Goal: Task Accomplishment & Management: Complete application form

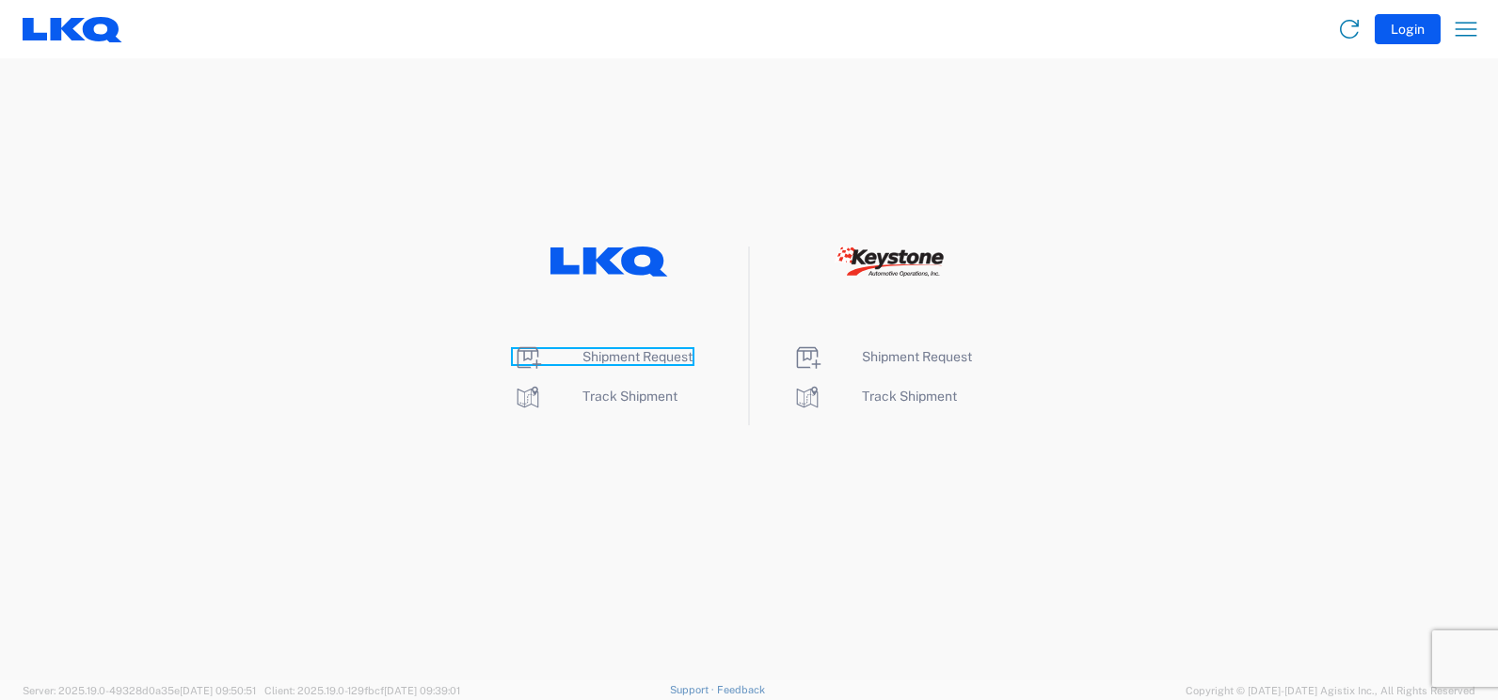
click at [661, 359] on span "Shipment Request" at bounding box center [638, 356] width 110 height 15
click at [611, 349] on span "Shipment Request" at bounding box center [638, 356] width 110 height 15
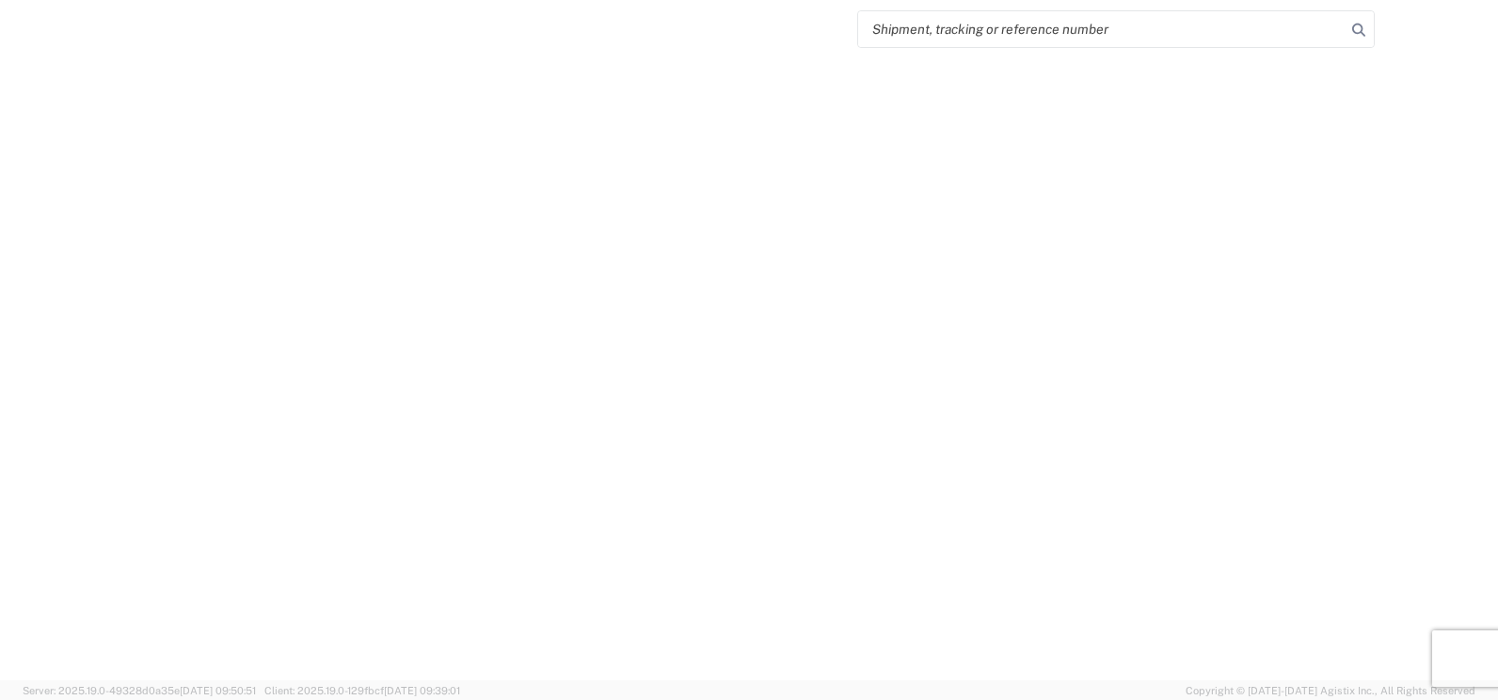
select select "FULL"
select select "LBS"
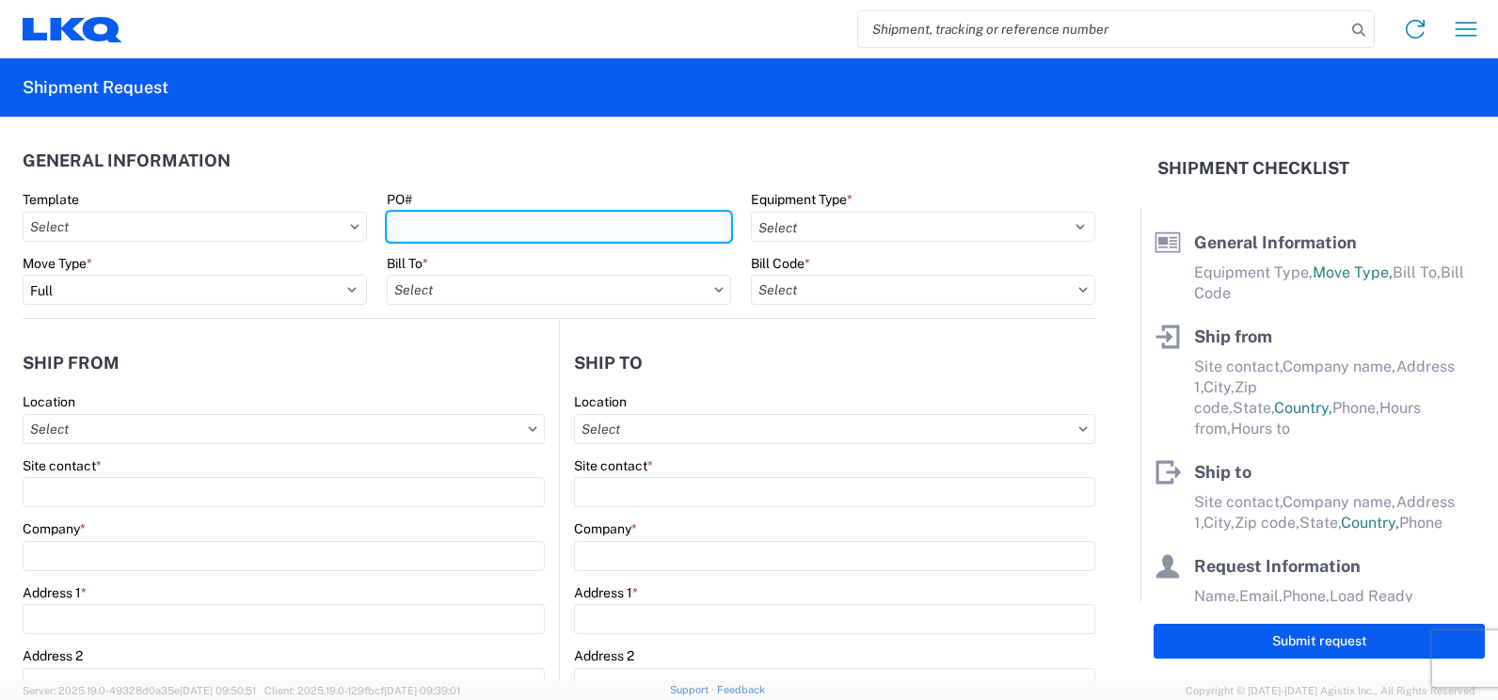
click at [641, 227] on input "PO#" at bounding box center [559, 227] width 344 height 30
type input "f"
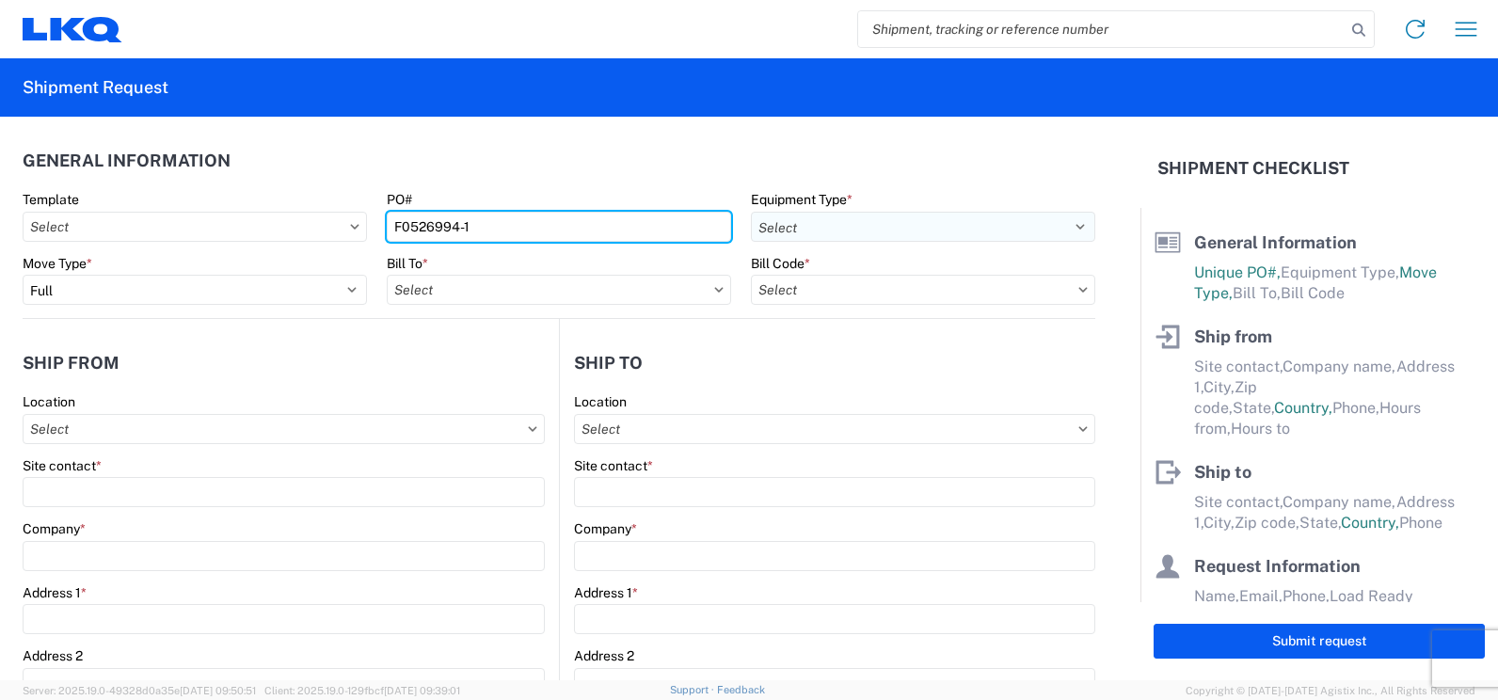
type input "F0526994-1"
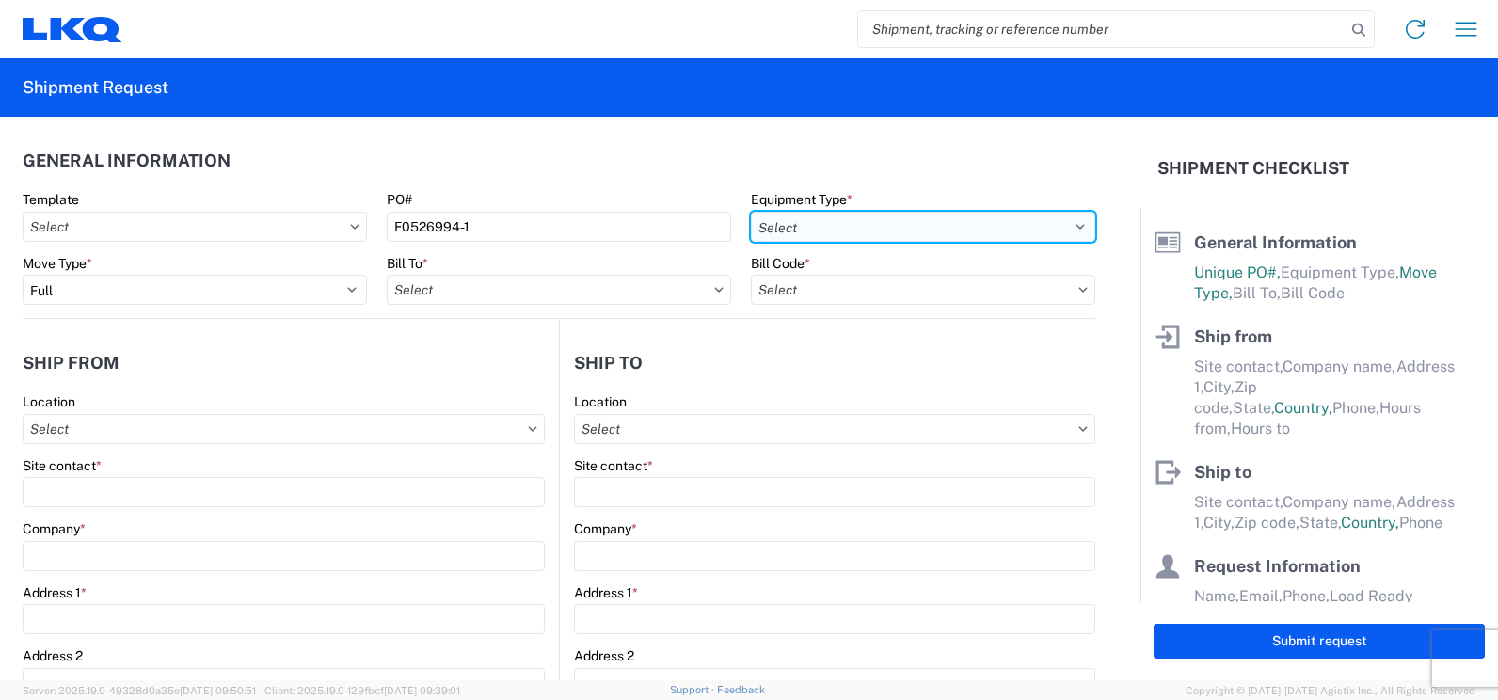
click at [1055, 220] on select "Select 53’ Dry Van Flatbed Dropdeck (van) Lowboy (flatbed) Rail" at bounding box center [923, 227] width 344 height 30
select select "STDV"
click at [751, 212] on select "Select 53’ Dry Van Flatbed Dropdeck (van) Lowboy (flatbed) Rail" at bounding box center [923, 227] width 344 height 30
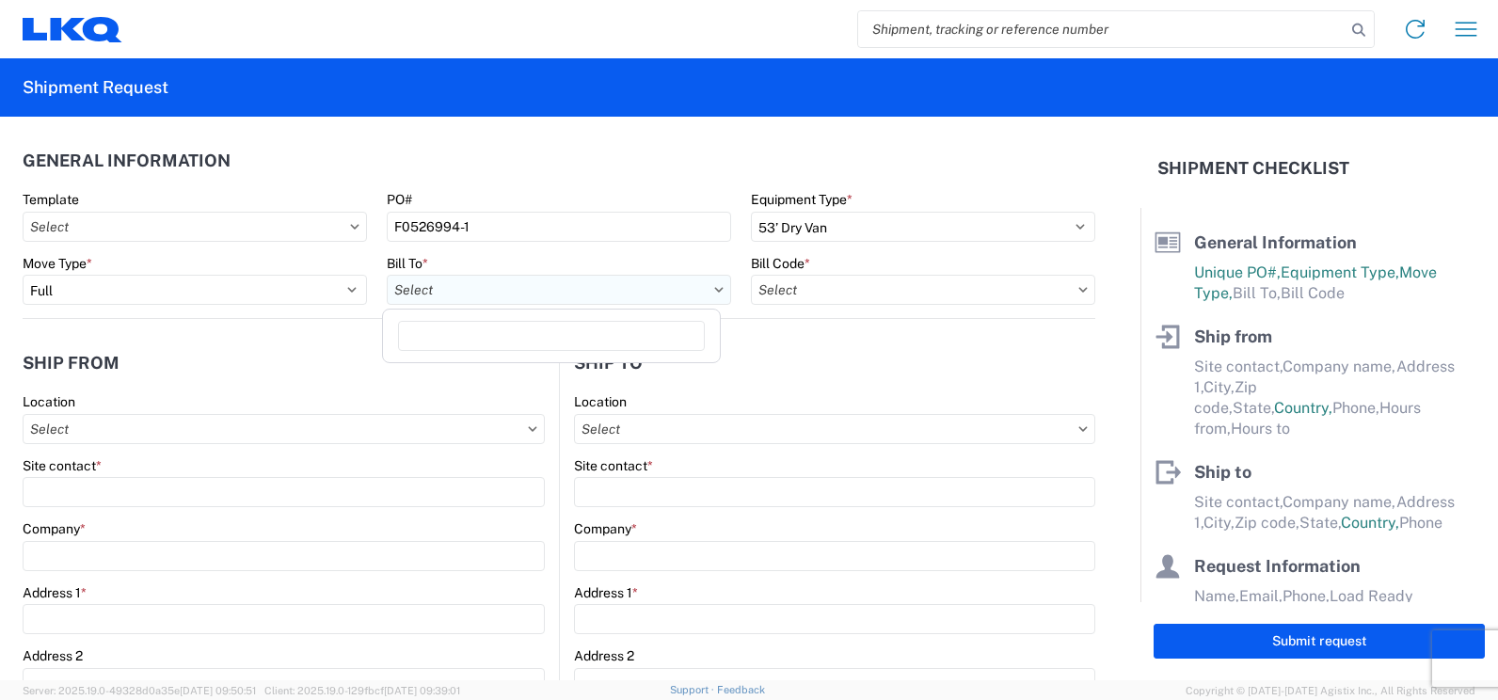
click at [616, 300] on input "text" at bounding box center [559, 290] width 344 height 30
type input "3081"
click at [536, 368] on div "3081 - Miami FL (081)" at bounding box center [551, 374] width 329 height 30
type input "3081 - Miami FL (081)"
click at [1040, 293] on input "text" at bounding box center [923, 290] width 344 height 30
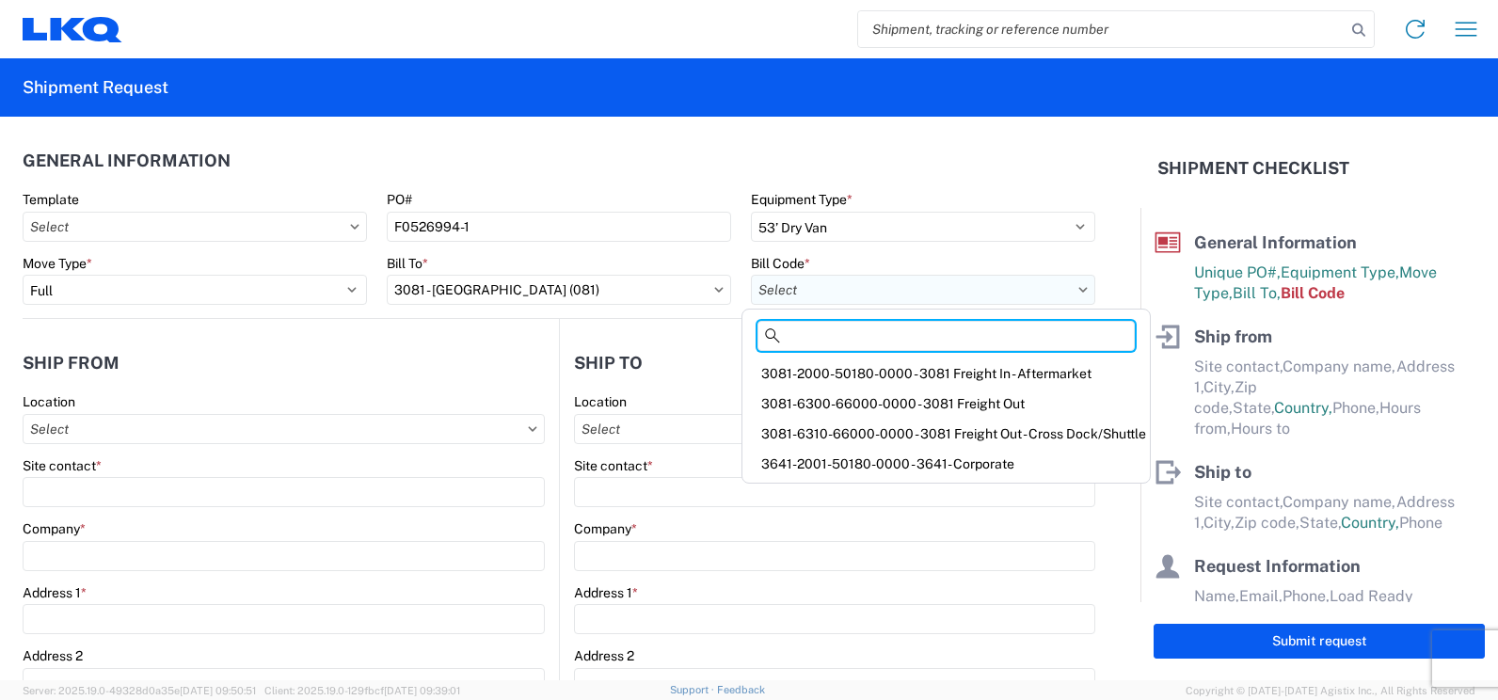
click at [951, 292] on input "text" at bounding box center [923, 290] width 344 height 30
paste input "3641-0000-13800-0000"
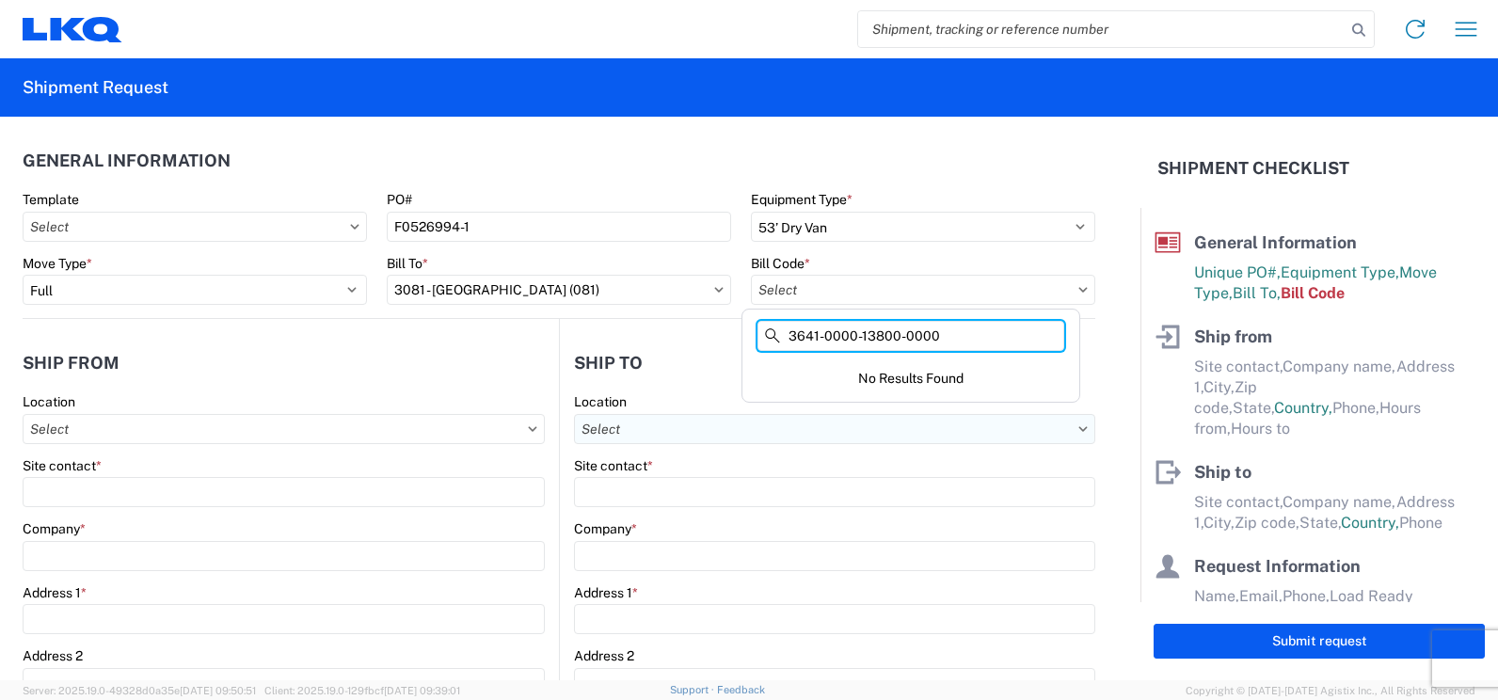
type input "3641-0000-13800-0000"
click at [977, 420] on input "text" at bounding box center [834, 429] width 521 height 30
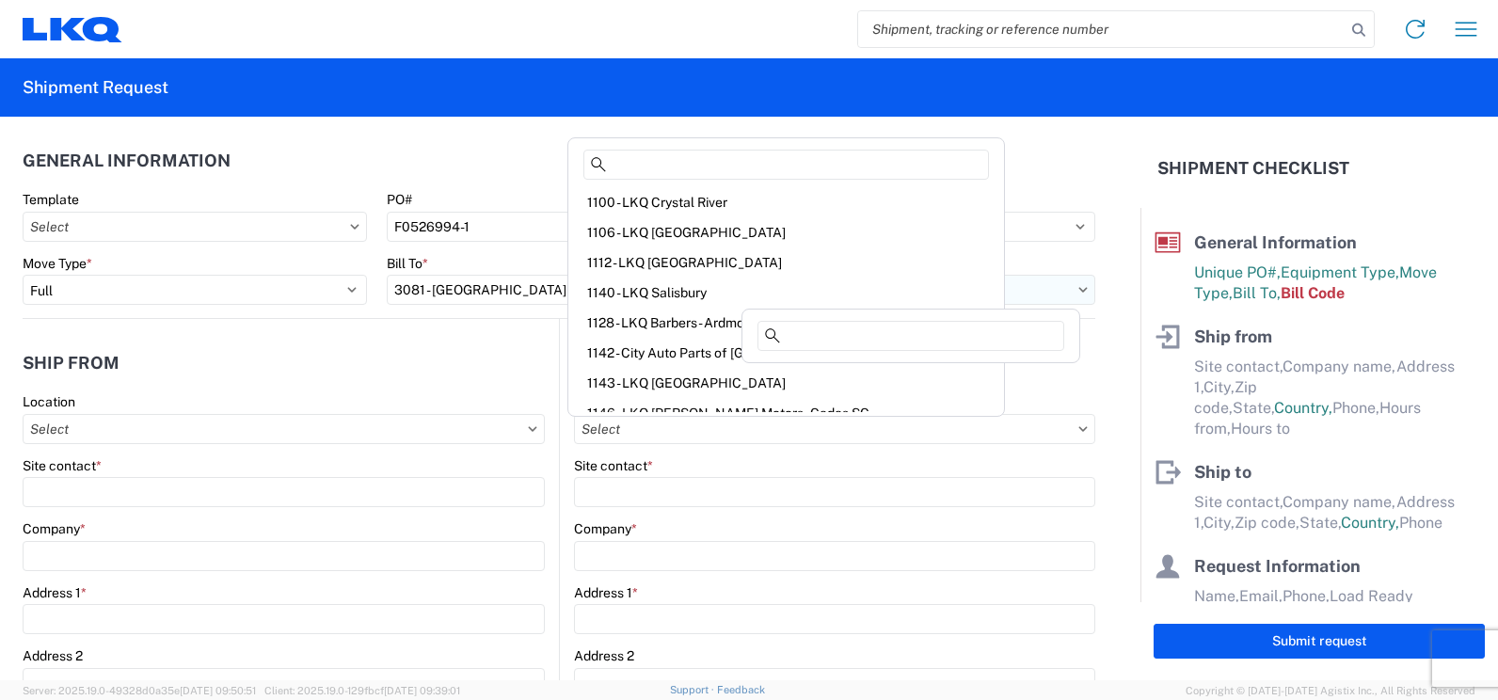
click at [993, 295] on input "text" at bounding box center [923, 290] width 344 height 30
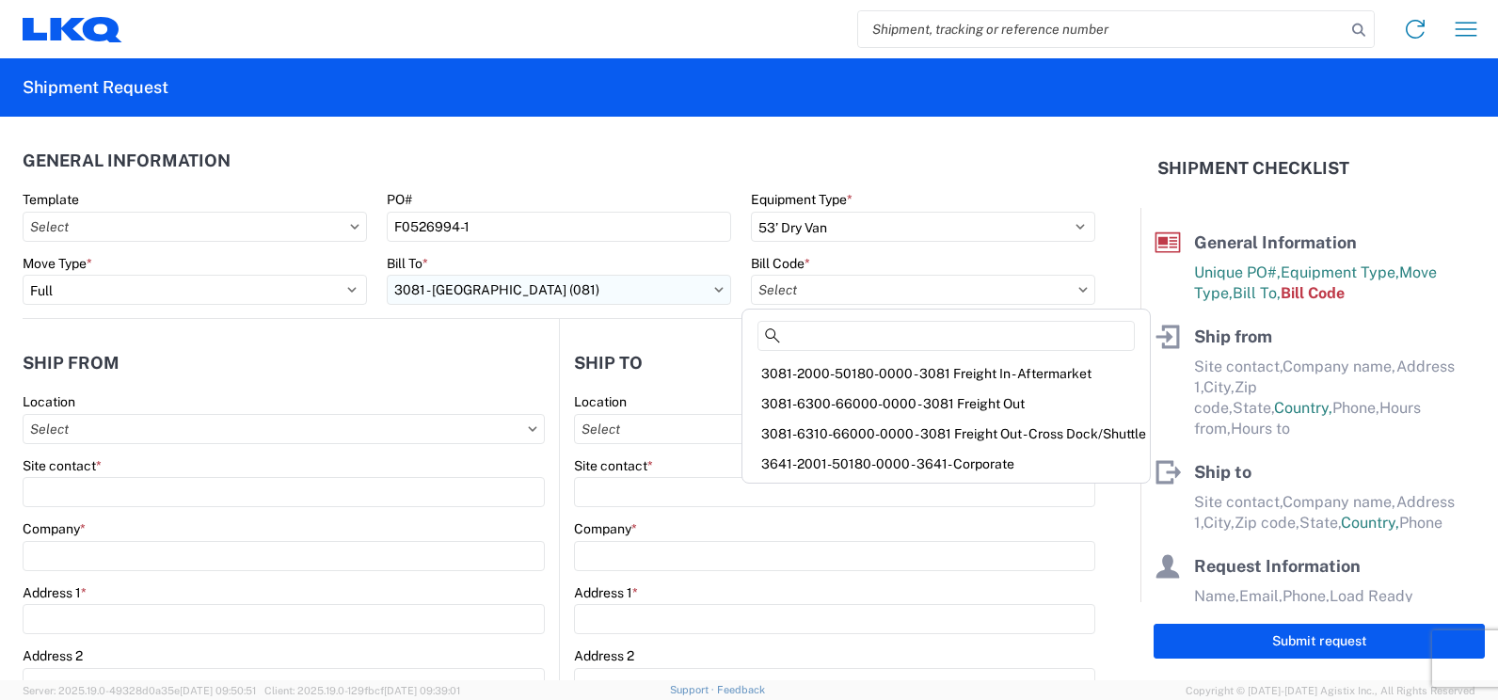
click at [550, 291] on input "3081 - [GEOGRAPHIC_DATA] (081)" at bounding box center [559, 290] width 344 height 30
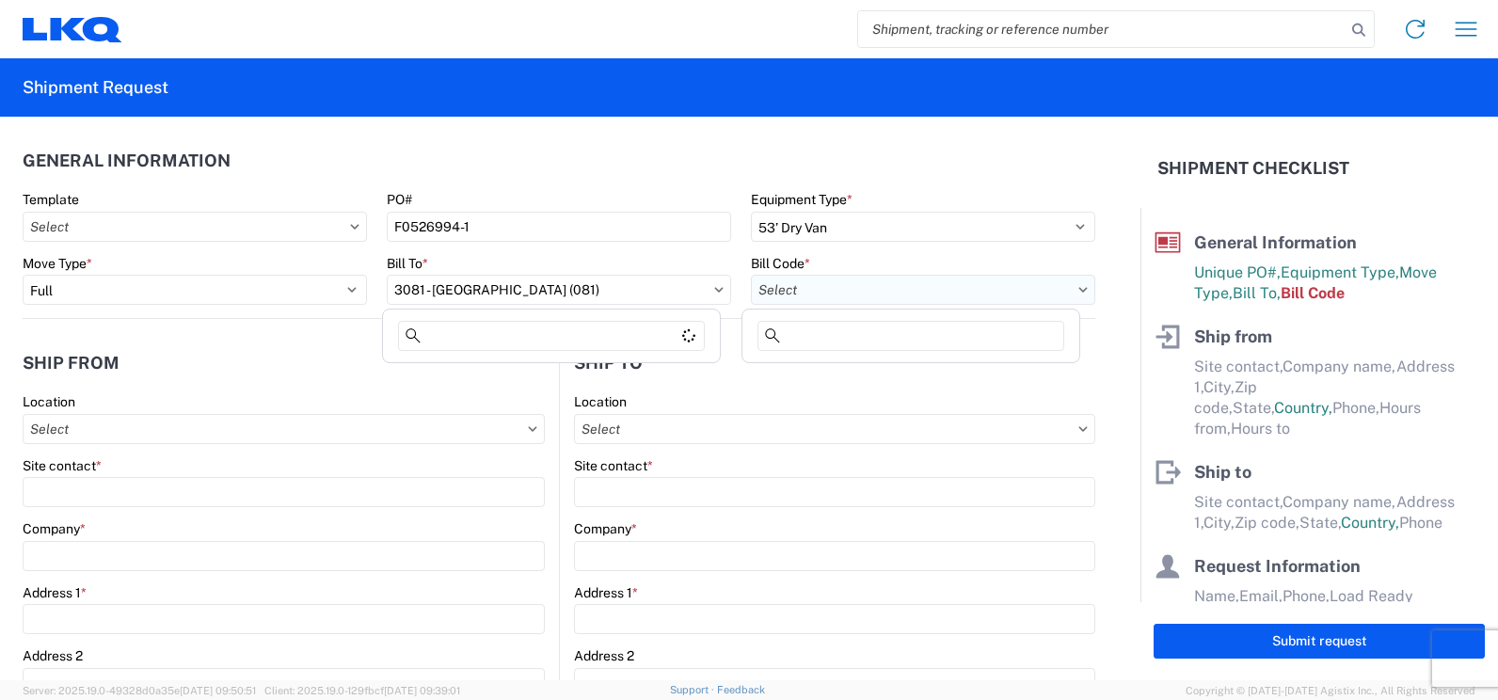
click at [783, 298] on input "text" at bounding box center [923, 290] width 344 height 30
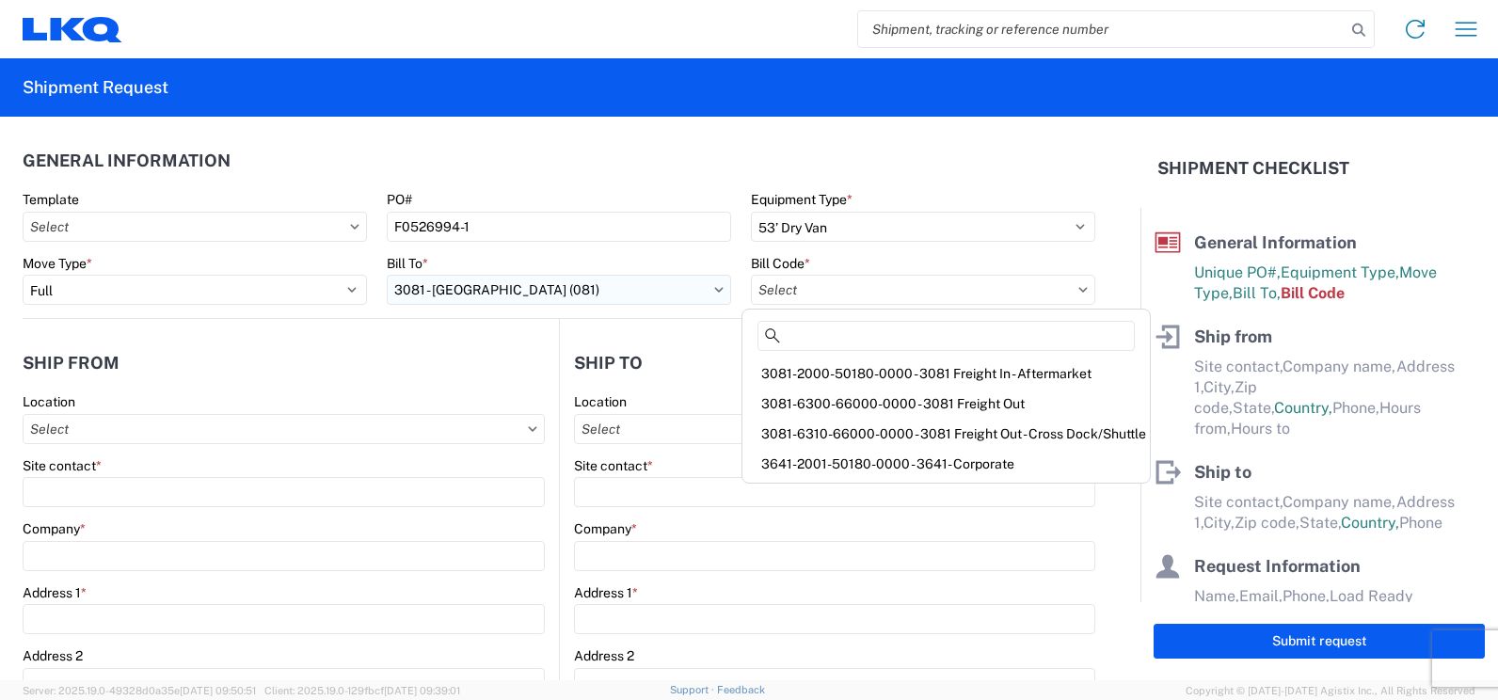
click at [711, 286] on input "3081 - [GEOGRAPHIC_DATA] (081)" at bounding box center [559, 290] width 344 height 30
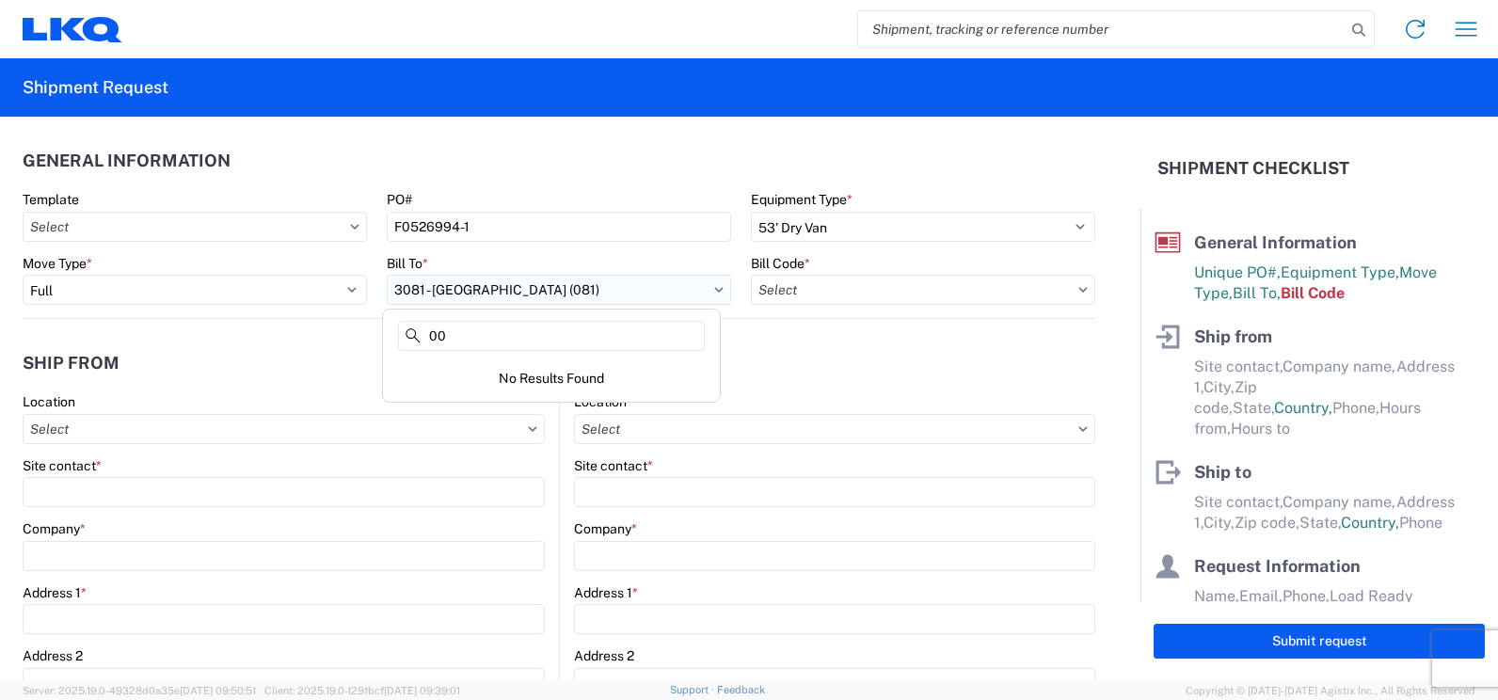
type input "0"
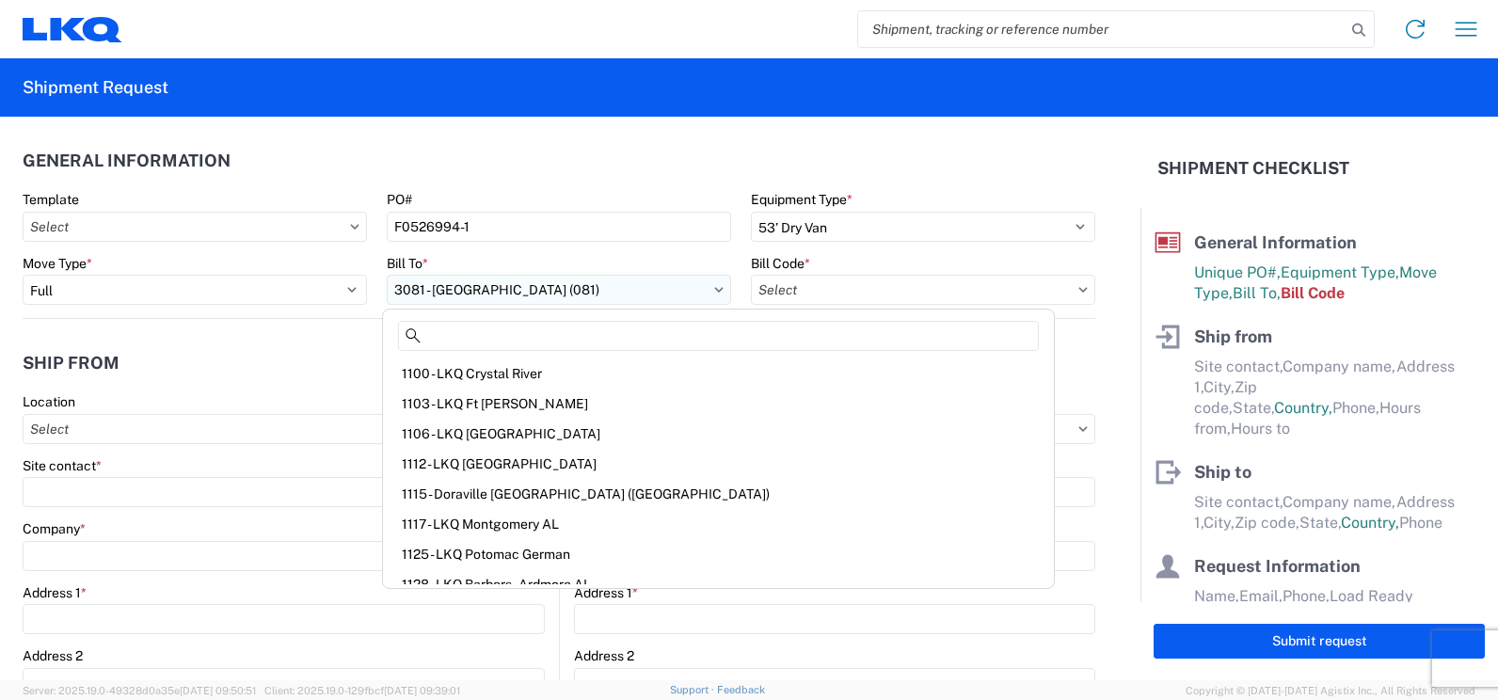
click at [711, 286] on input "3081 - [GEOGRAPHIC_DATA] (081)" at bounding box center [559, 290] width 344 height 30
click at [718, 263] on div "Bill To *" at bounding box center [559, 263] width 344 height 17
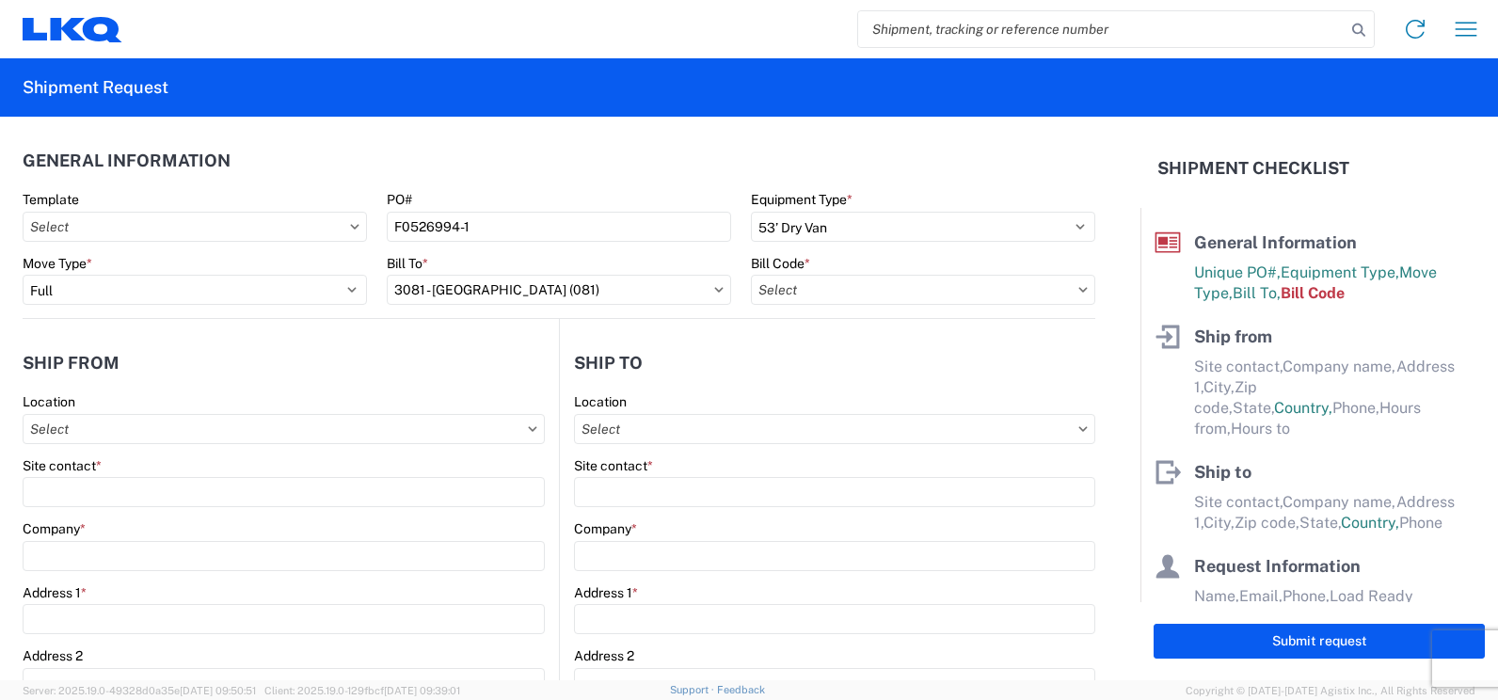
click at [714, 287] on icon at bounding box center [718, 290] width 9 height 6
click at [599, 281] on input "3081 - [GEOGRAPHIC_DATA] (081)" at bounding box center [559, 290] width 344 height 30
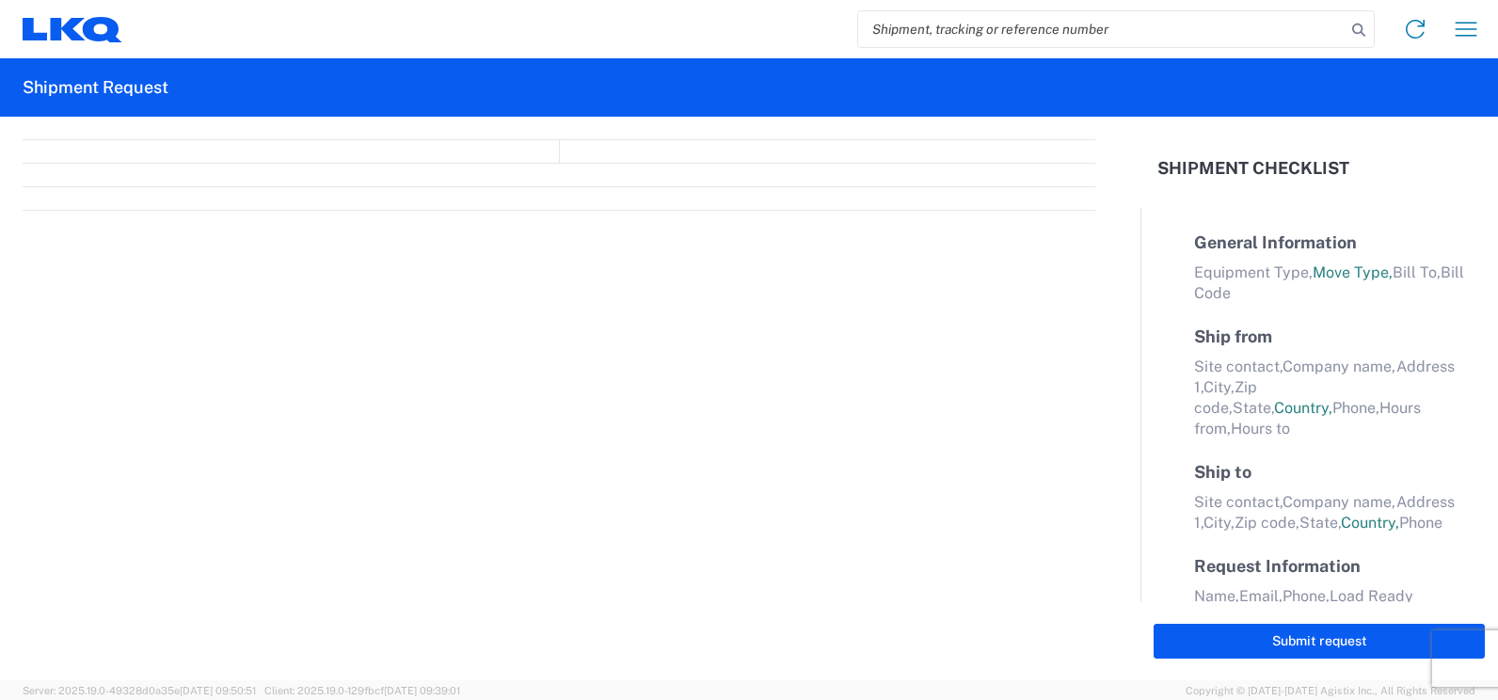
select select "FULL"
select select "LBS"
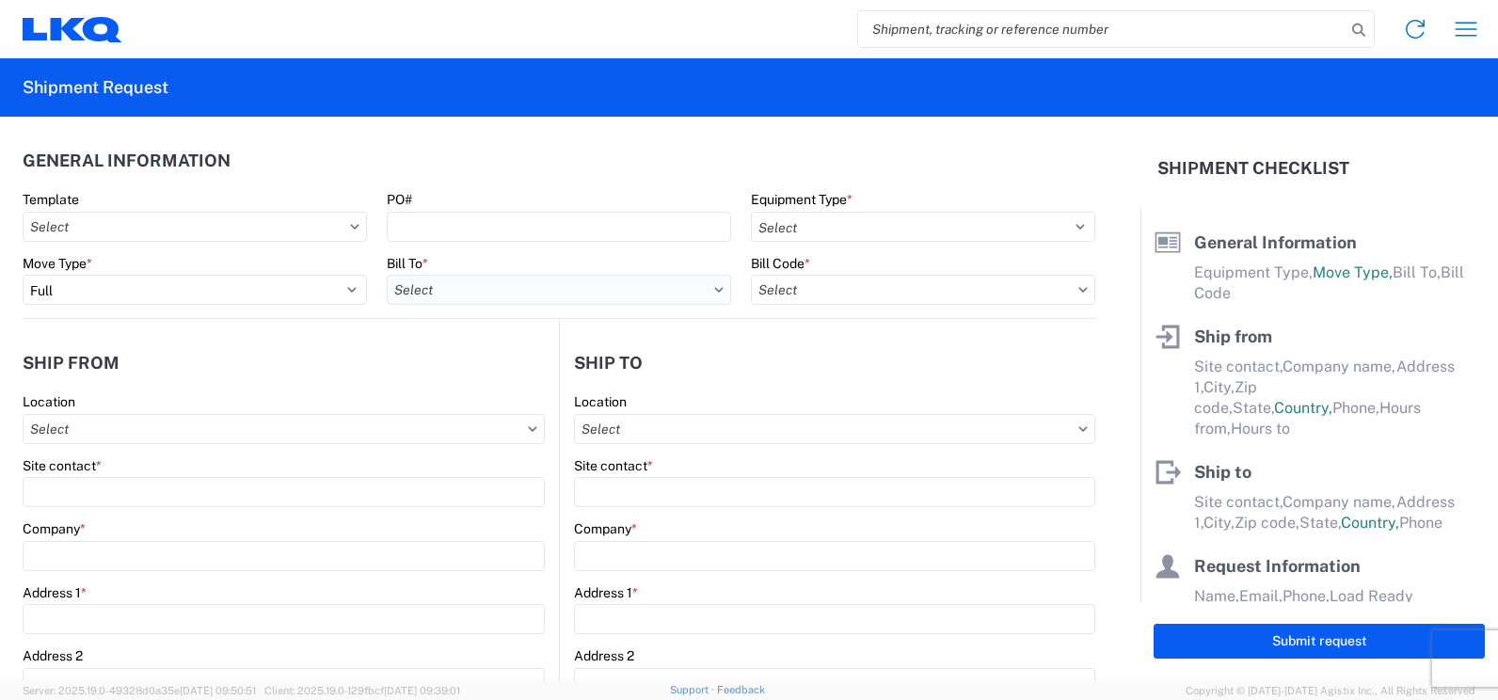
click at [709, 293] on input "text" at bounding box center [559, 290] width 344 height 30
click at [903, 292] on input "text" at bounding box center [923, 290] width 344 height 30
click at [903, 291] on input "text" at bounding box center [923, 290] width 344 height 30
click at [835, 338] on input at bounding box center [911, 336] width 307 height 30
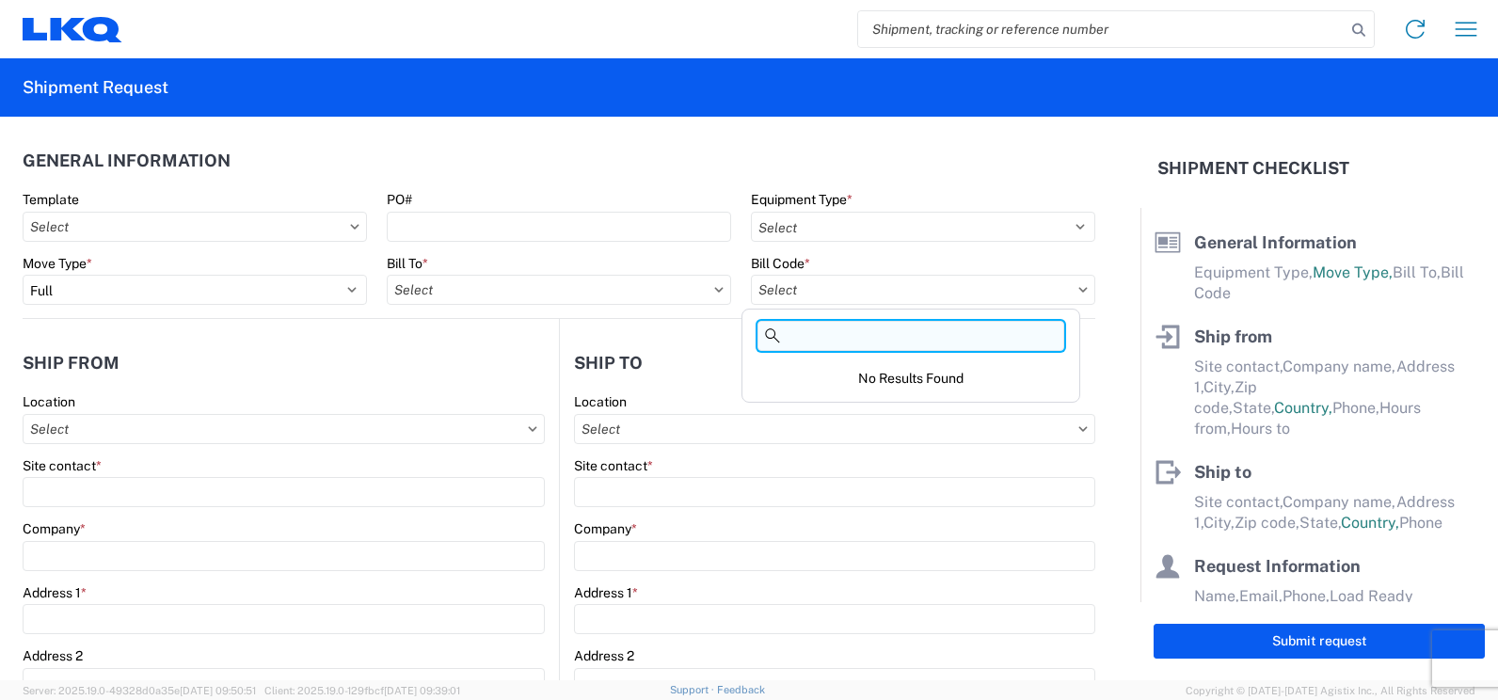
click at [874, 329] on input at bounding box center [911, 336] width 307 height 30
paste input "3641-0000-13800-0000"
type input "3641-0000-13800-0000"
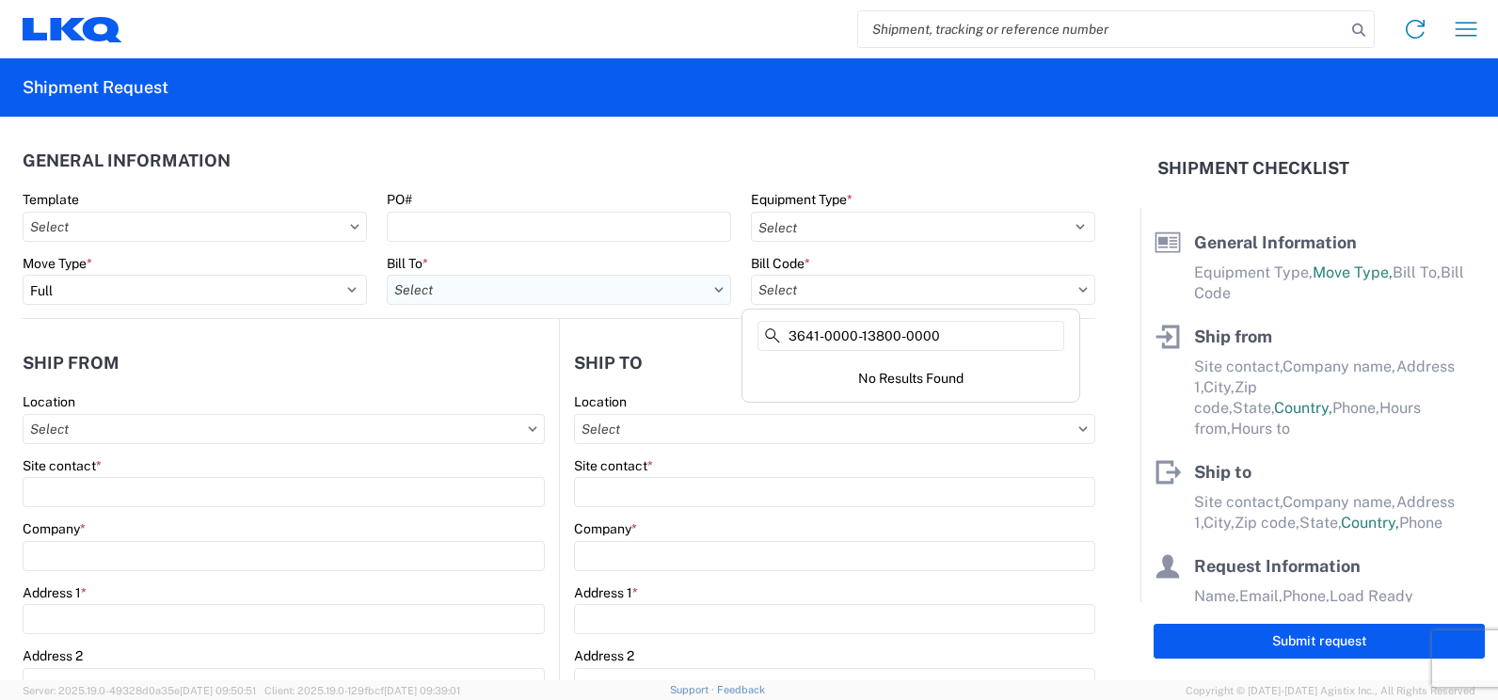
click at [583, 300] on input "text" at bounding box center [559, 290] width 344 height 30
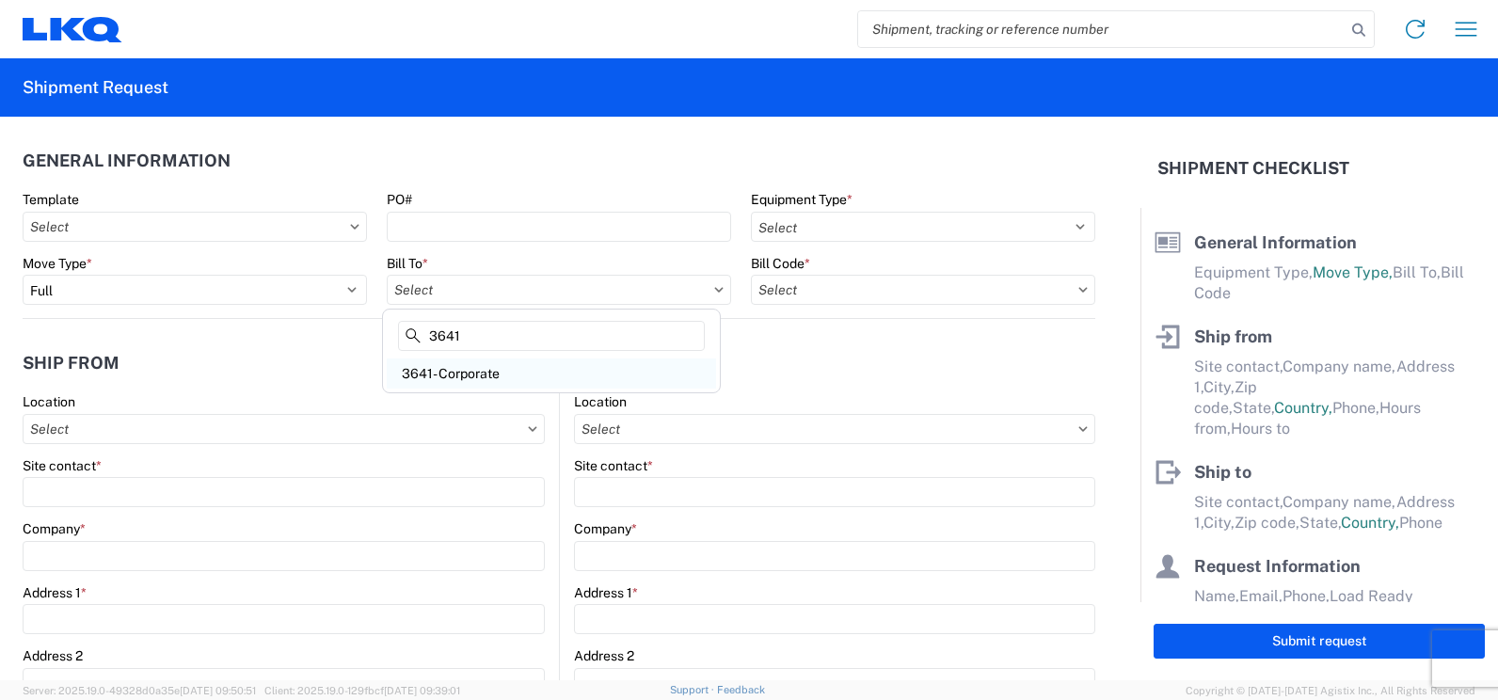
type input "3641"
click at [485, 362] on div "3641- Corporate" at bounding box center [551, 374] width 329 height 30
type input "3641- Corporate"
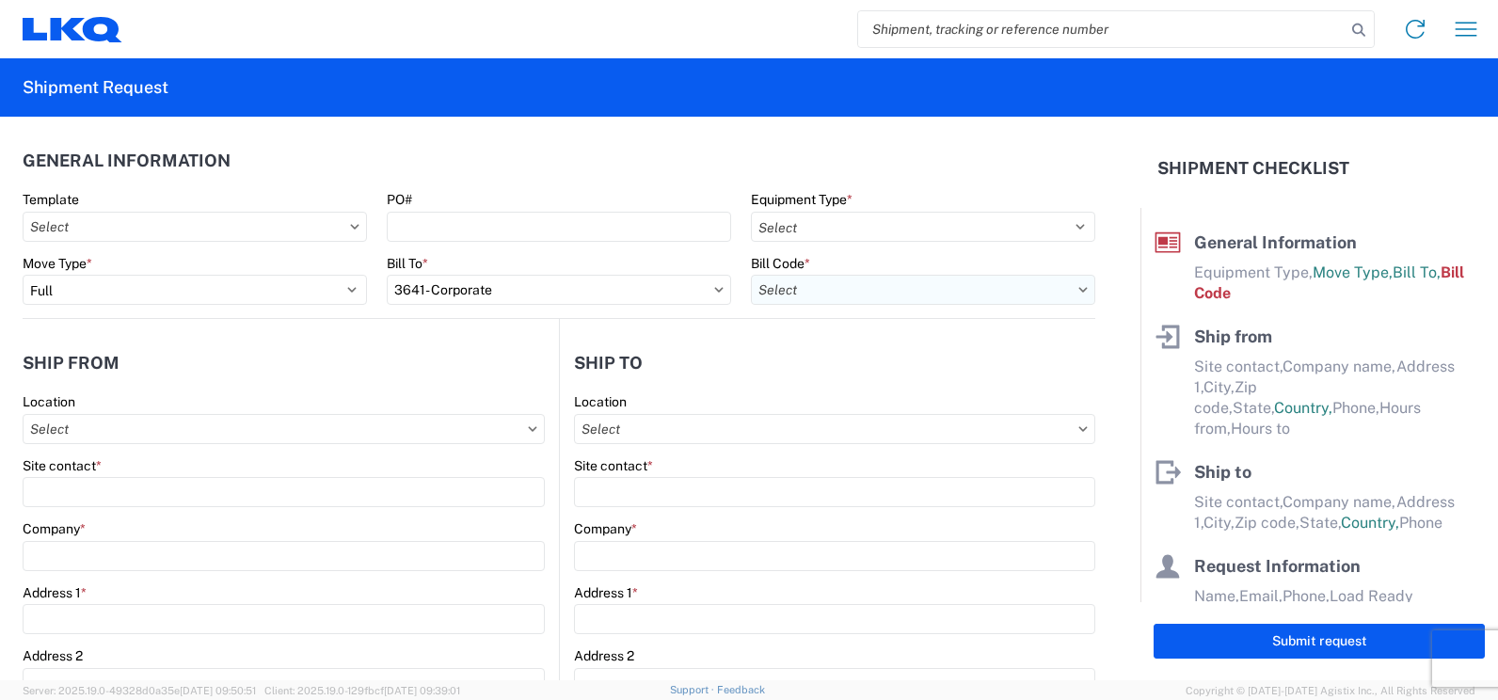
click at [1076, 289] on input "text" at bounding box center [923, 290] width 344 height 30
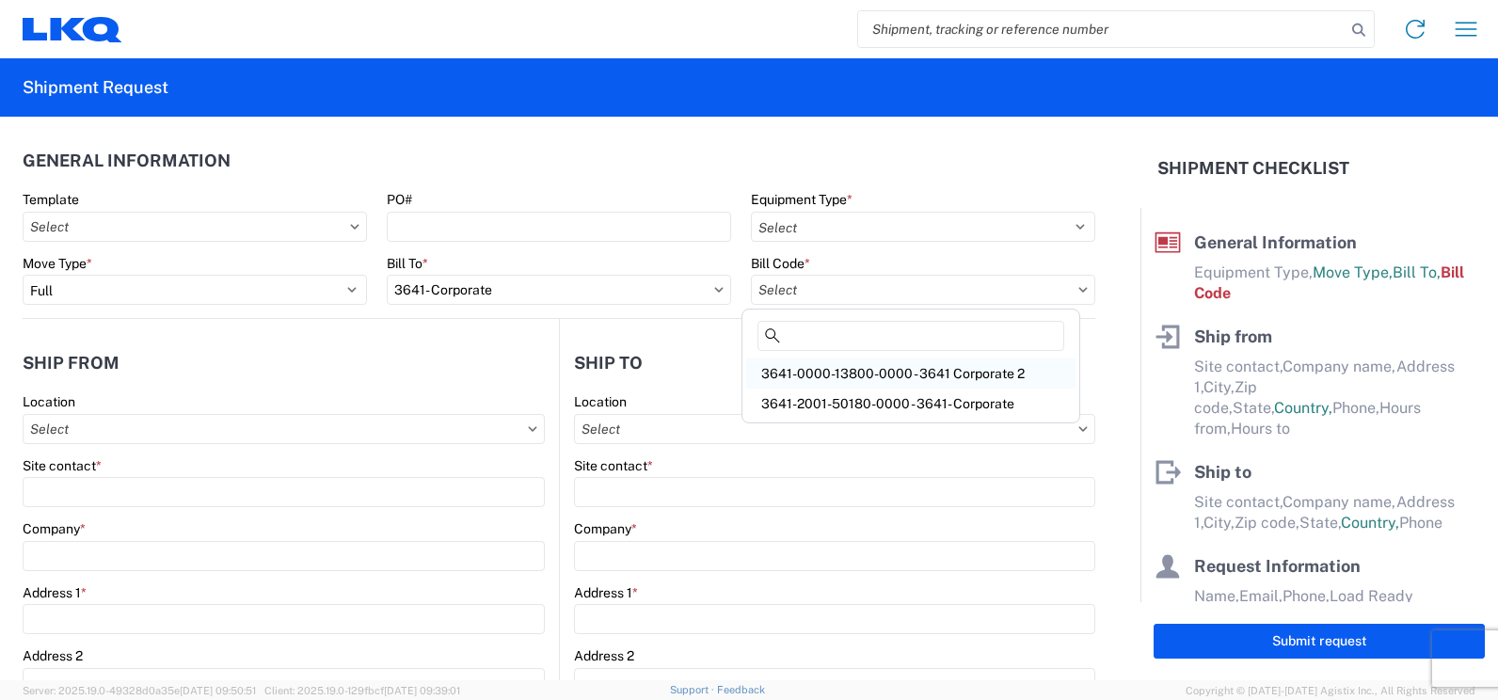
click at [977, 371] on div "3641-0000-13800-0000 - 3641 Corporate 2" at bounding box center [910, 374] width 329 height 30
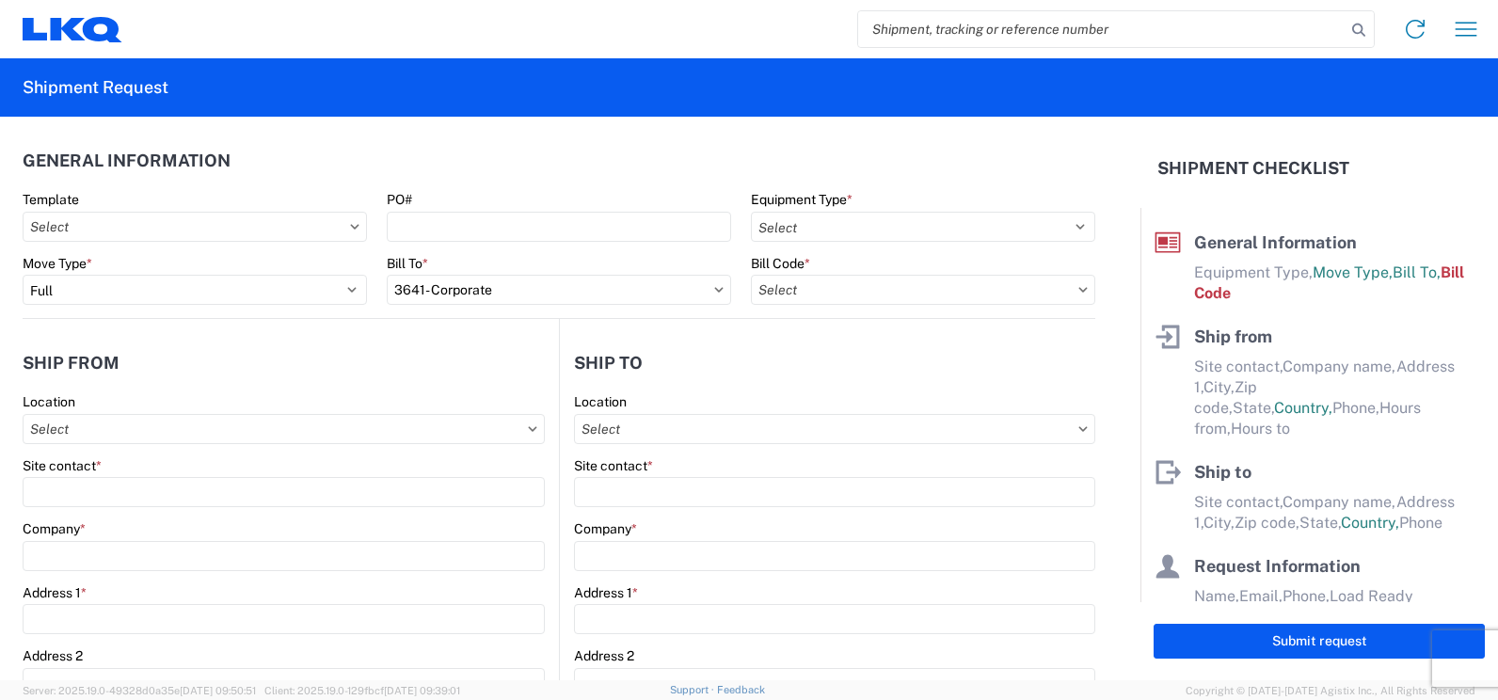
type input "3641-0000-13800-0000 - 3641 Corporate 2"
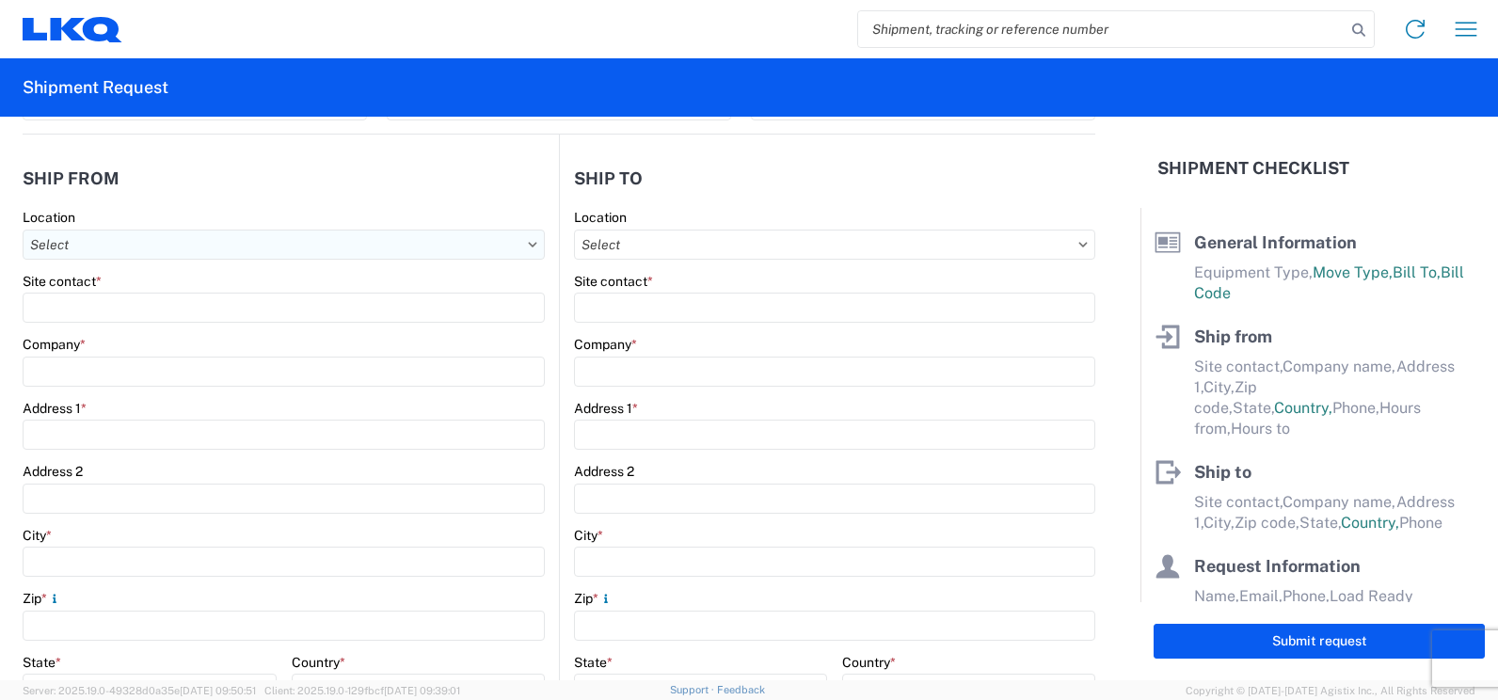
scroll to position [188, 0]
click at [487, 246] on input "text" at bounding box center [284, 241] width 522 height 30
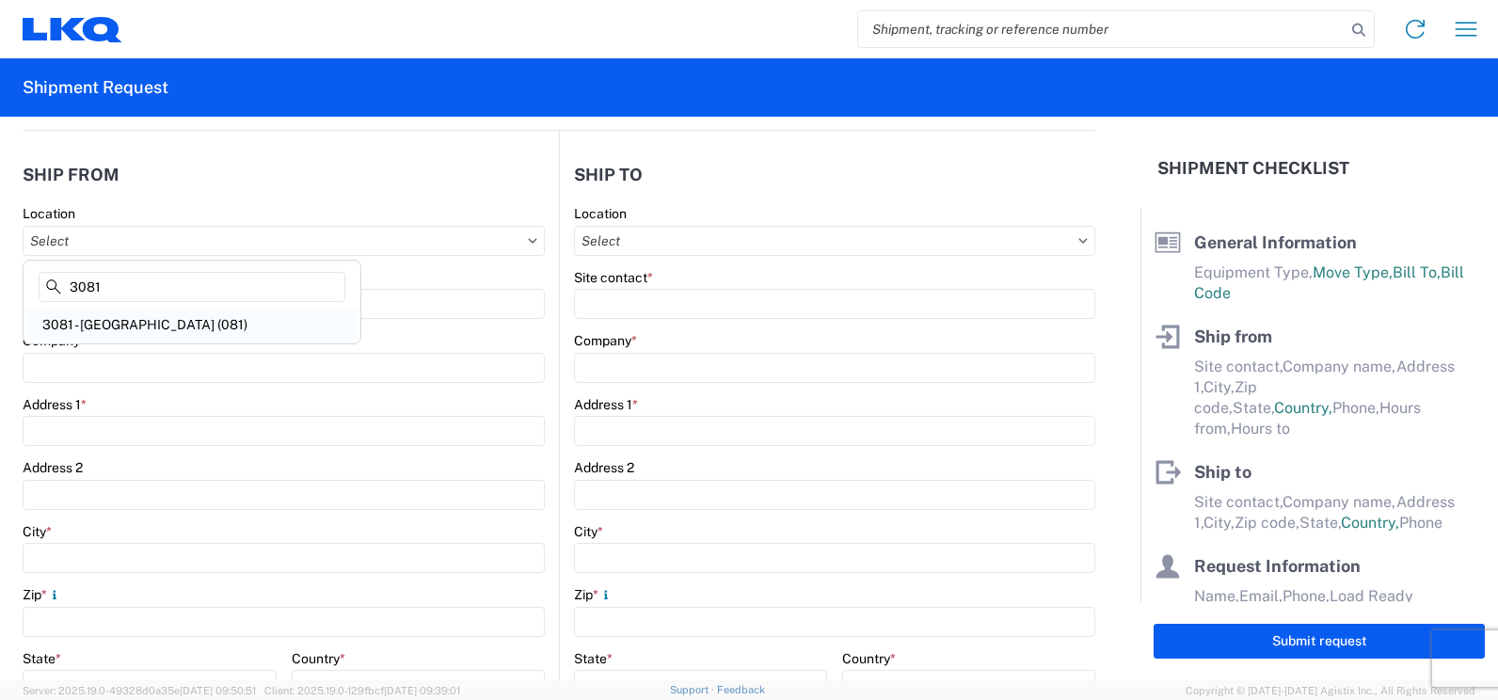
type input "3081"
click at [149, 326] on div "3081 - [GEOGRAPHIC_DATA] (081)" at bounding box center [191, 325] width 329 height 30
type input "3081 - [GEOGRAPHIC_DATA] (081)"
type input "LKQ Corporation"
type input "[STREET_ADDRESS]"
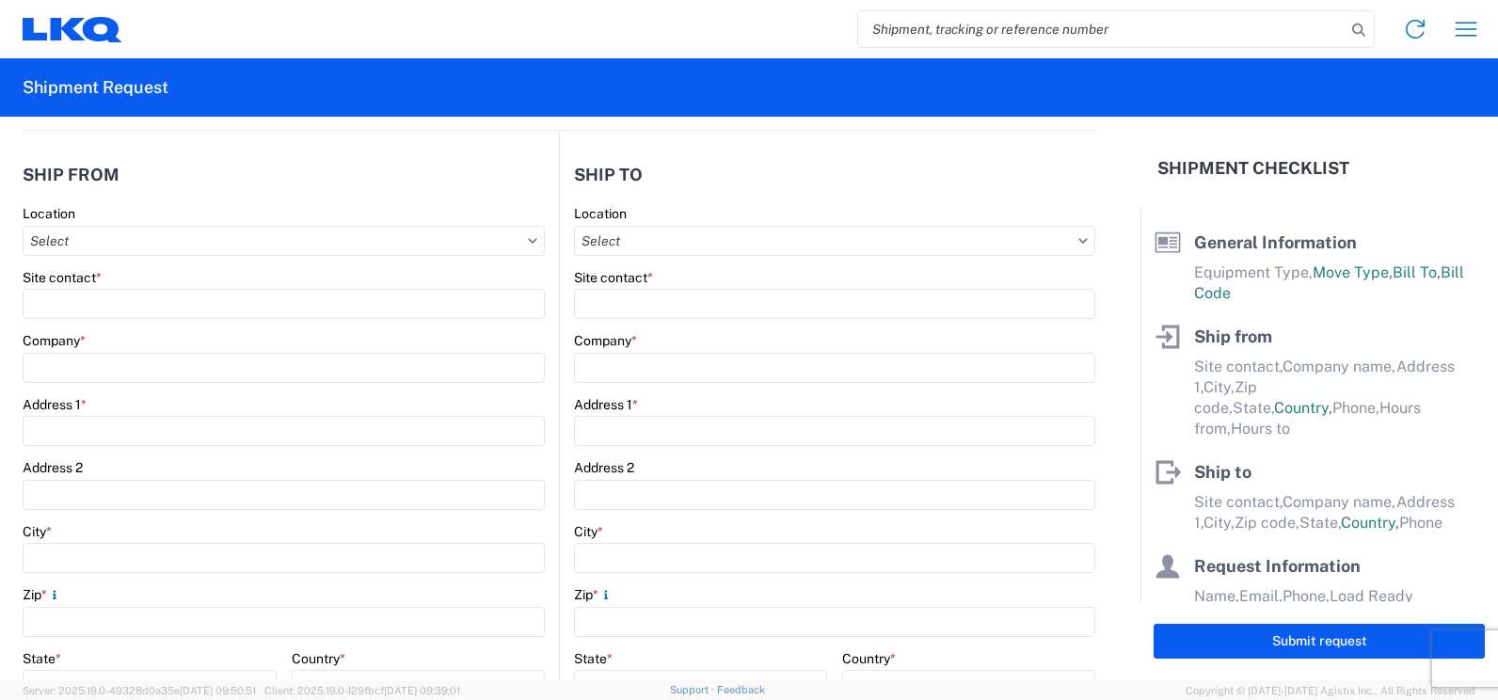
type input "Medley"
type input "33178"
select select "FL"
select select "US"
type input "[PHONE_NUMBER]"
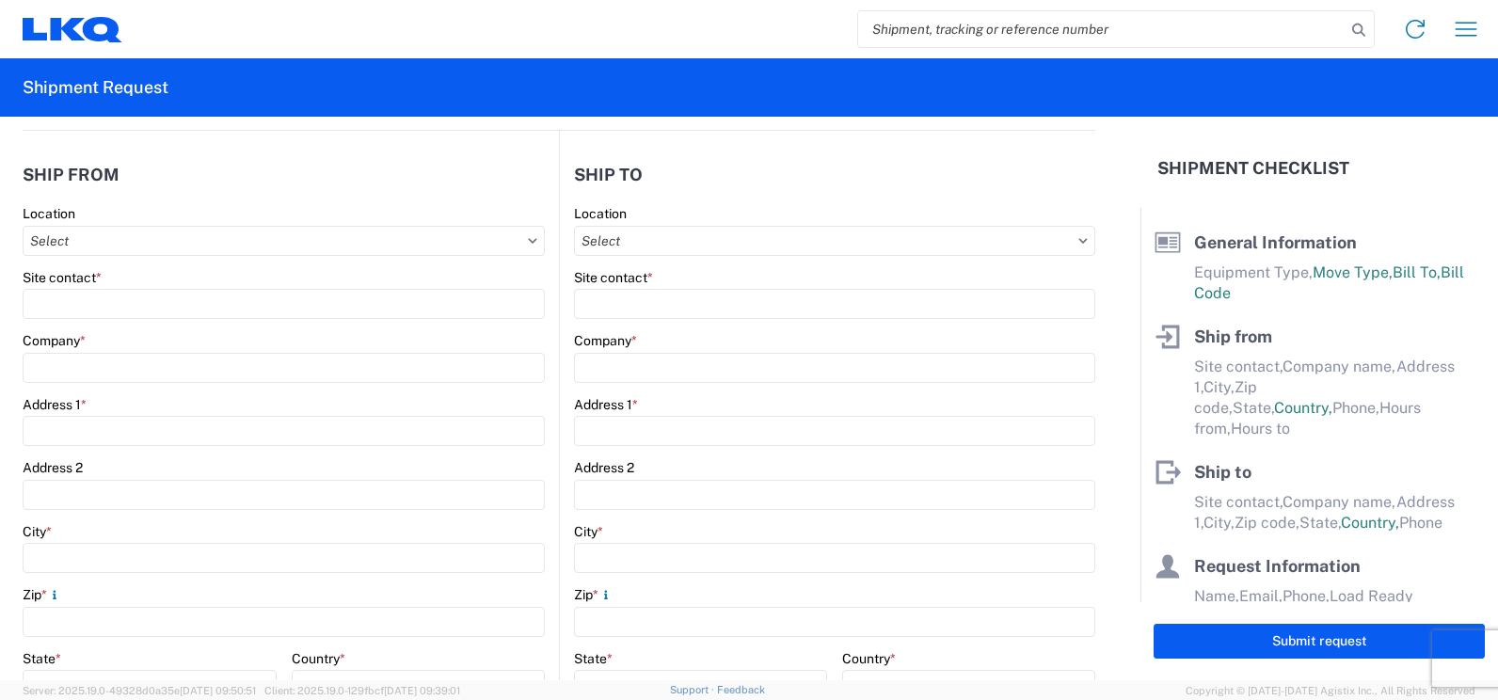
type input "08:30"
type input "19:00"
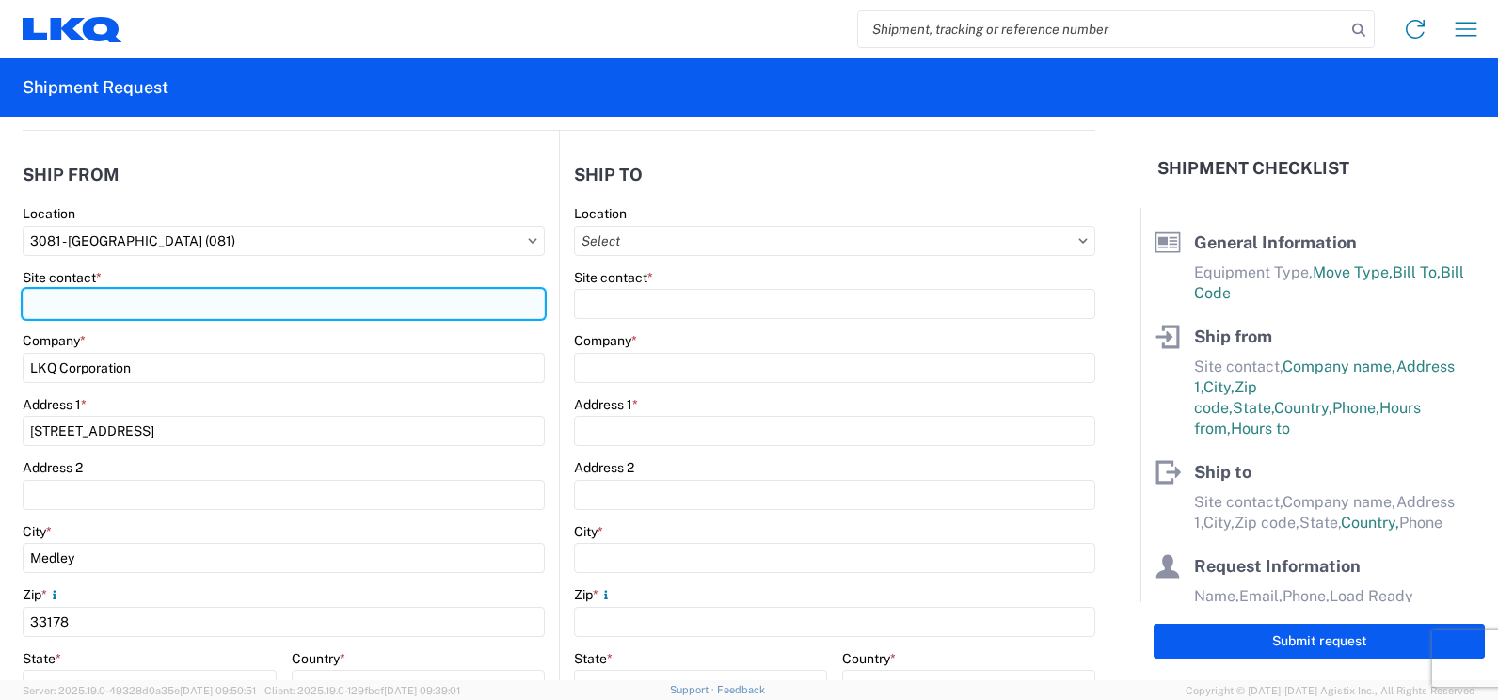
click at [168, 303] on input "Site contact *" at bounding box center [284, 304] width 522 height 30
type input "j"
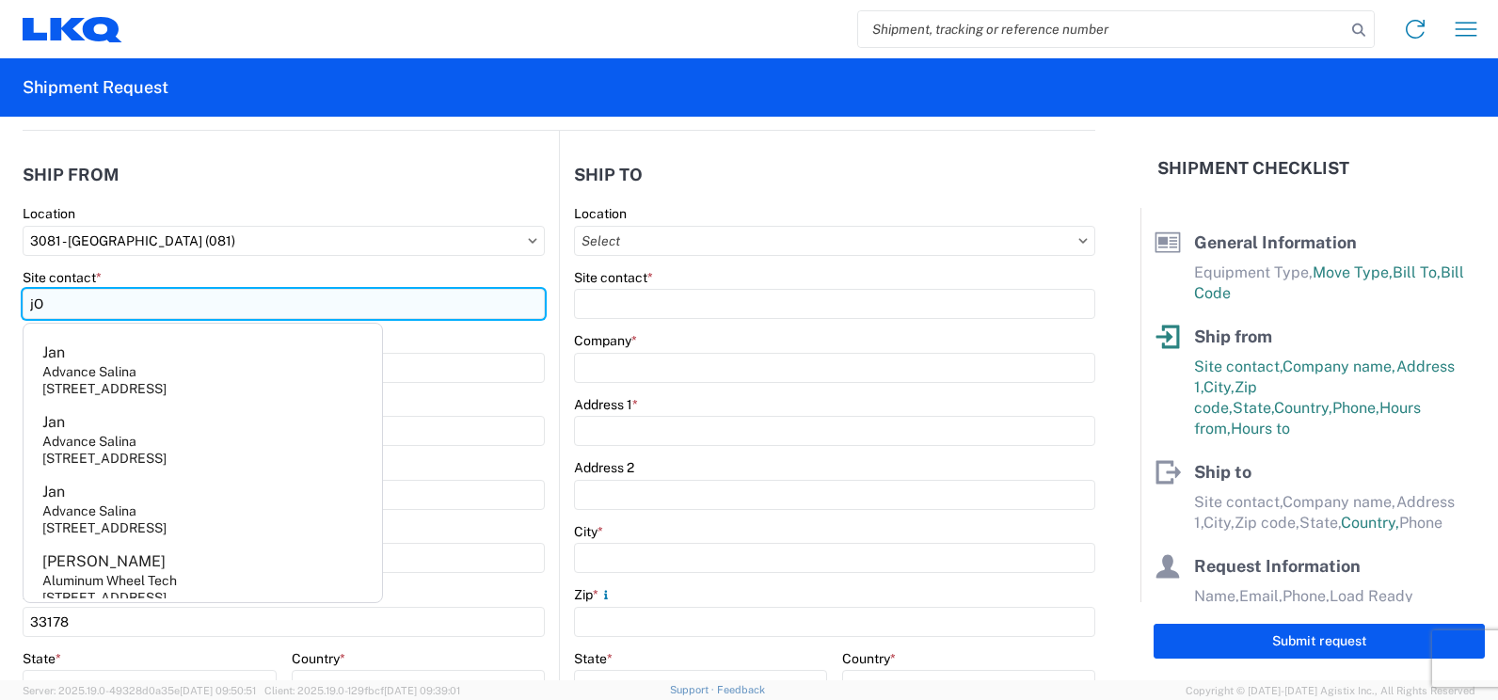
type input "j"
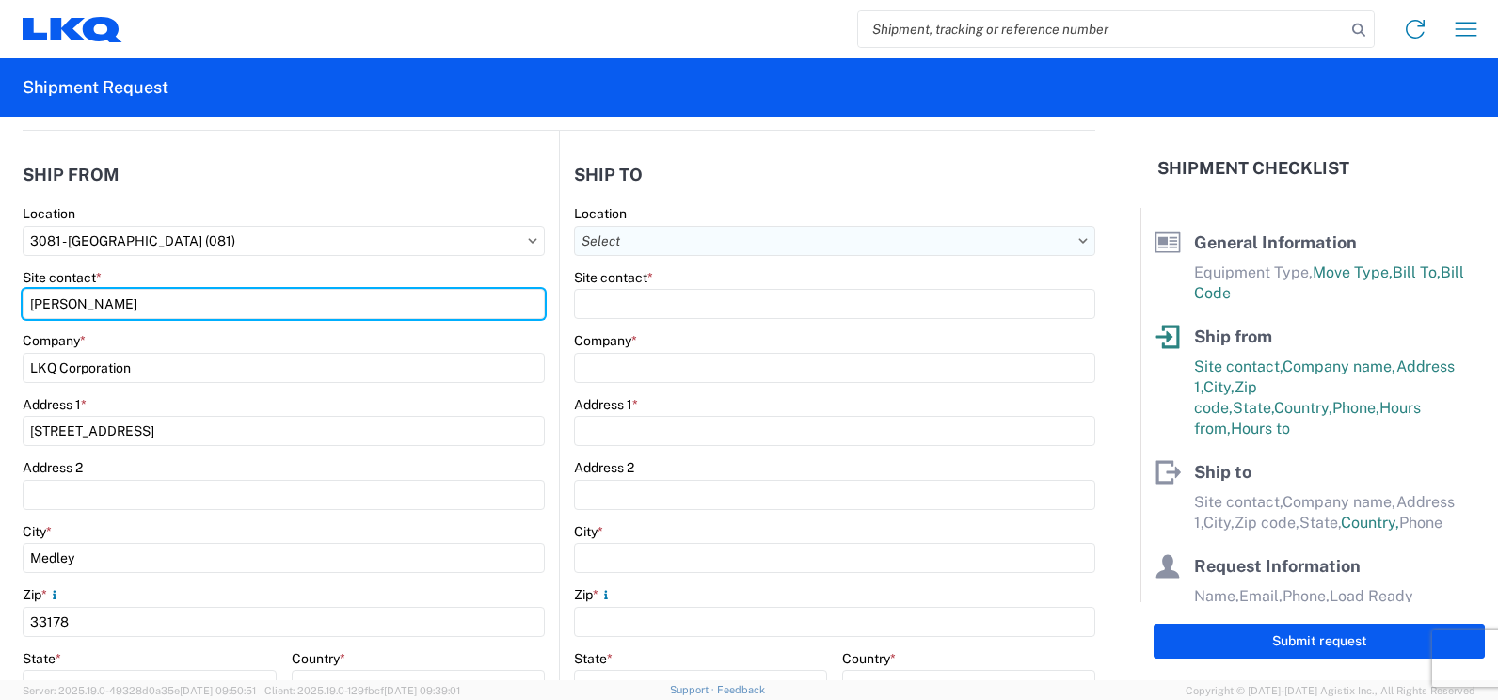
type input "[PERSON_NAME]"
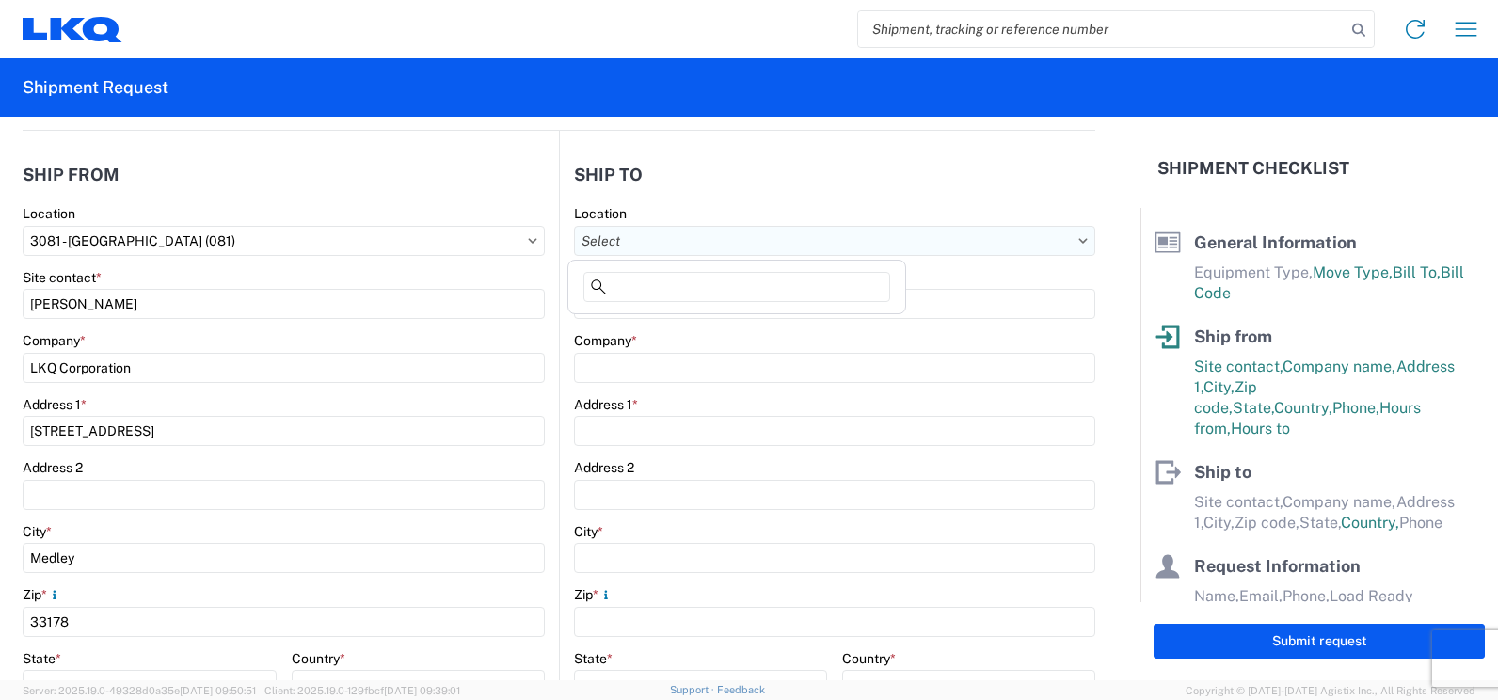
click at [1053, 241] on input "text" at bounding box center [834, 241] width 521 height 30
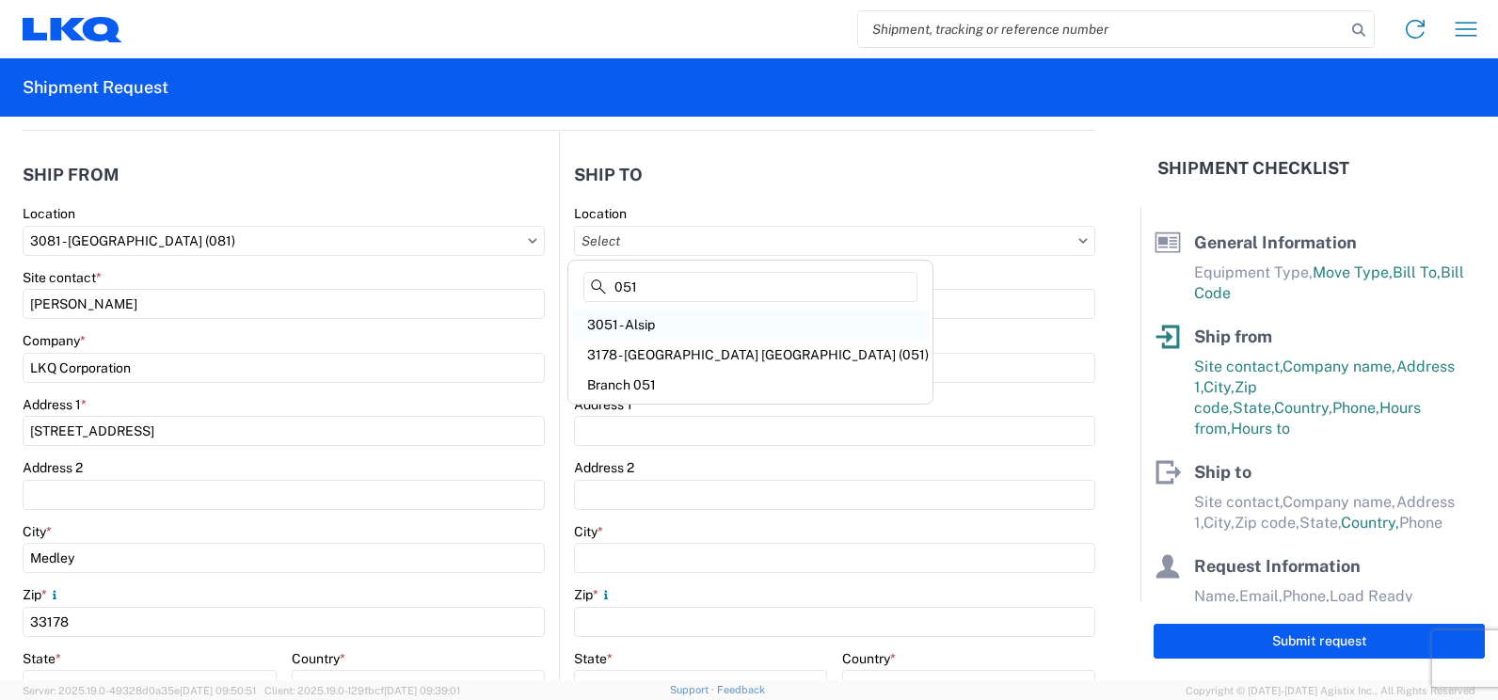
type input "051"
click at [736, 320] on div "3051 - Alsip" at bounding box center [750, 325] width 357 height 30
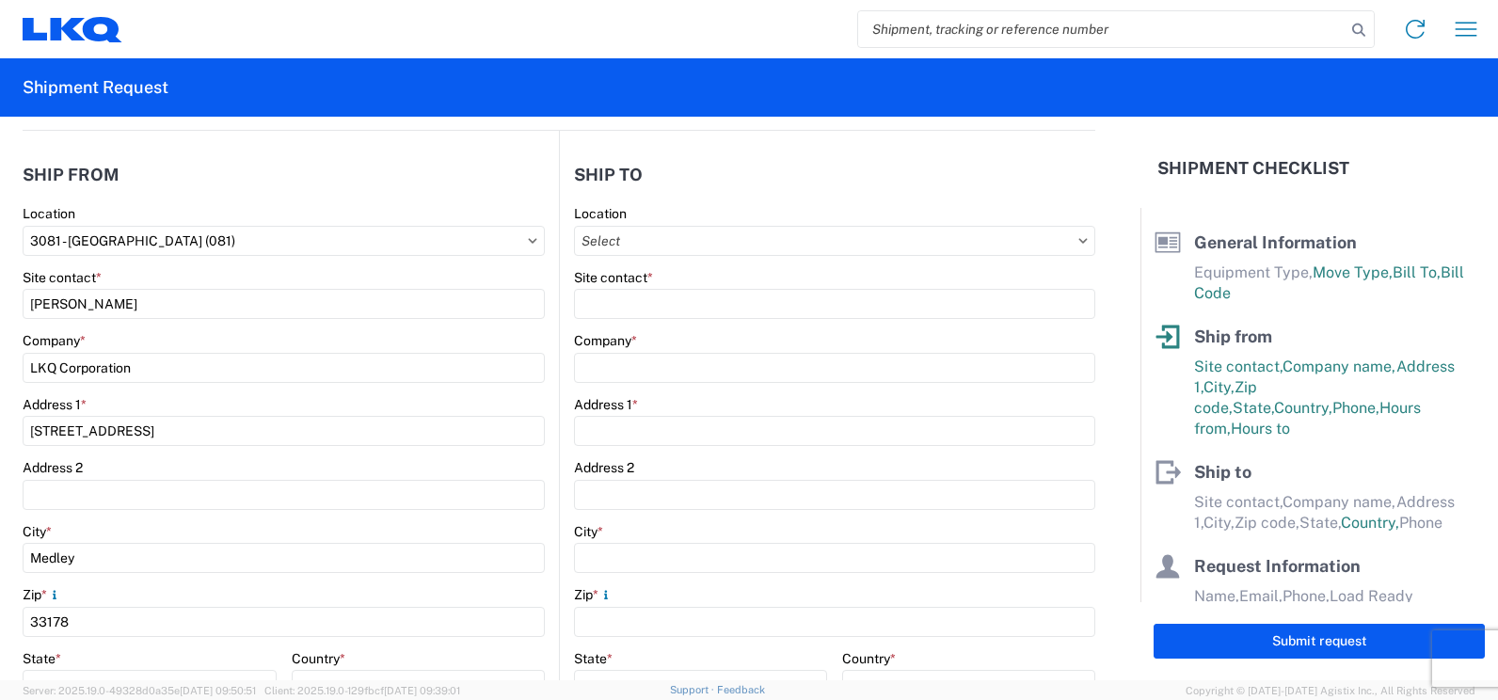
type input "3051 - Alsip"
type input "3051 Alsip"
type input "[STREET_ADDRESS]"
type input "Alsip"
type input "60803"
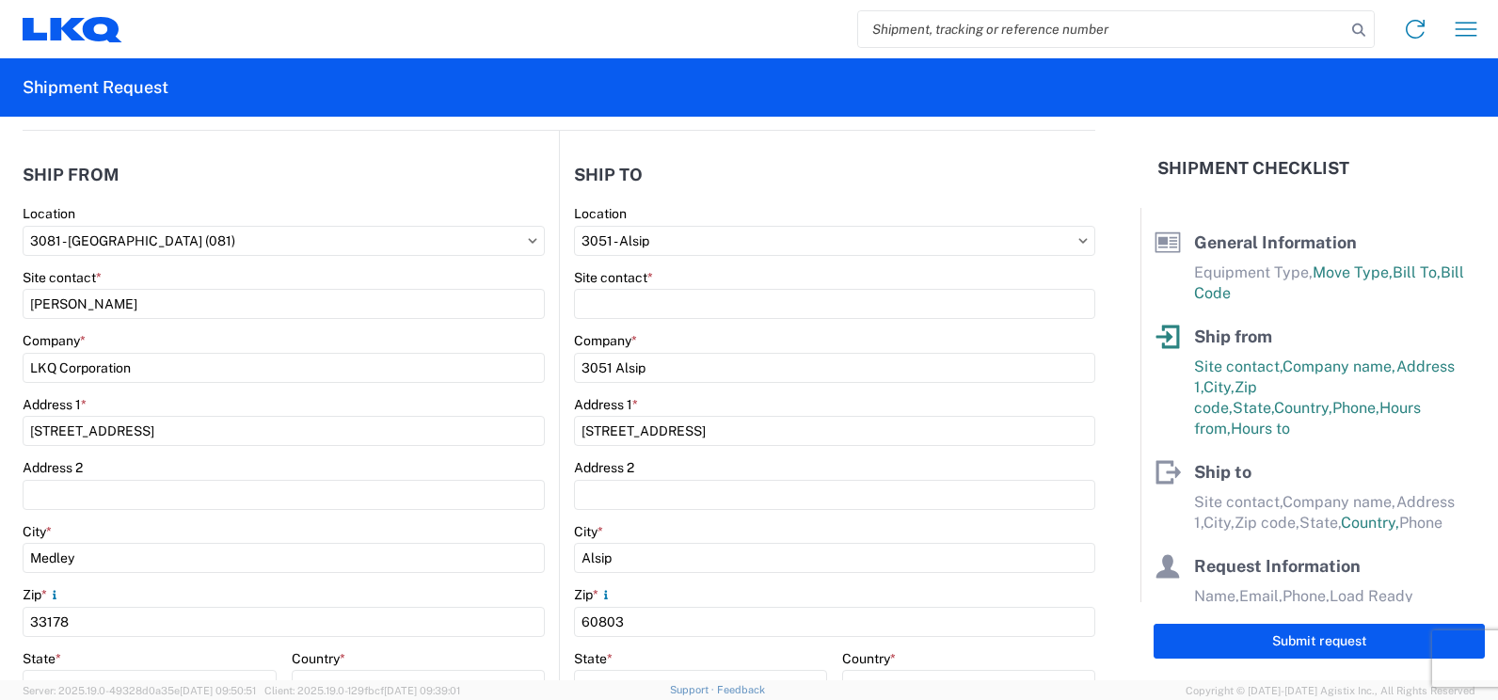
select select "US"
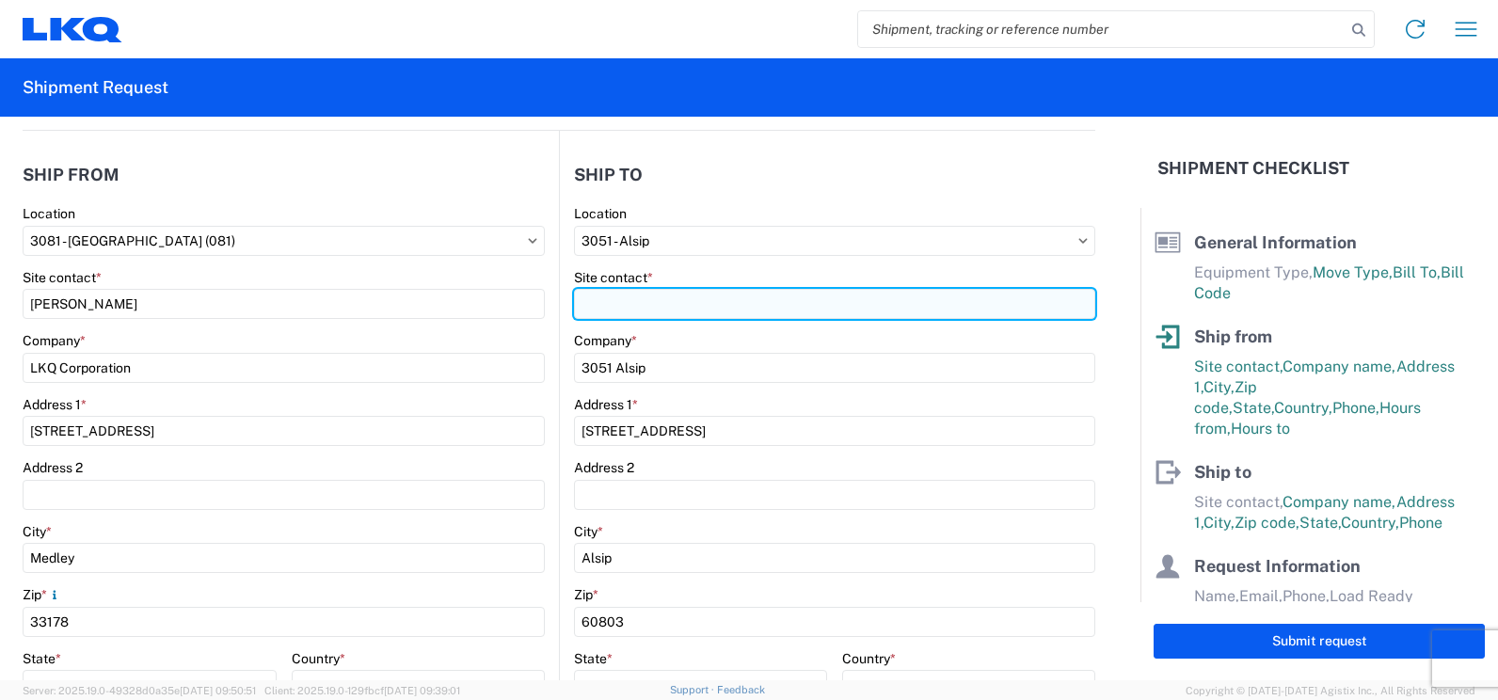
click at [733, 301] on input "Site contact *" at bounding box center [834, 304] width 521 height 30
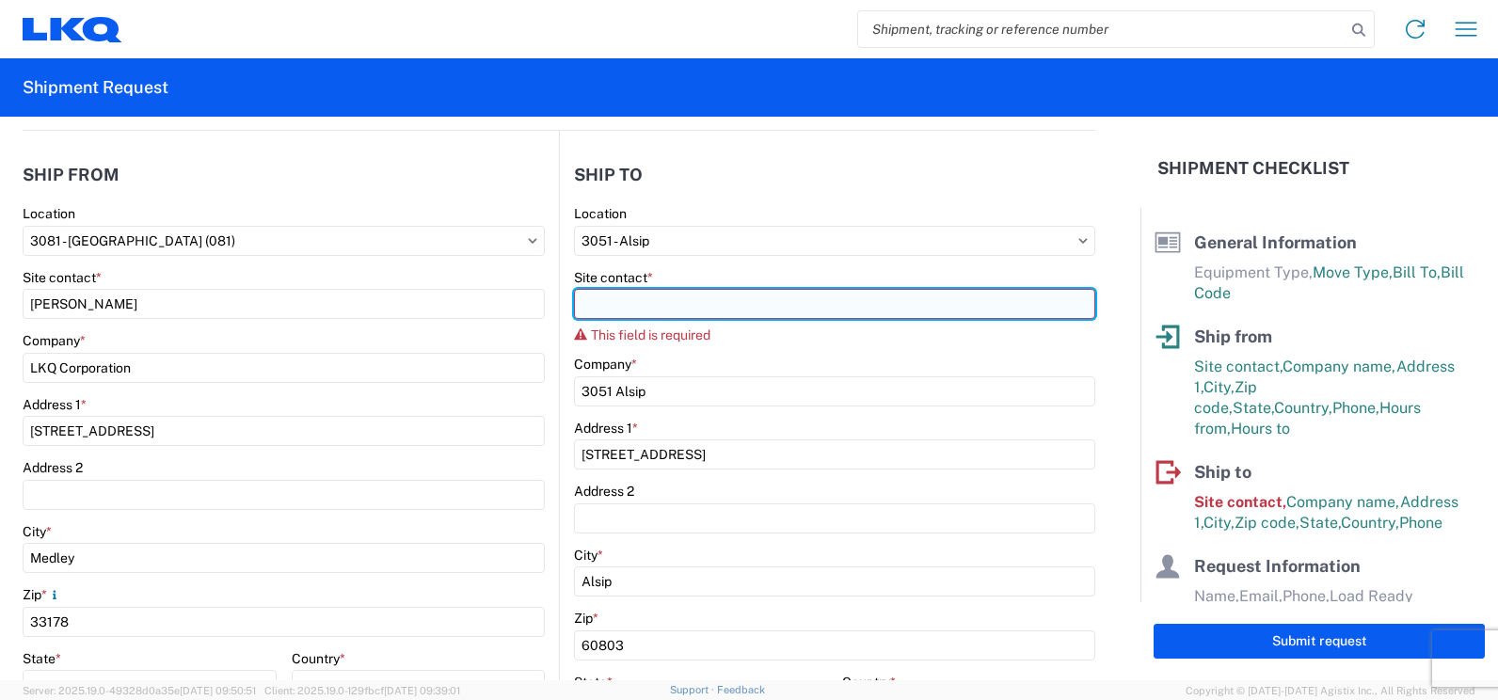
click at [693, 301] on input "Site contact *" at bounding box center [834, 304] width 521 height 30
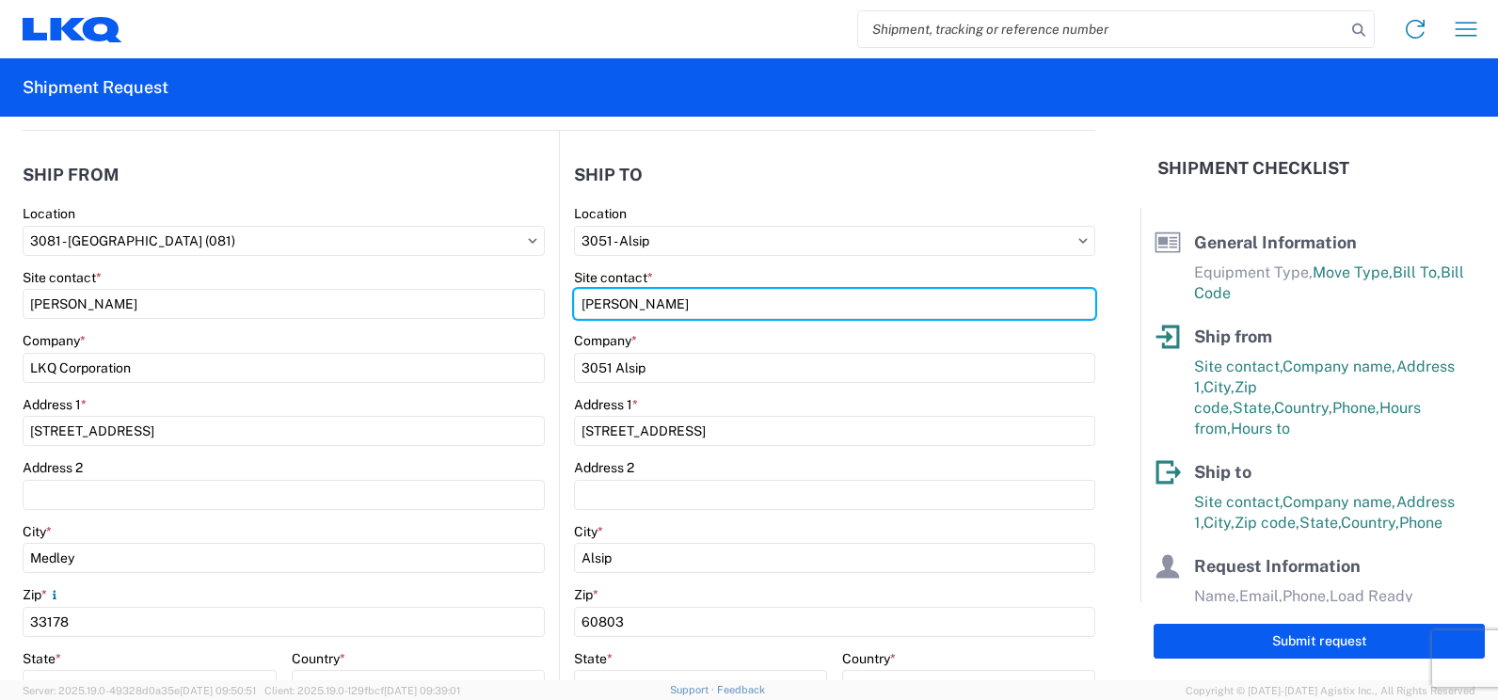
type input "[PERSON_NAME]"
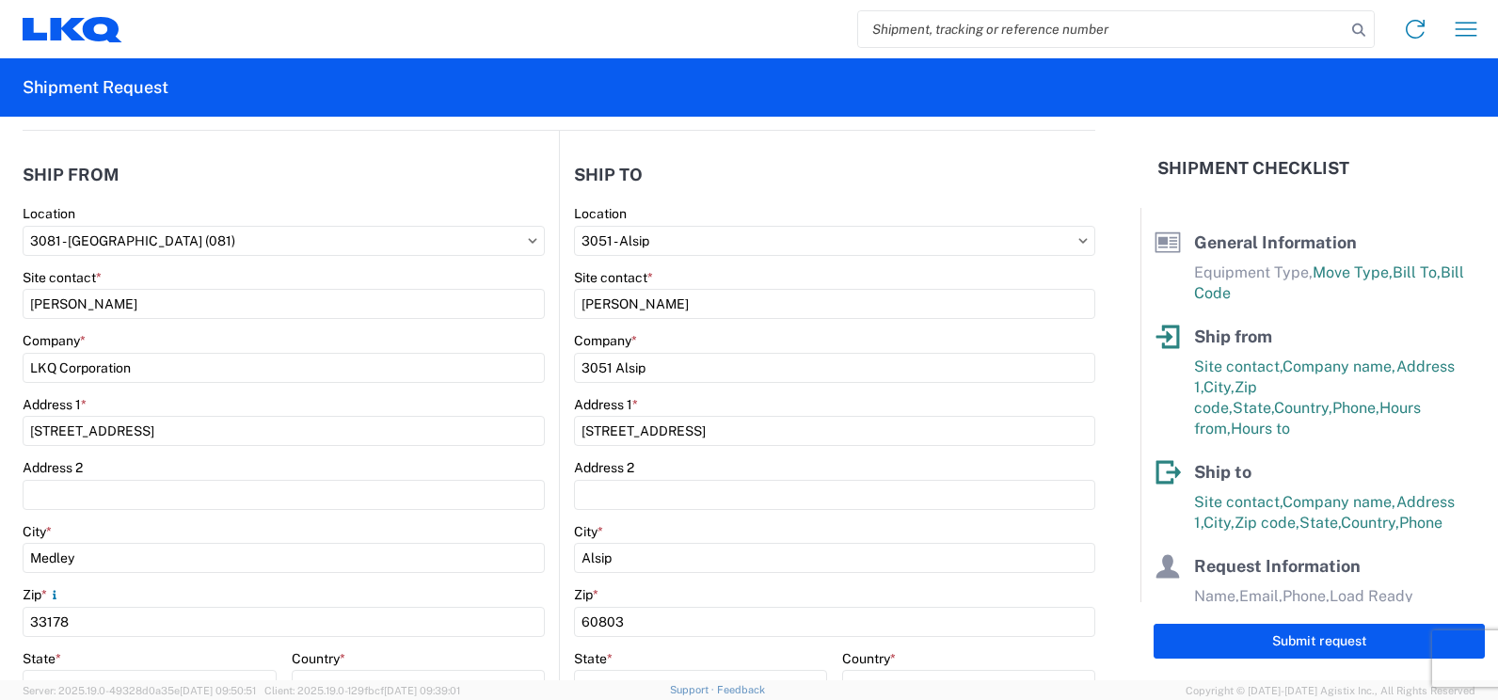
click at [1101, 352] on form "General Information Template PO# Equipment Type * Select 53’ Dry Van Flatbed Dr…" at bounding box center [570, 399] width 1141 height 564
click at [1110, 361] on form "General Information Template PO# Equipment Type * Select 53’ Dry Van Flatbed Dr…" at bounding box center [570, 399] width 1141 height 564
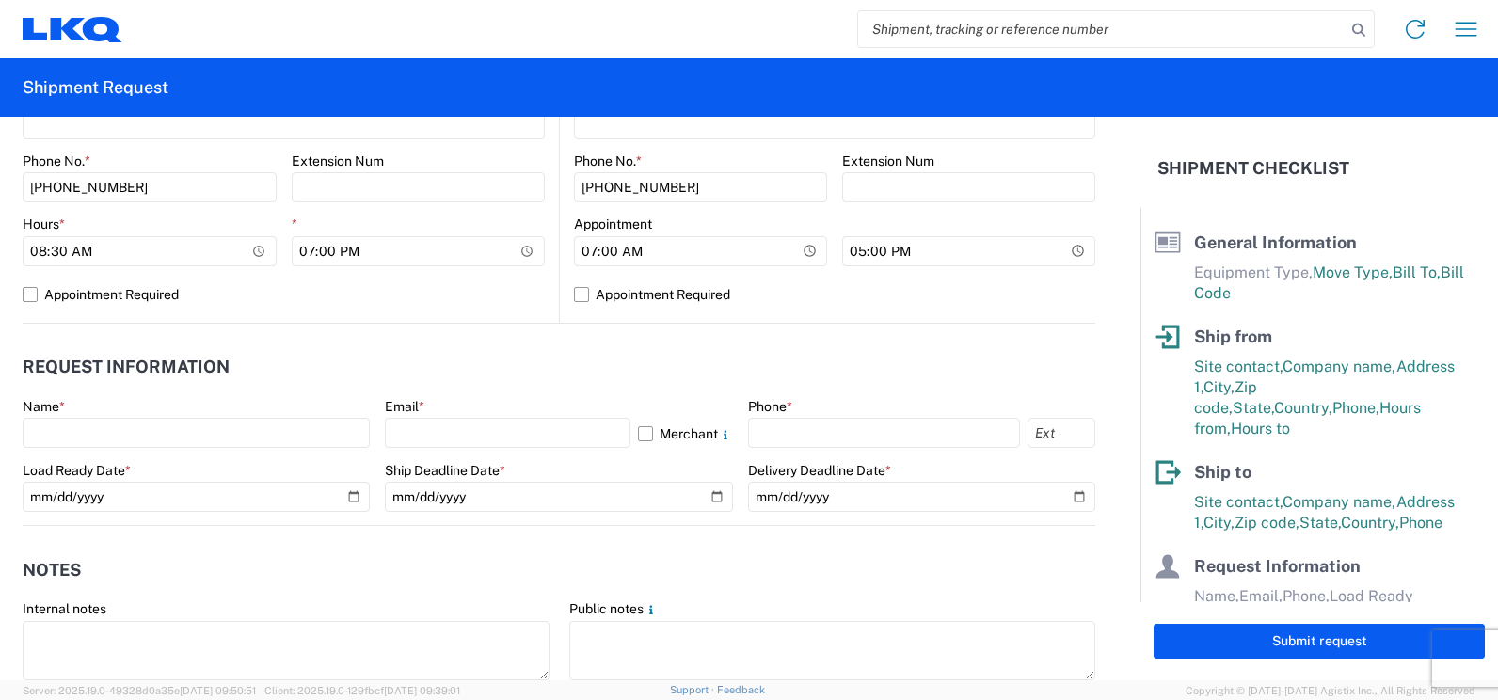
scroll to position [823, 0]
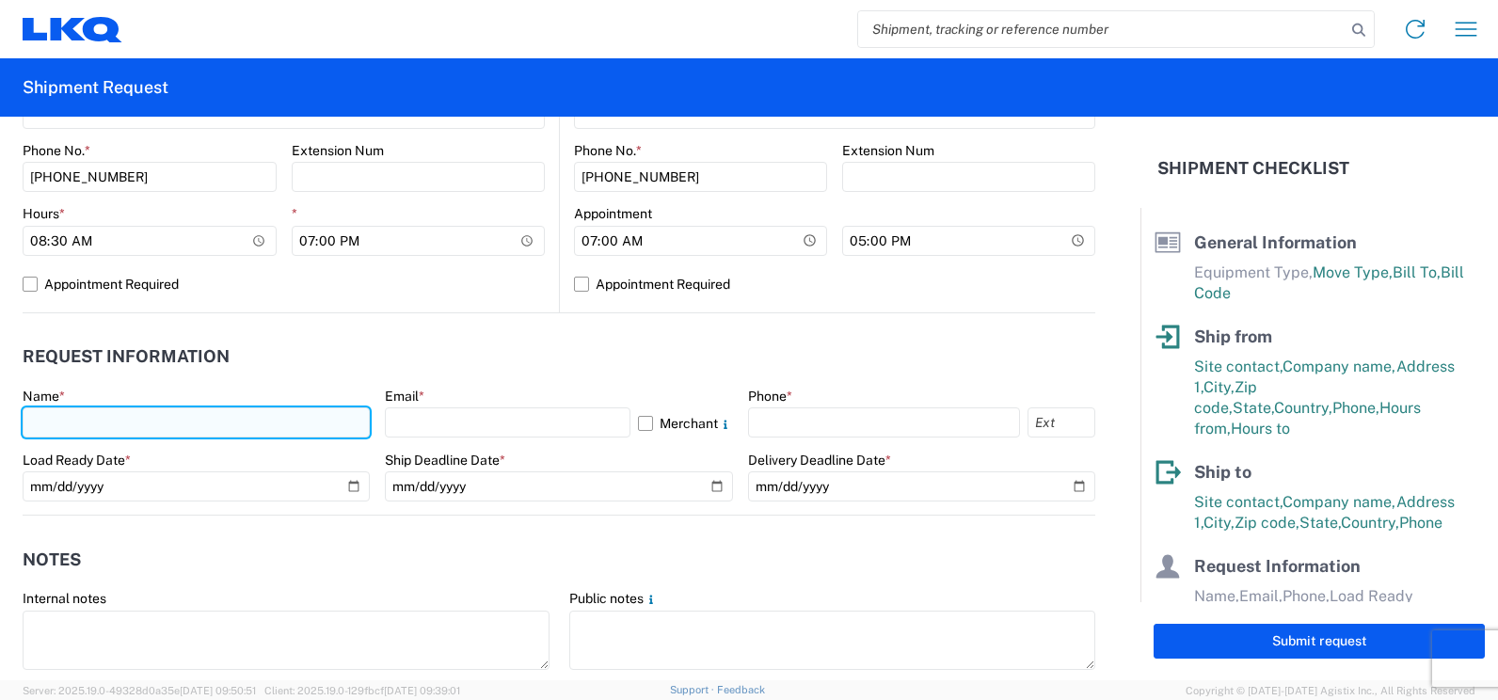
click at [229, 420] on input "text" at bounding box center [196, 423] width 347 height 30
type input "[PERSON_NAME]"
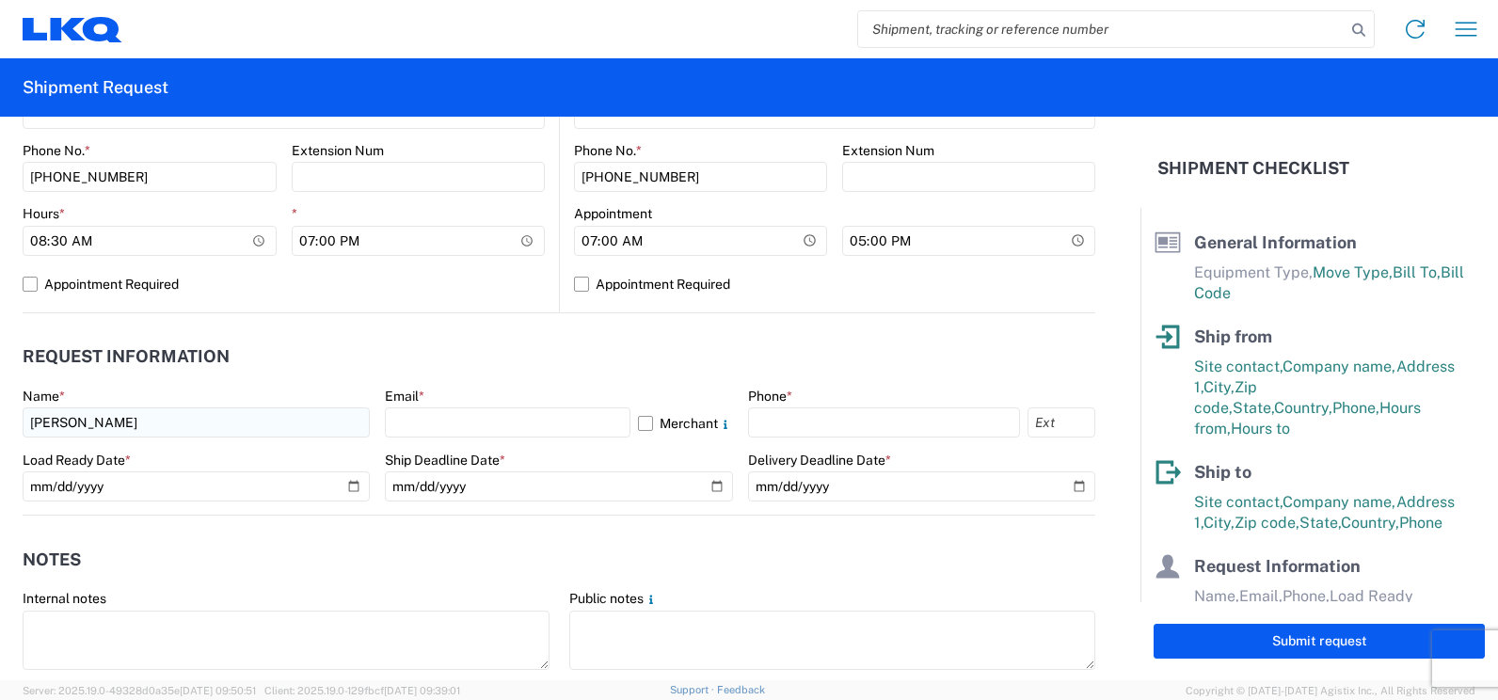
type input "unit 1"
select select "FL"
type input "[PERSON_NAME][EMAIL_ADDRESS][PERSON_NAME][DOMAIN_NAME]"
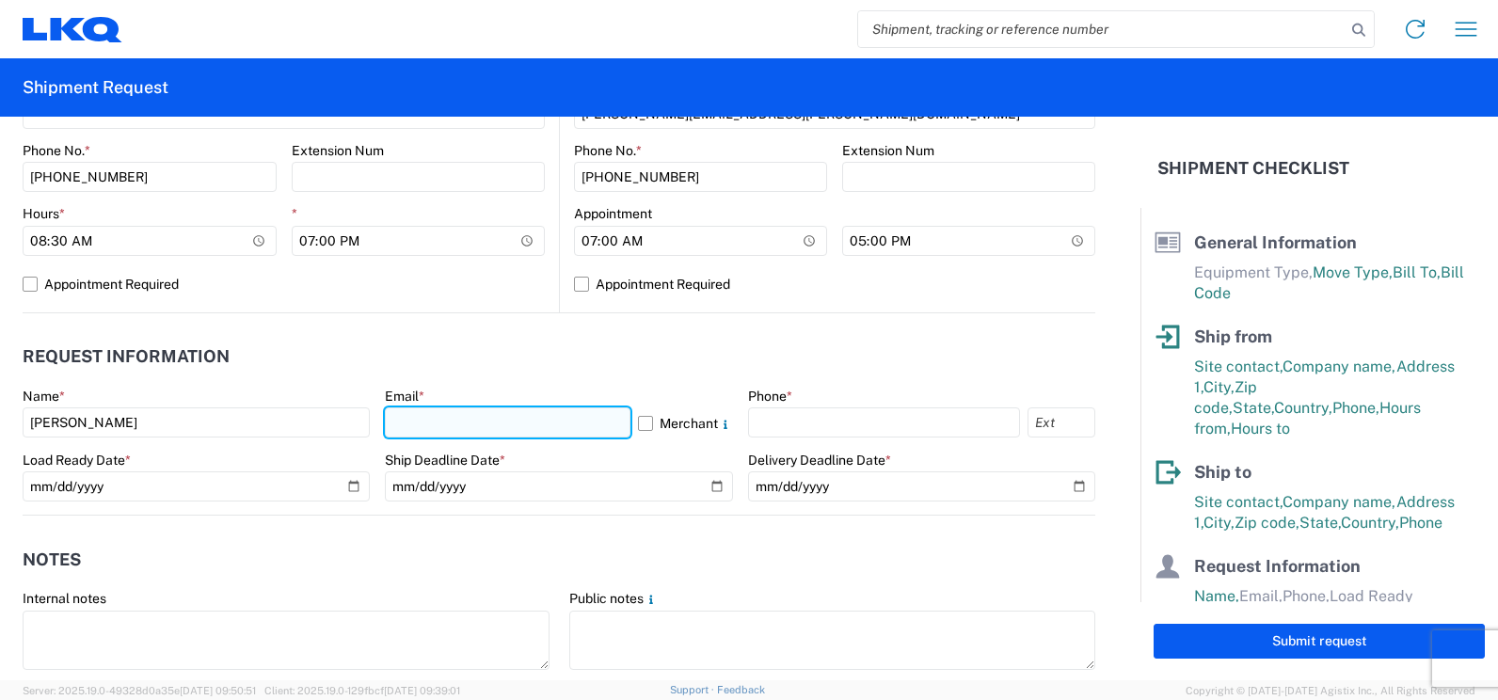
click at [479, 422] on input "text" at bounding box center [507, 423] width 245 height 30
type input "[PERSON_NAME][EMAIL_ADDRESS][PERSON_NAME][DOMAIN_NAME]"
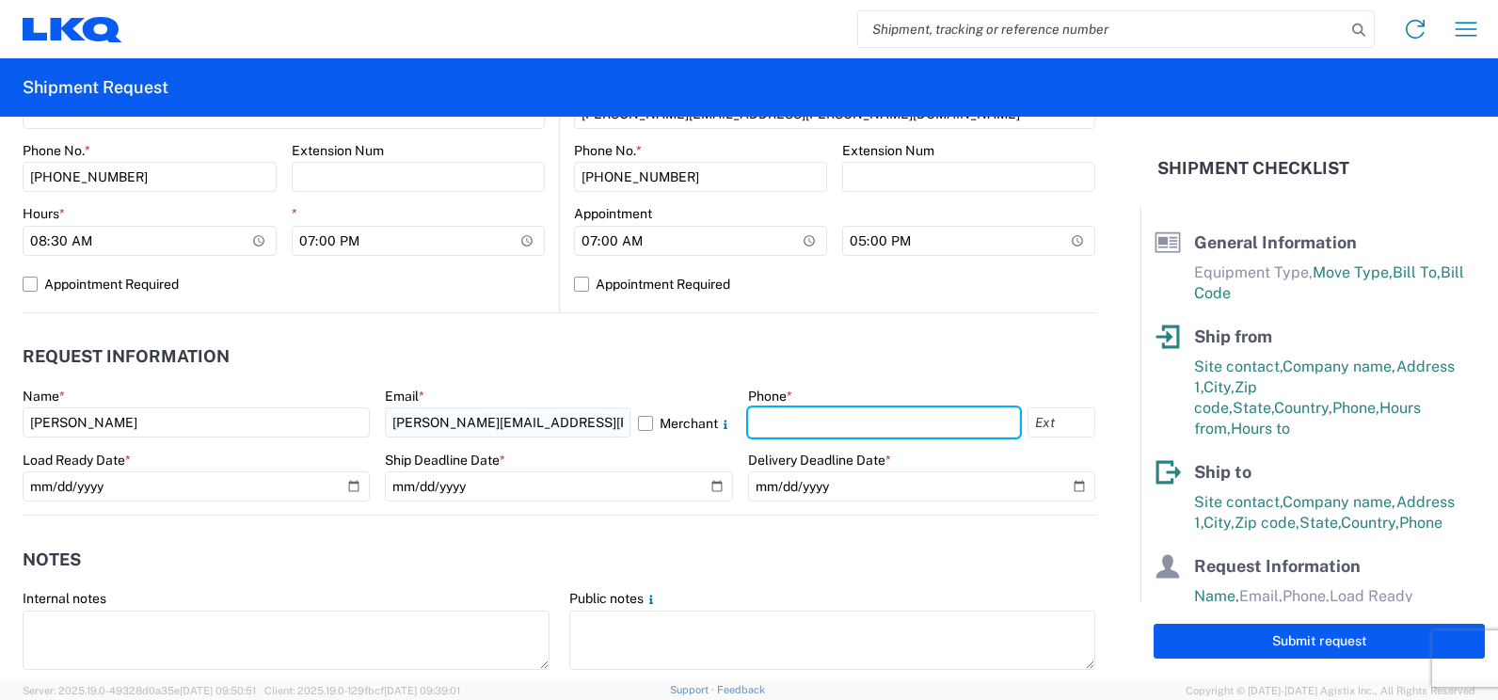
type input "3055251737"
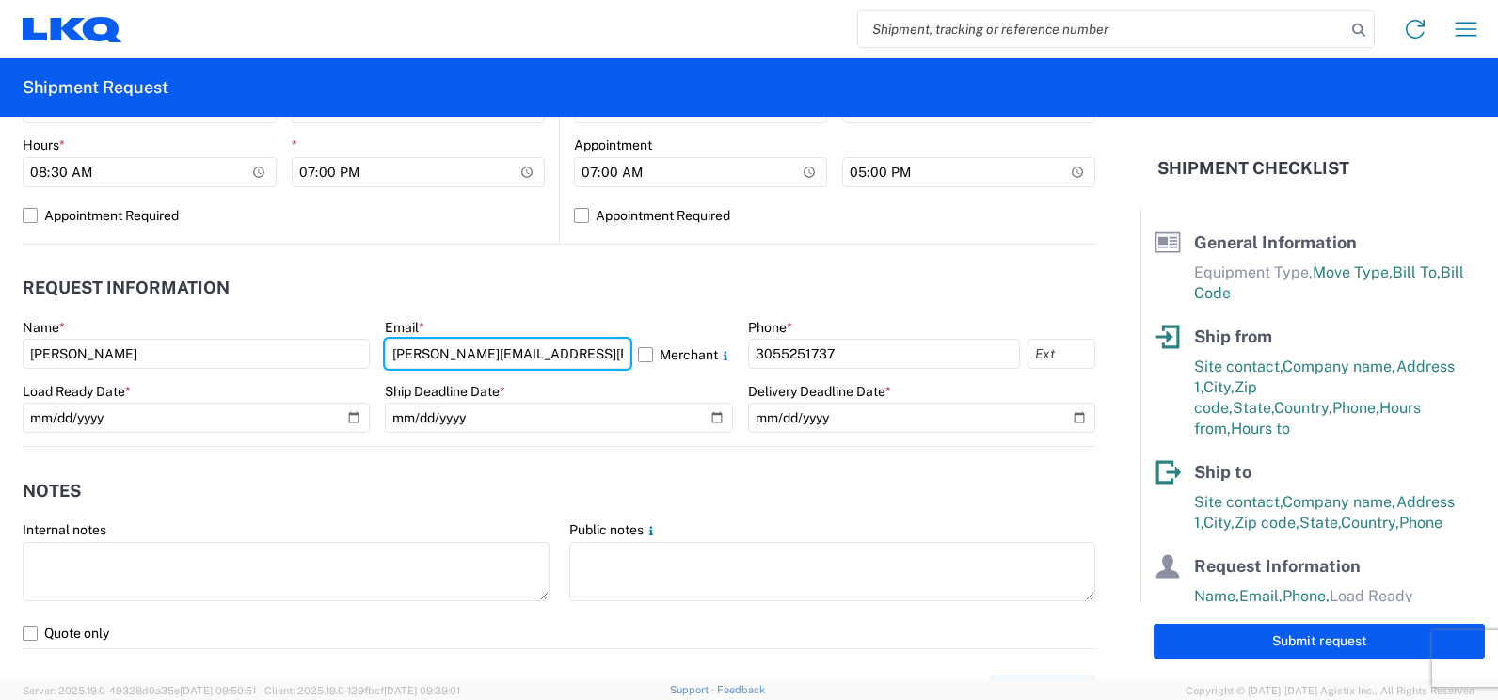
scroll to position [918, 0]
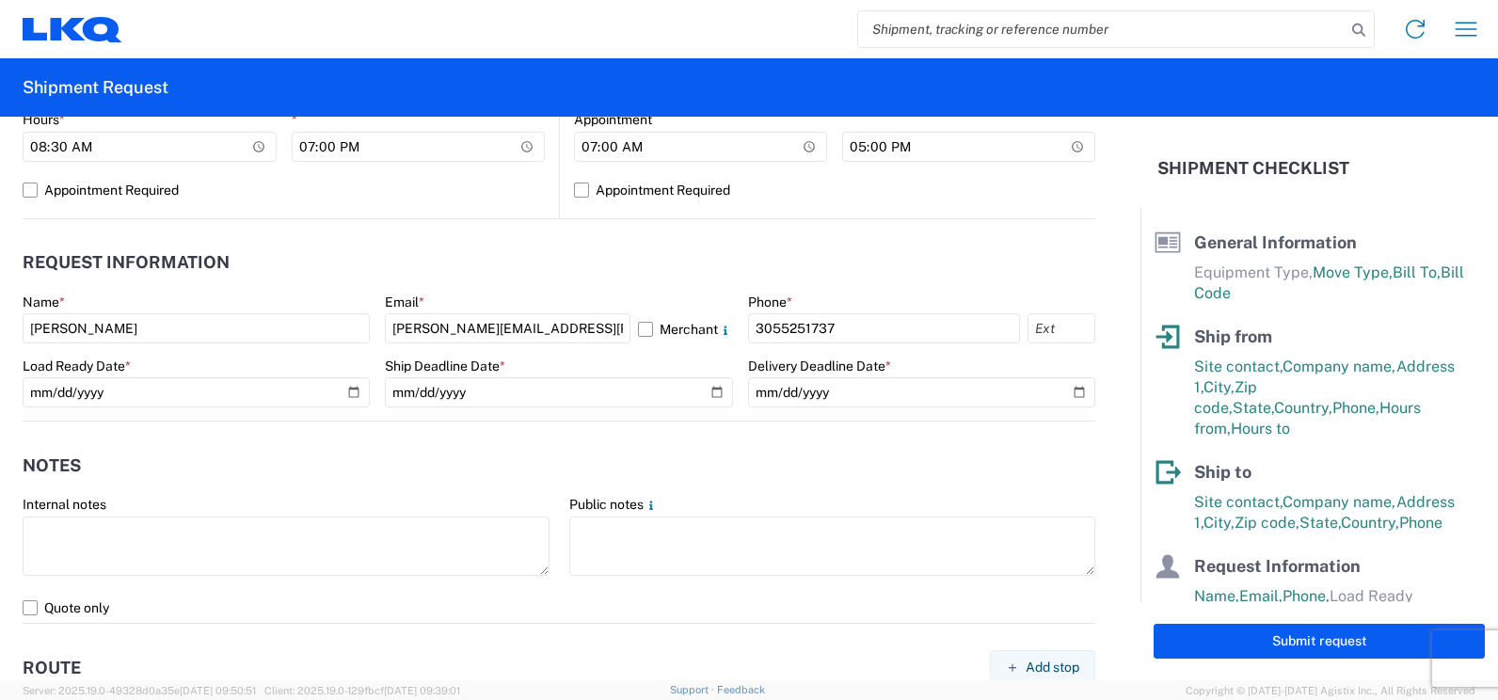
click at [1095, 451] on form "General Information Template PO# Equipment Type * Select 53’ Dry Van Flatbed Dr…" at bounding box center [570, 399] width 1141 height 564
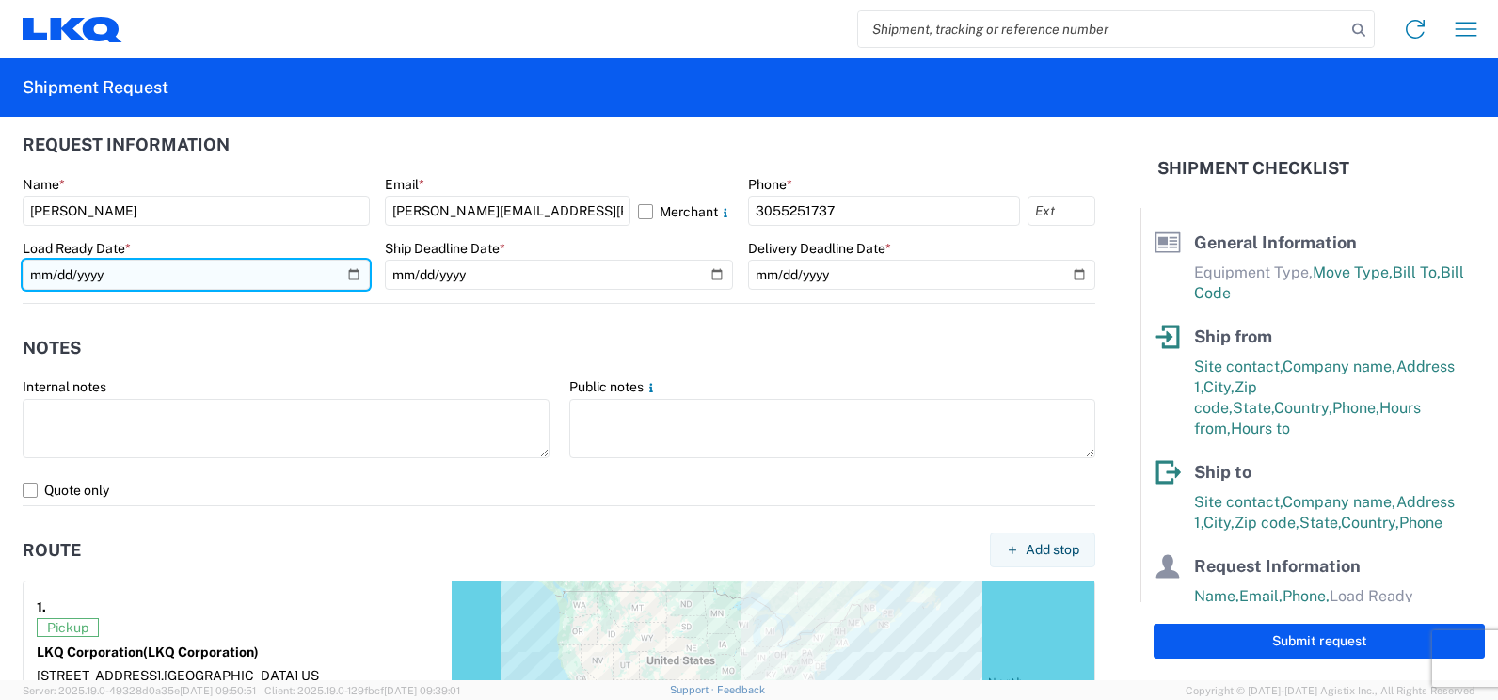
click at [185, 272] on input "date" at bounding box center [196, 275] width 347 height 30
click at [345, 275] on input "date" at bounding box center [196, 275] width 347 height 30
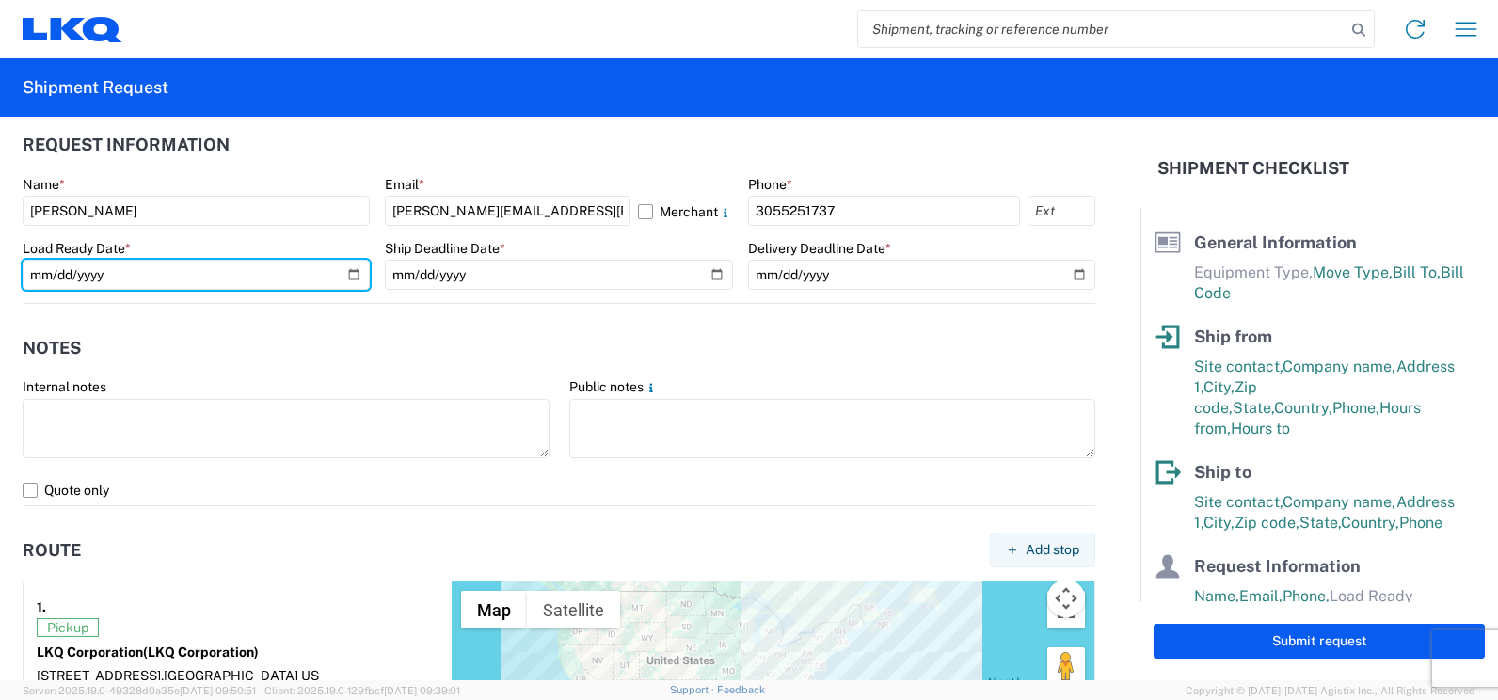
type input "[DATE]"
click at [479, 316] on agx-notes "Notes Internal notes Public notes Quote only" at bounding box center [559, 405] width 1073 height 202
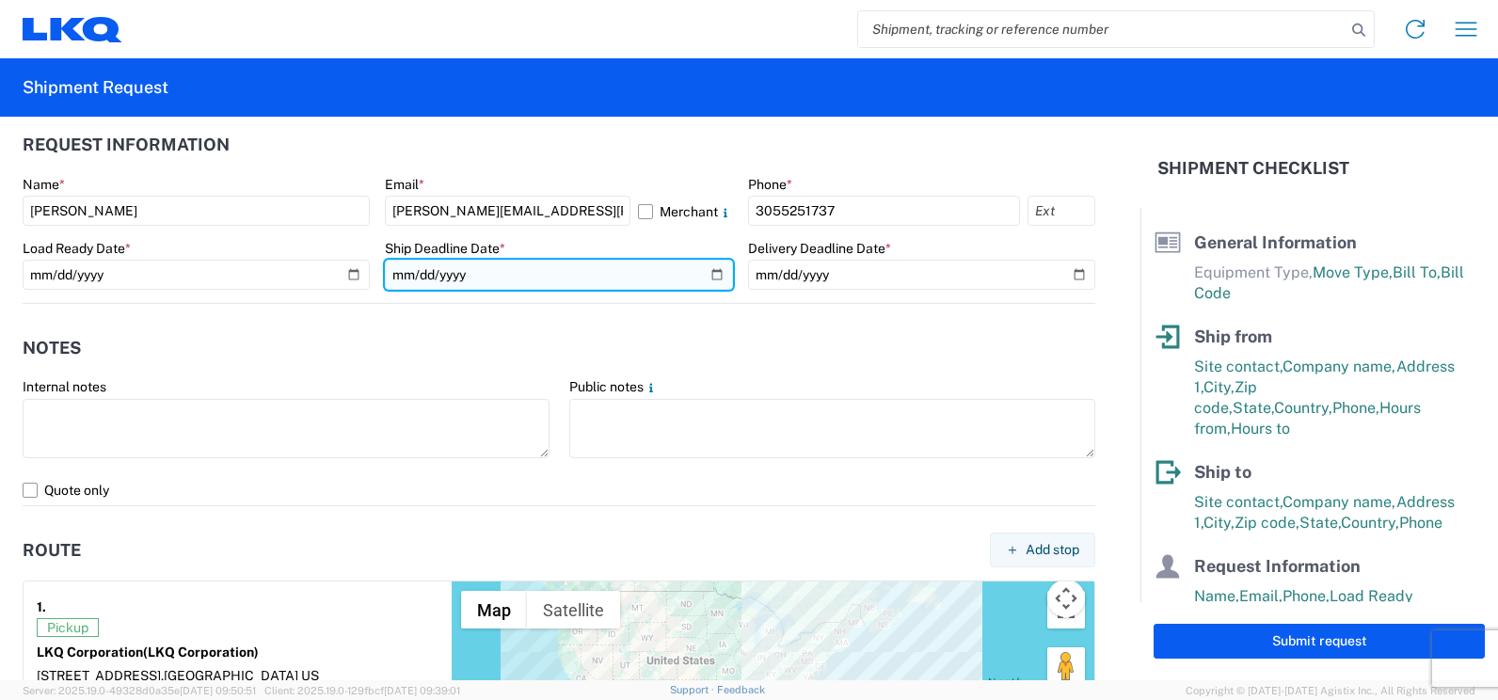
click at [703, 272] on input "date" at bounding box center [558, 275] width 347 height 30
type input "[DATE]"
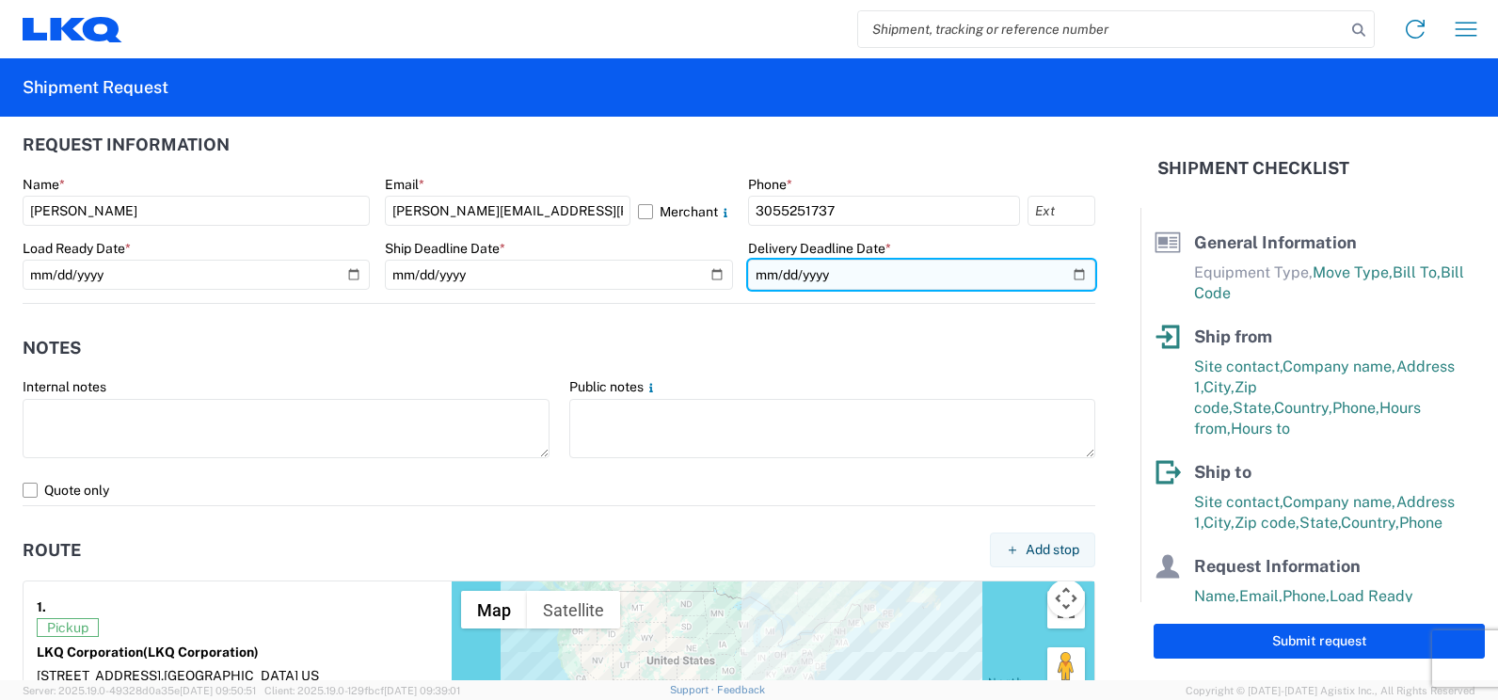
click at [1070, 271] on input "date" at bounding box center [921, 275] width 347 height 30
type input "[DATE]"
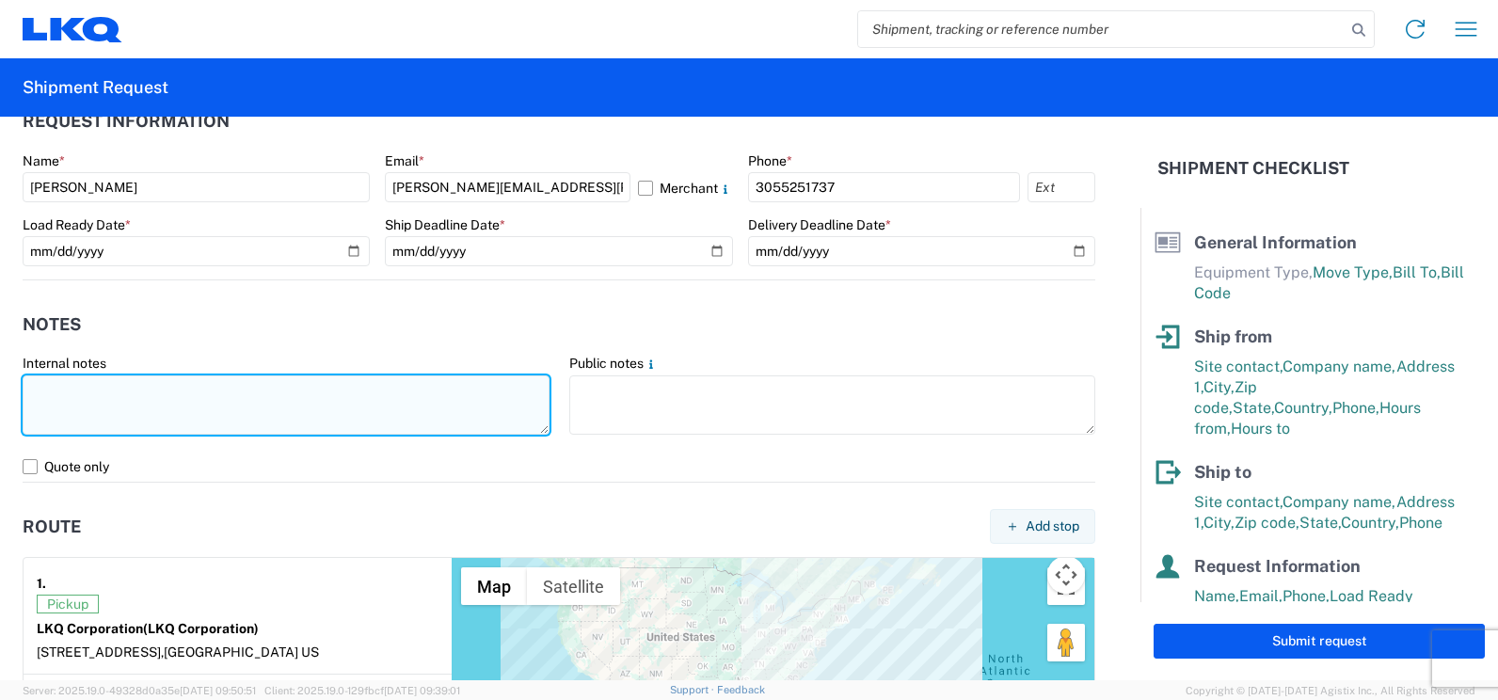
click at [343, 378] on textarea at bounding box center [286, 405] width 527 height 59
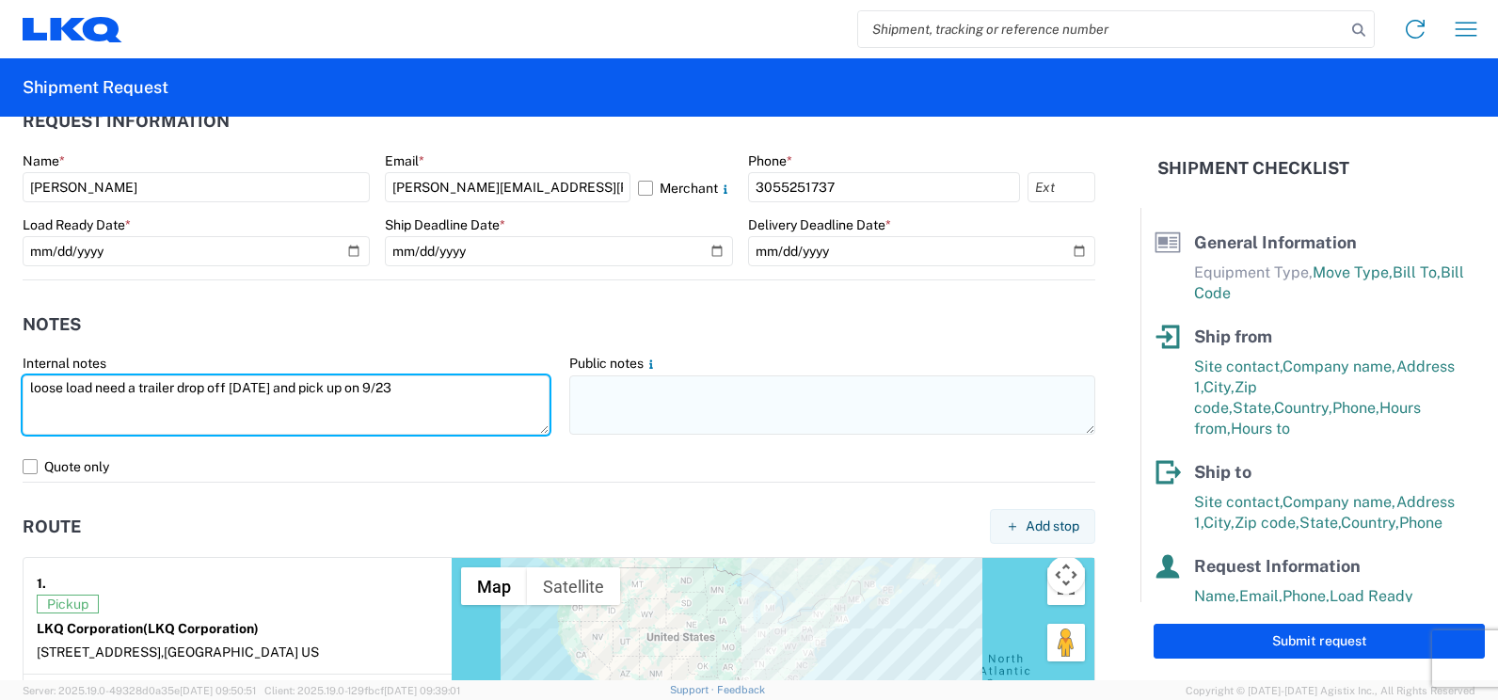
type textarea "loose load need a trailer drop off [DATE] and pick up on 9/23"
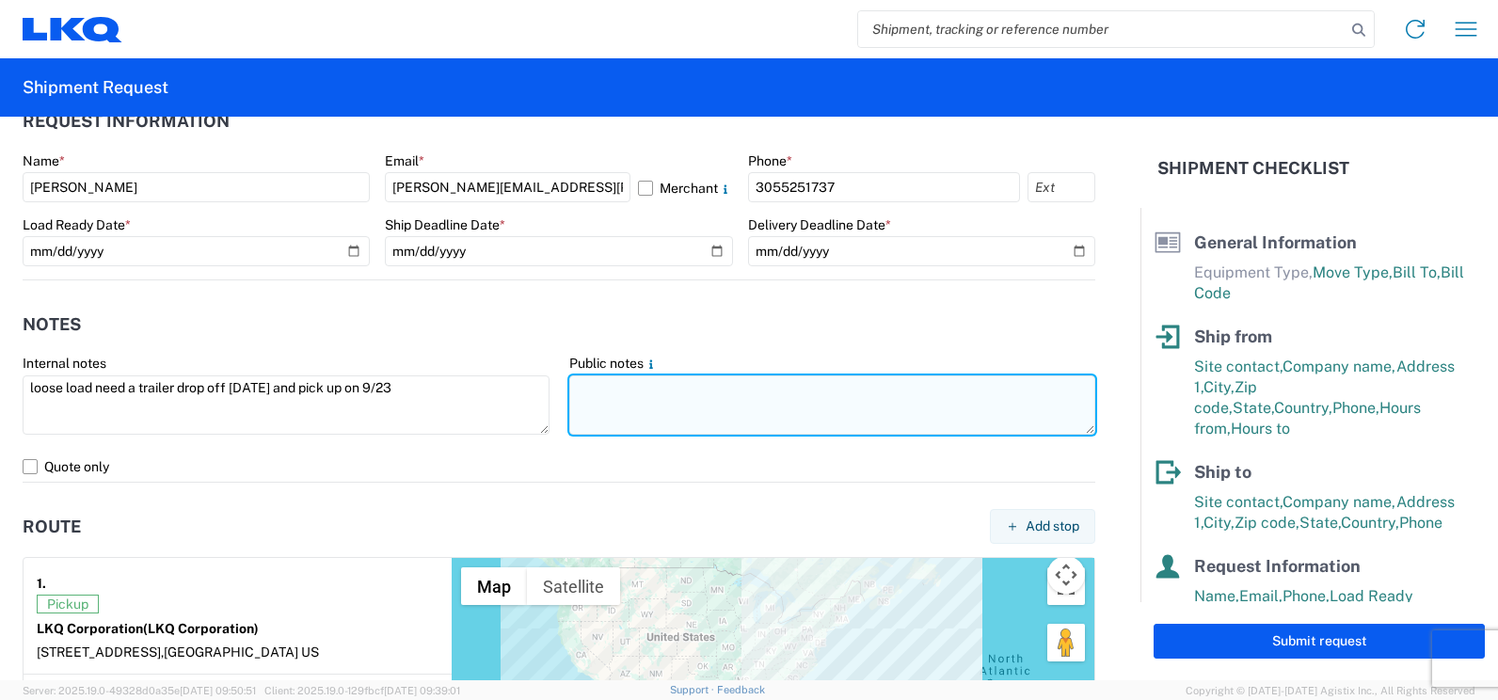
click at [605, 402] on textarea at bounding box center [832, 405] width 527 height 59
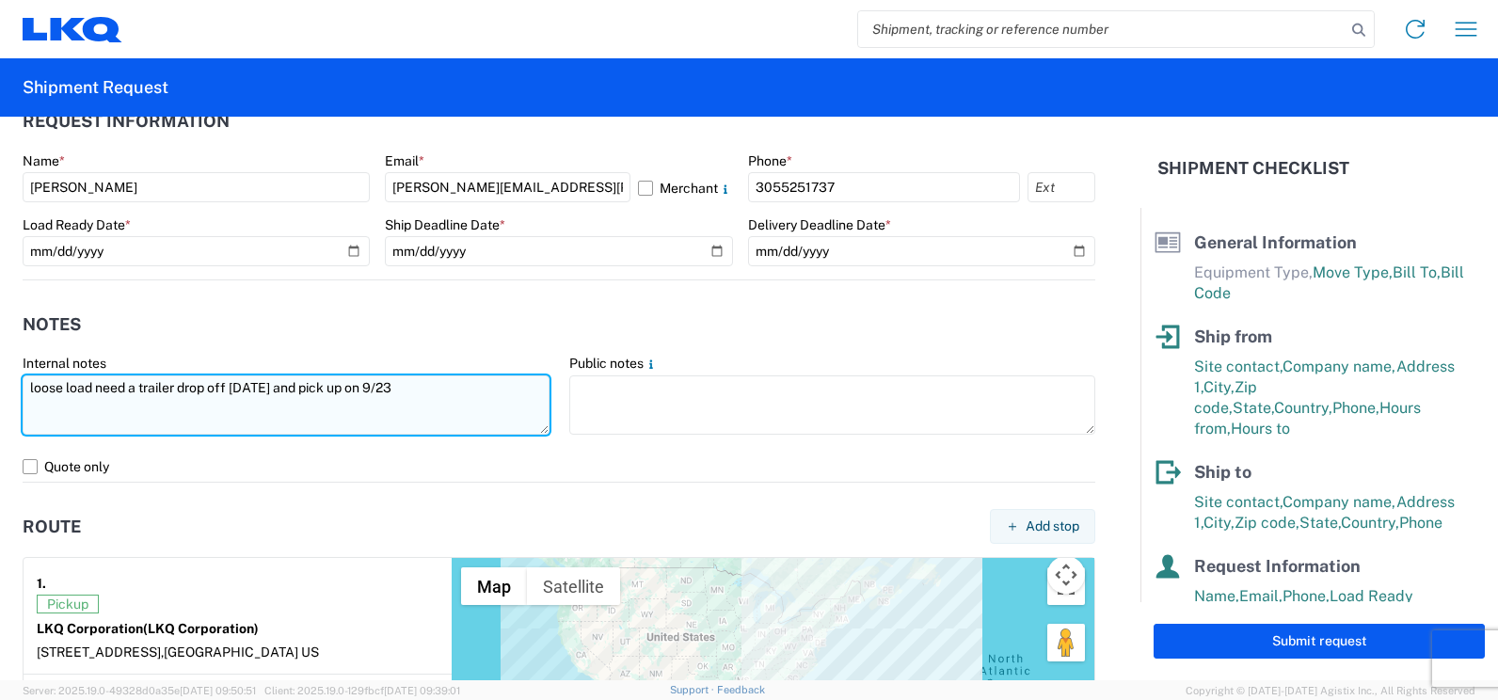
drag, startPoint x: 457, startPoint y: 388, endPoint x: 35, endPoint y: 391, distance: 422.6
click at [35, 391] on textarea "loose load need a trailer drop off [DATE] and pick up on 9/23" at bounding box center [286, 405] width 527 height 59
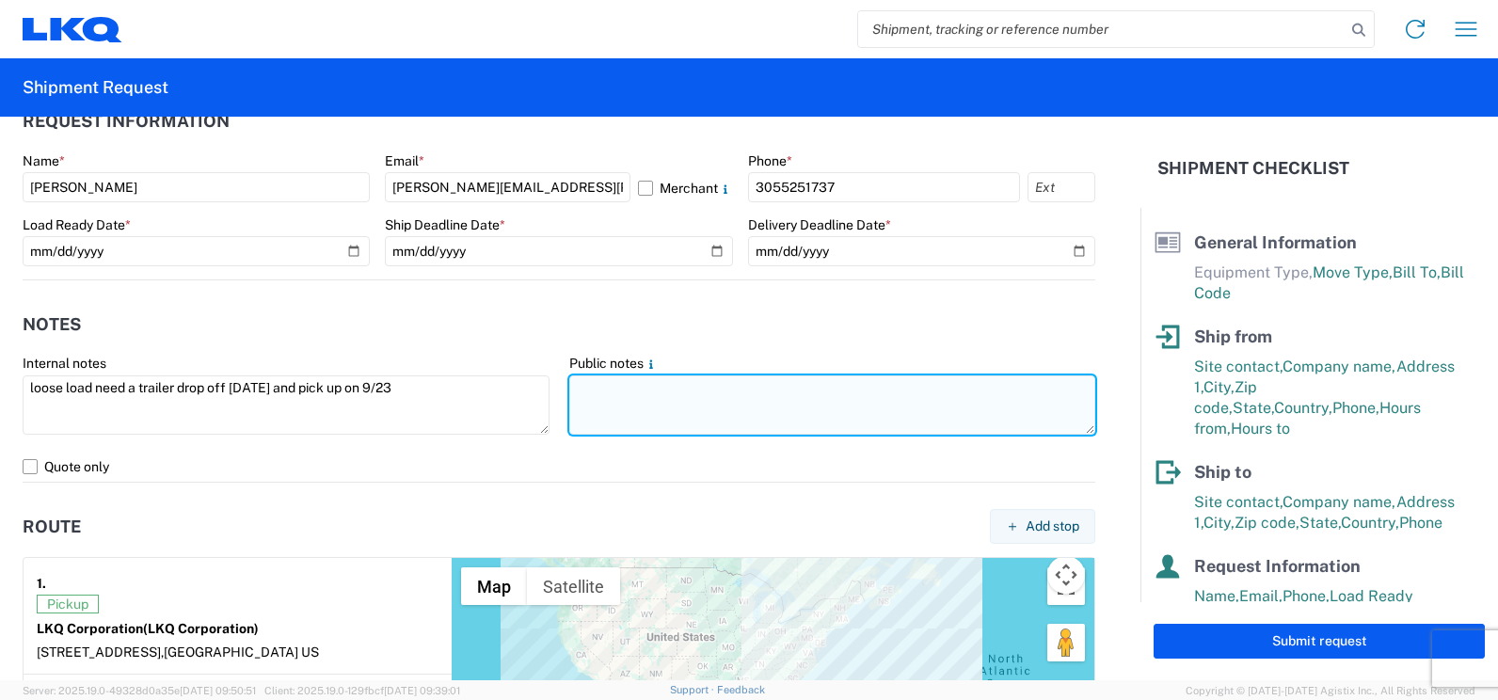
click at [591, 387] on textarea at bounding box center [832, 405] width 527 height 59
paste textarea "oose load need a trailer drop off [DATE] and pick up on 9/23"
click at [631, 391] on textarea "loose load need a trailer drop off [DATE] and pick up on 9/23" at bounding box center [832, 405] width 527 height 59
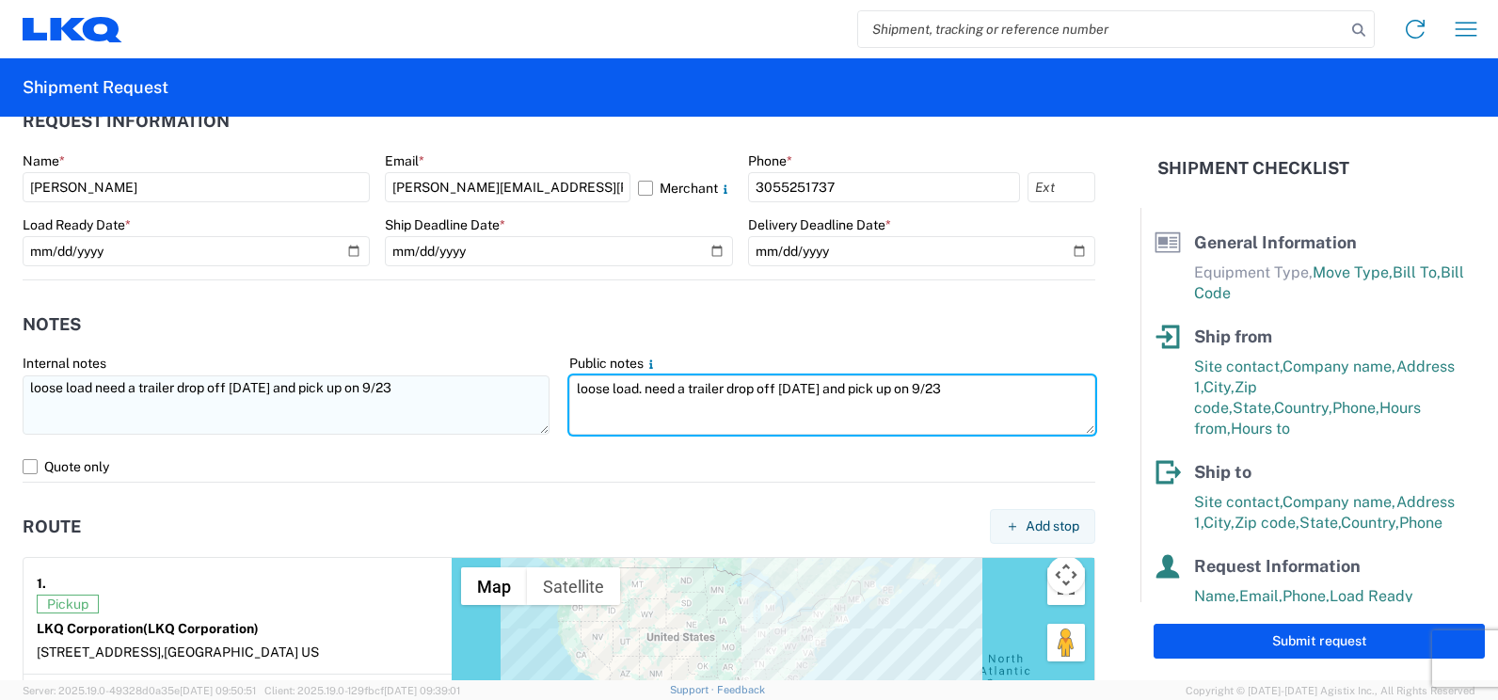
type textarea "loose load. need a trailer drop off [DATE] and pick up on 9/23"
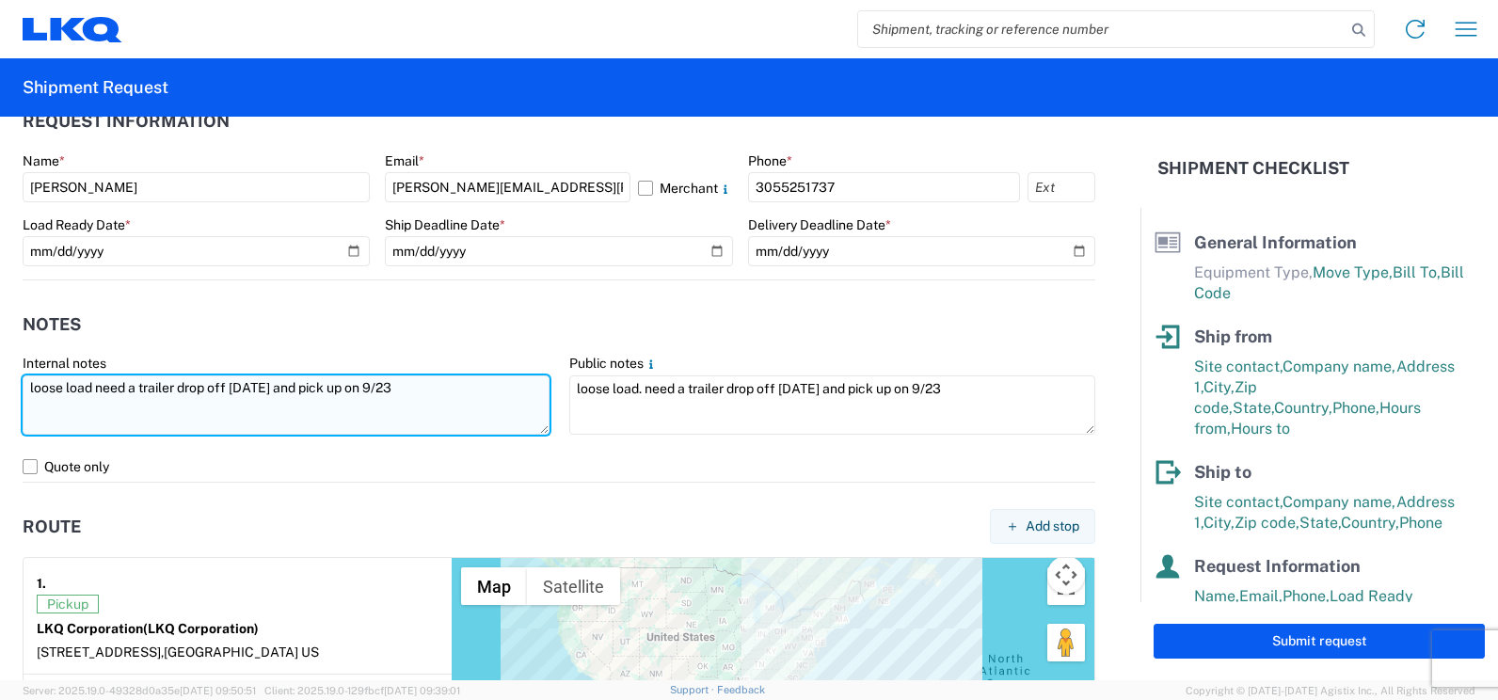
click at [92, 387] on textarea "loose load need a trailer drop off [DATE] and pick up on 9/23" at bounding box center [286, 405] width 527 height 59
click at [119, 412] on textarea "loose load. need a trailer drop off [DATE] and pick up on 9/23" at bounding box center [286, 405] width 527 height 59
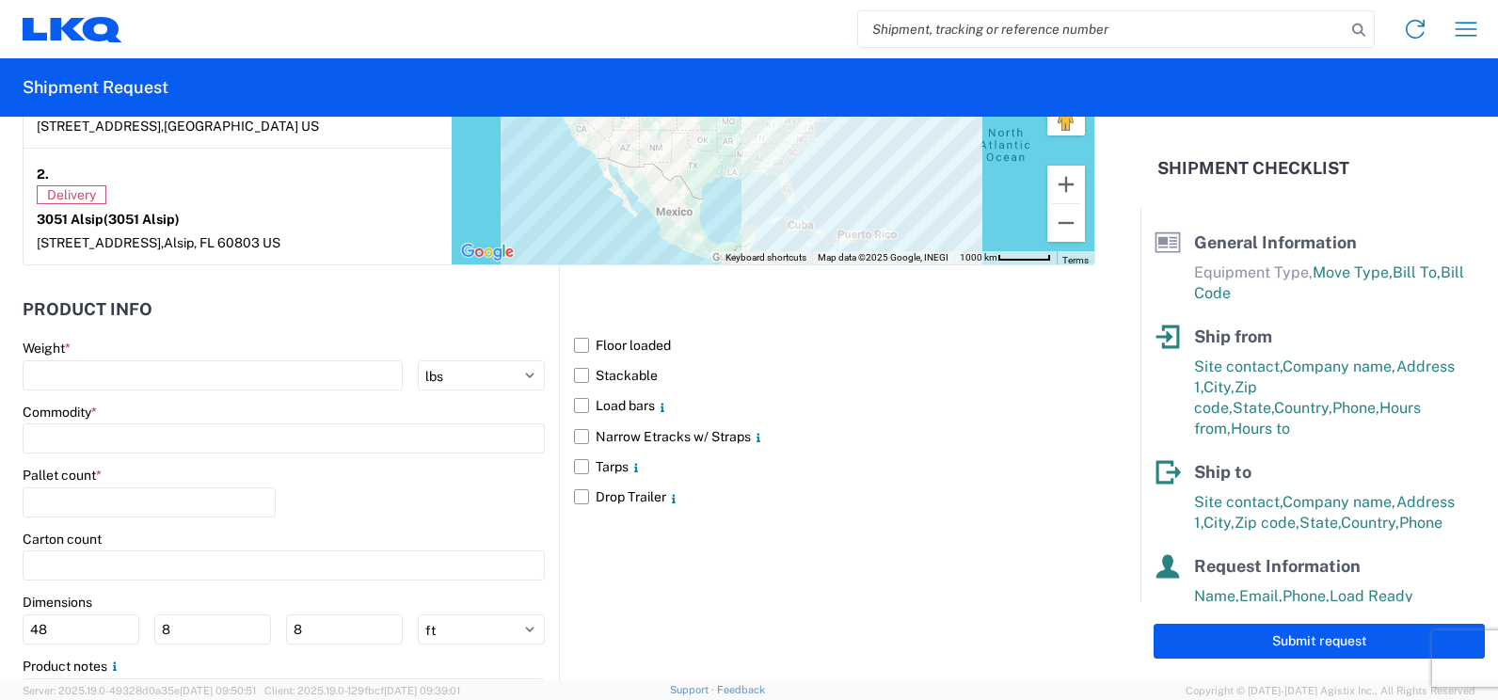
scroll to position [1600, 0]
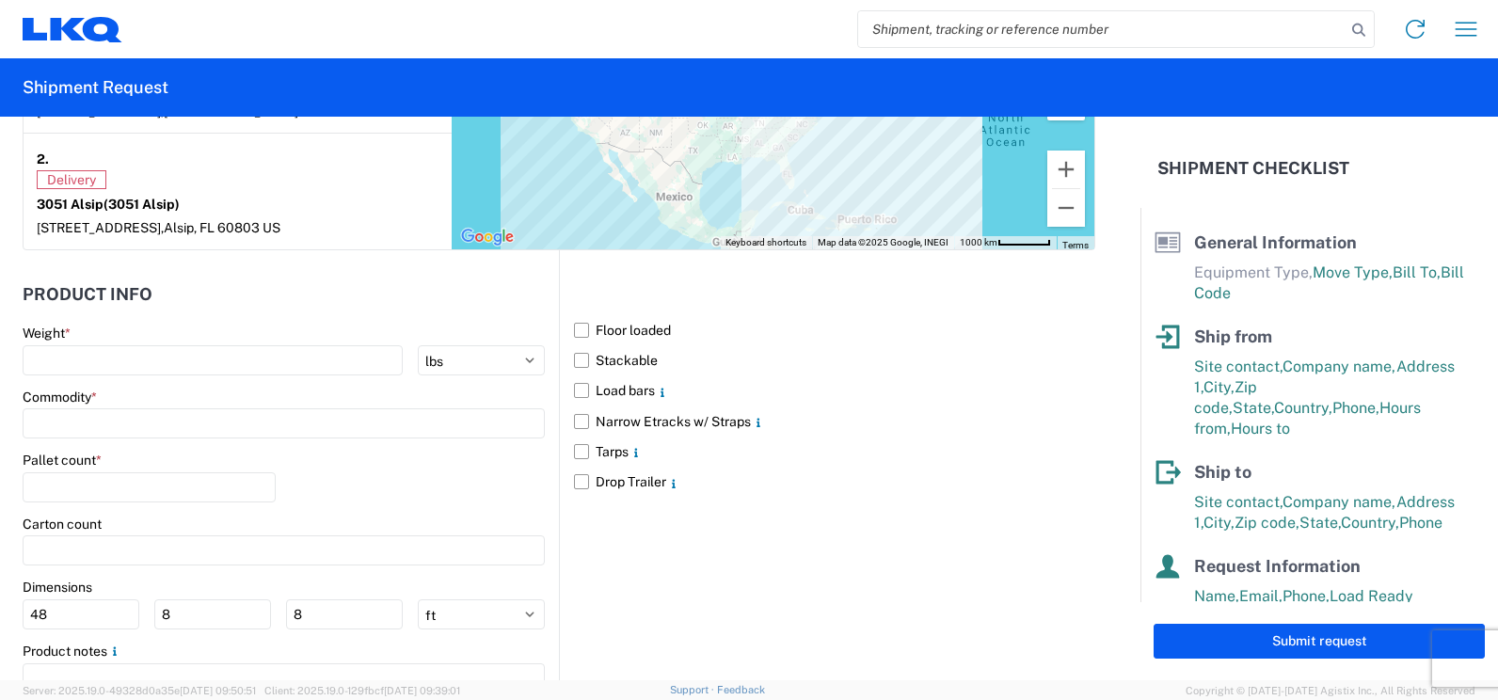
type textarea "loose load. need a trailer drop off [DATE] and pick up on 9/23"
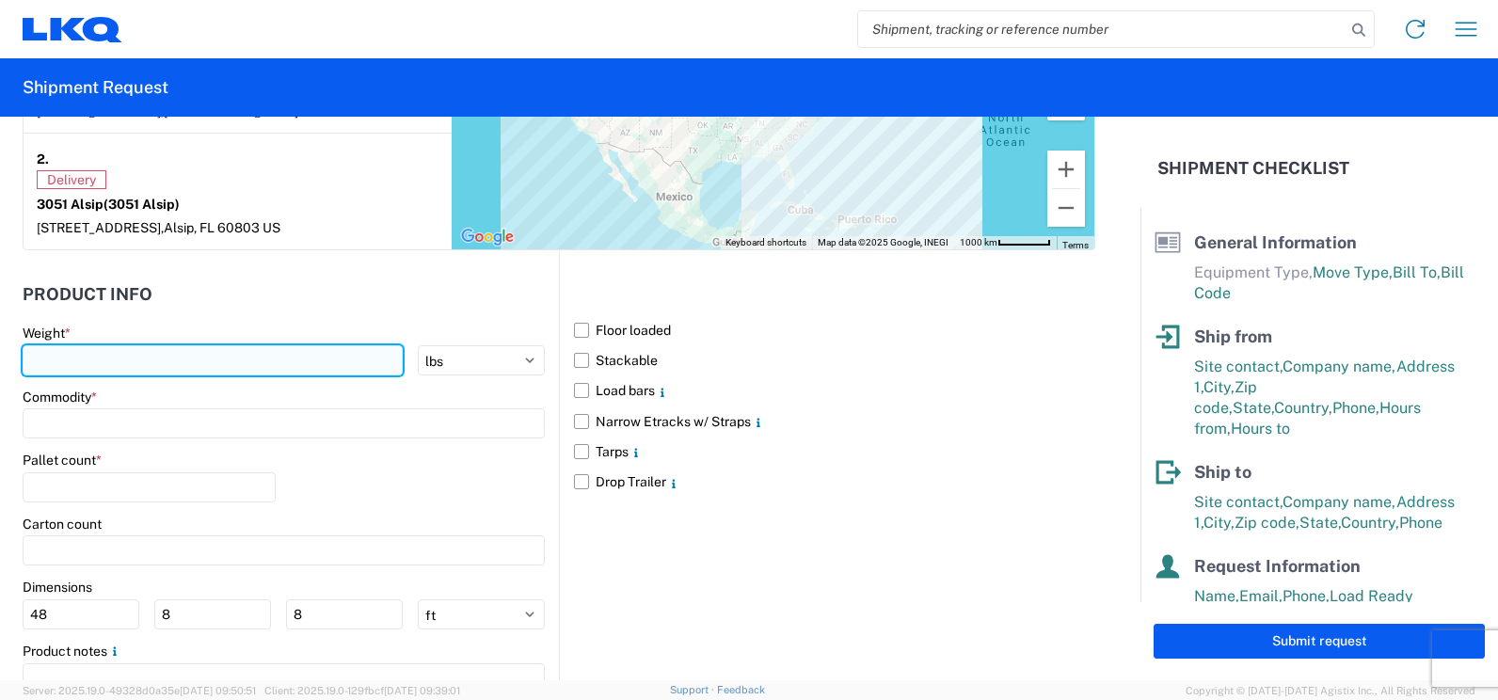
click at [253, 362] on input "number" at bounding box center [213, 360] width 380 height 30
type input "12000"
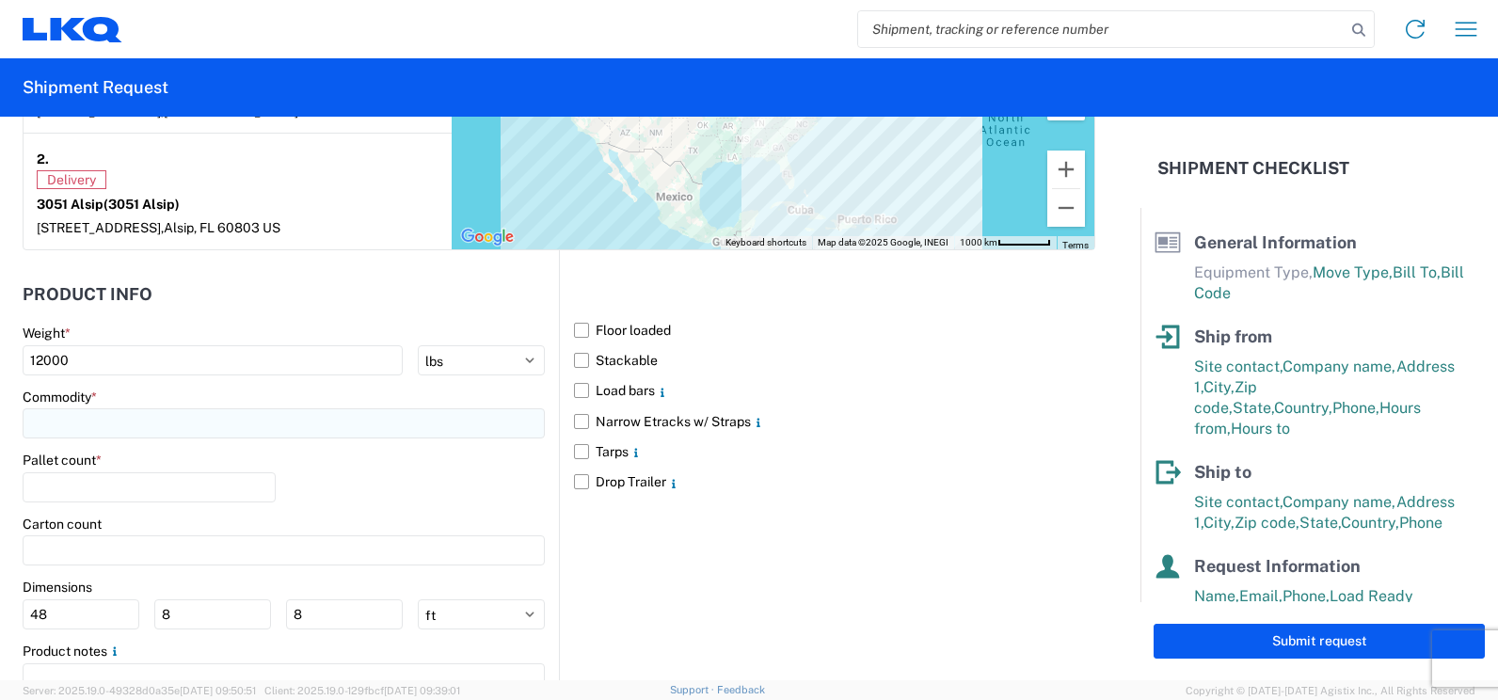
click at [276, 432] on input at bounding box center [284, 423] width 522 height 30
click at [276, 429] on input at bounding box center [284, 423] width 522 height 30
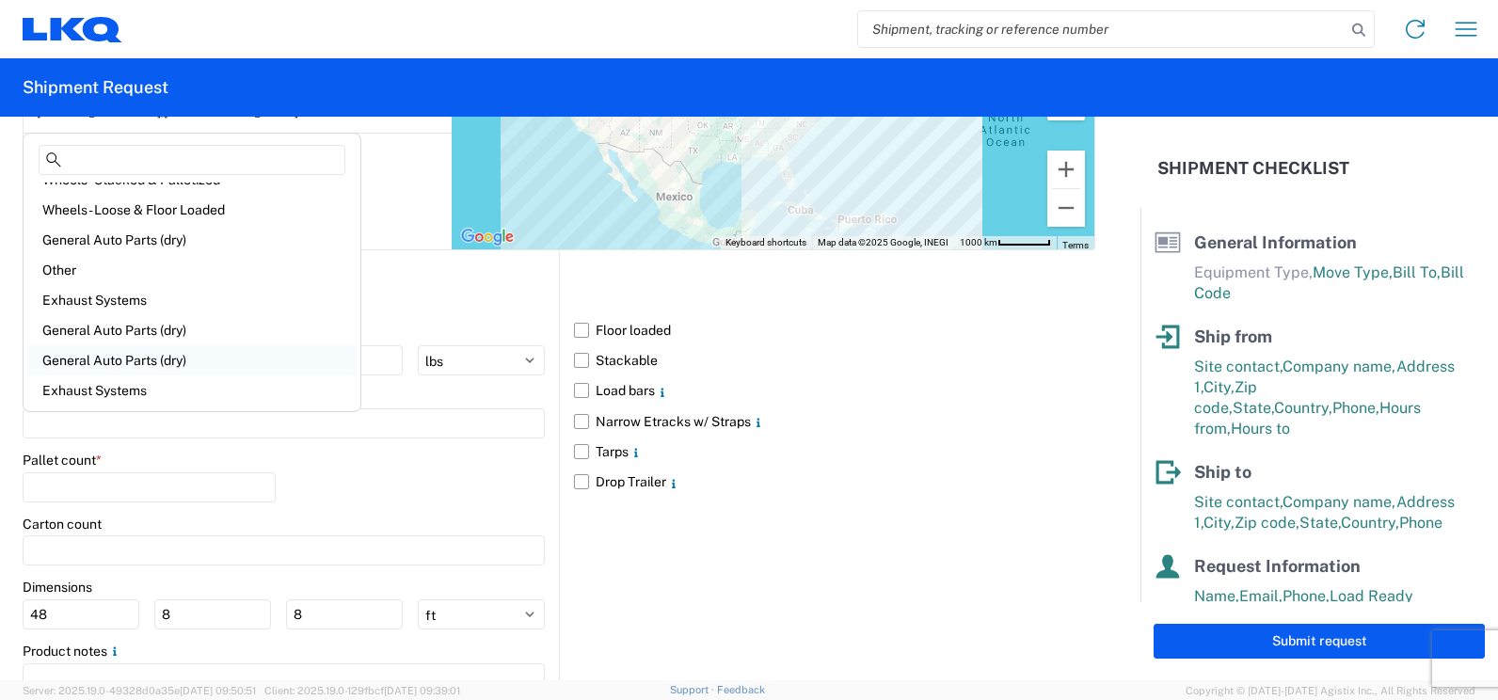
scroll to position [118, 0]
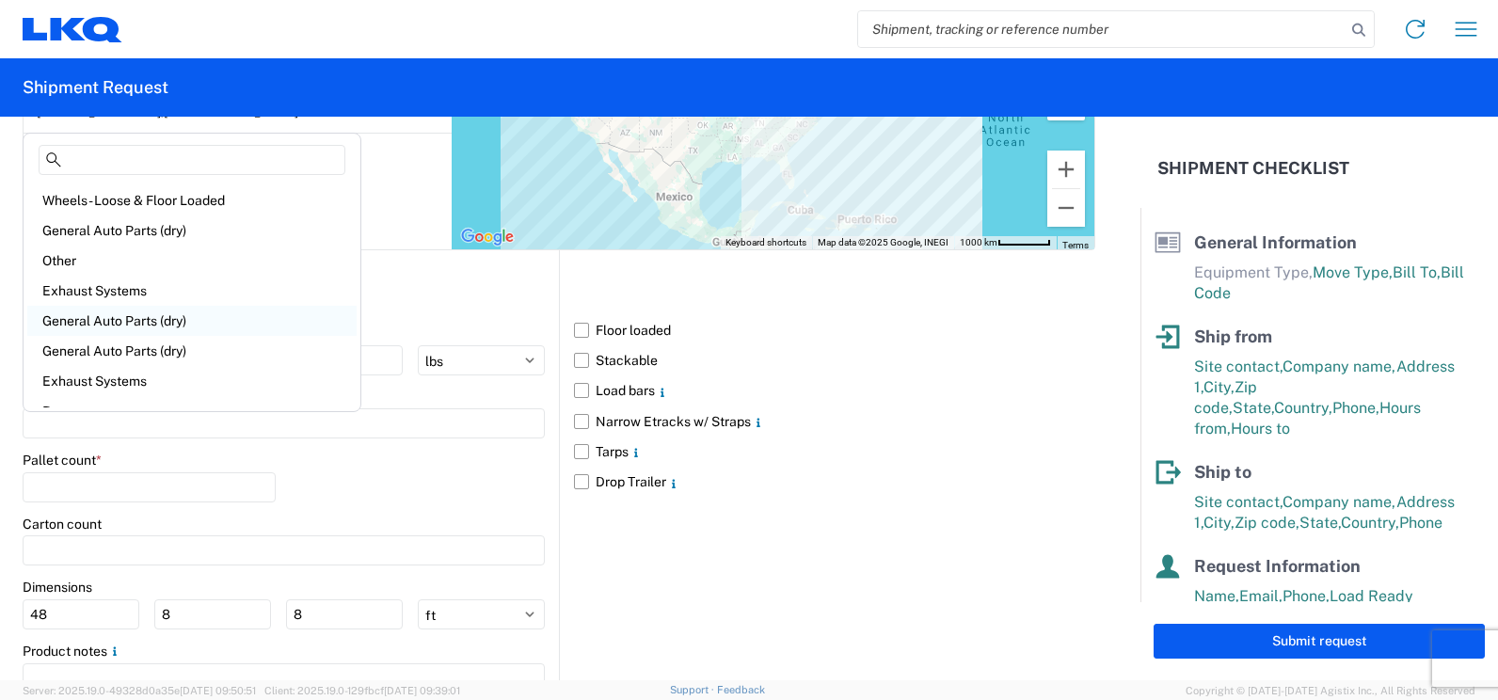
click at [144, 316] on div "General Auto Parts (dry)" at bounding box center [191, 321] width 329 height 30
type input "General Auto Parts (dry)"
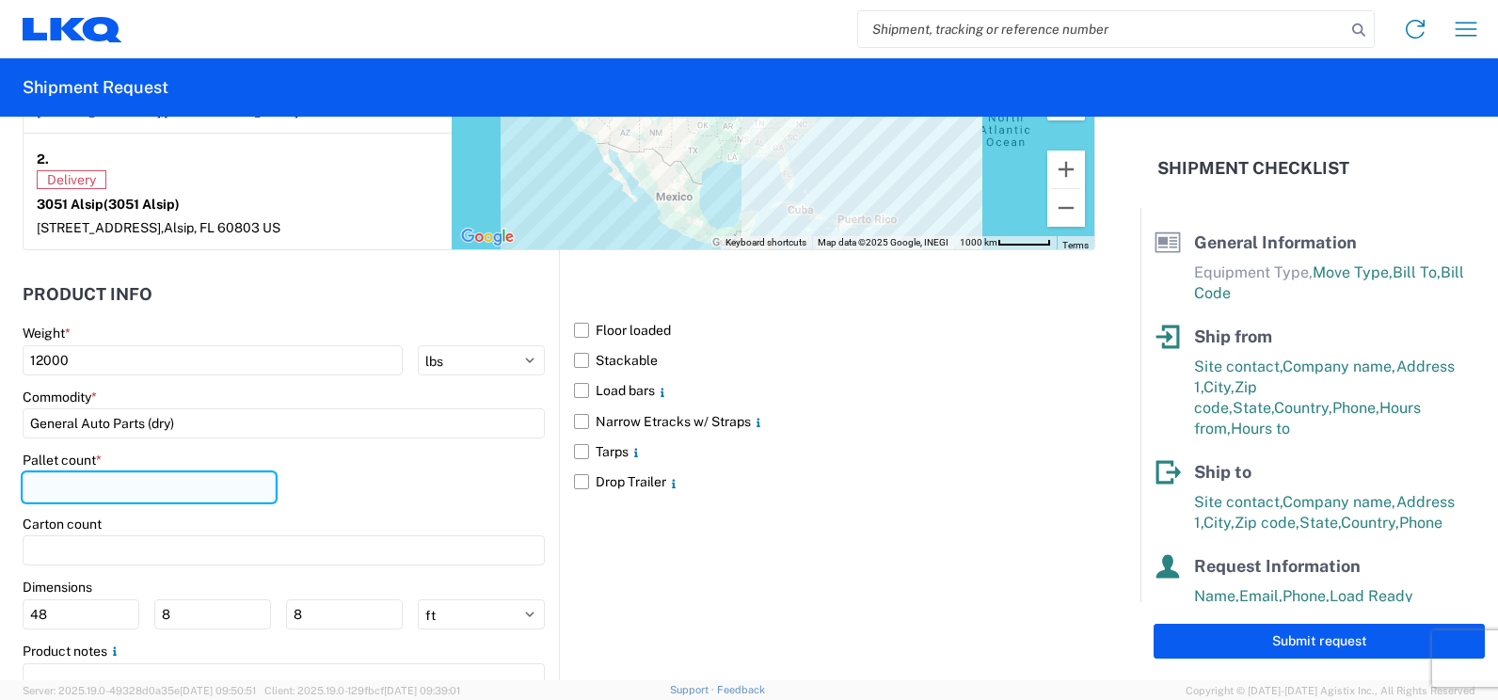
click at [168, 487] on input "number" at bounding box center [149, 487] width 253 height 30
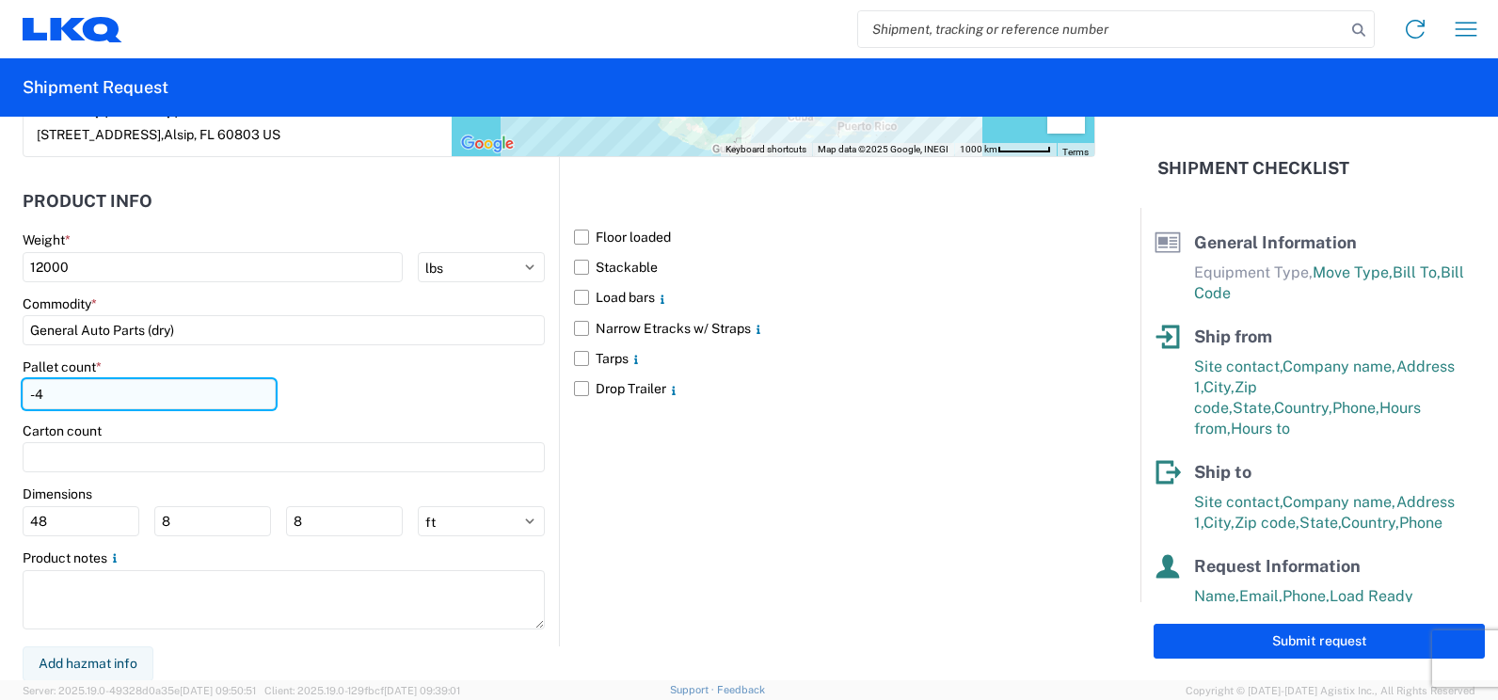
scroll to position [1694, 0]
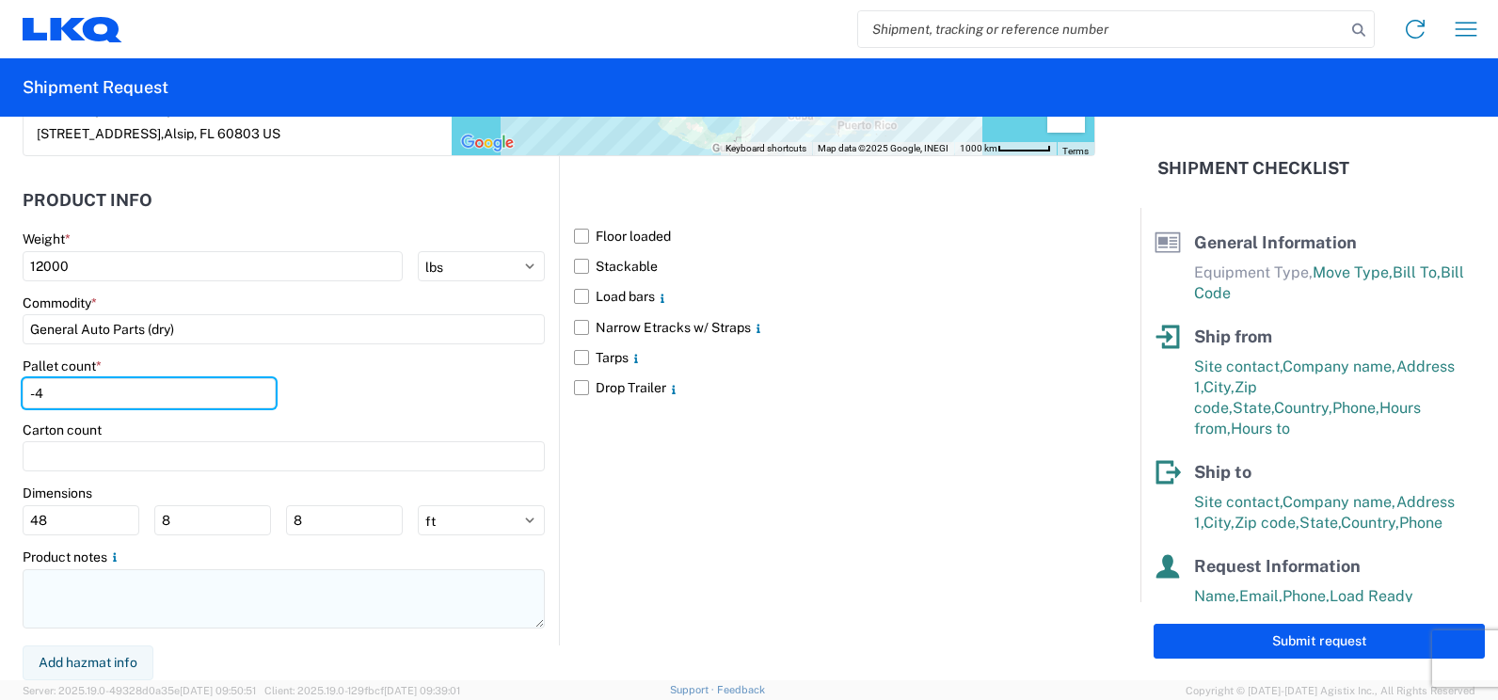
type input "-4"
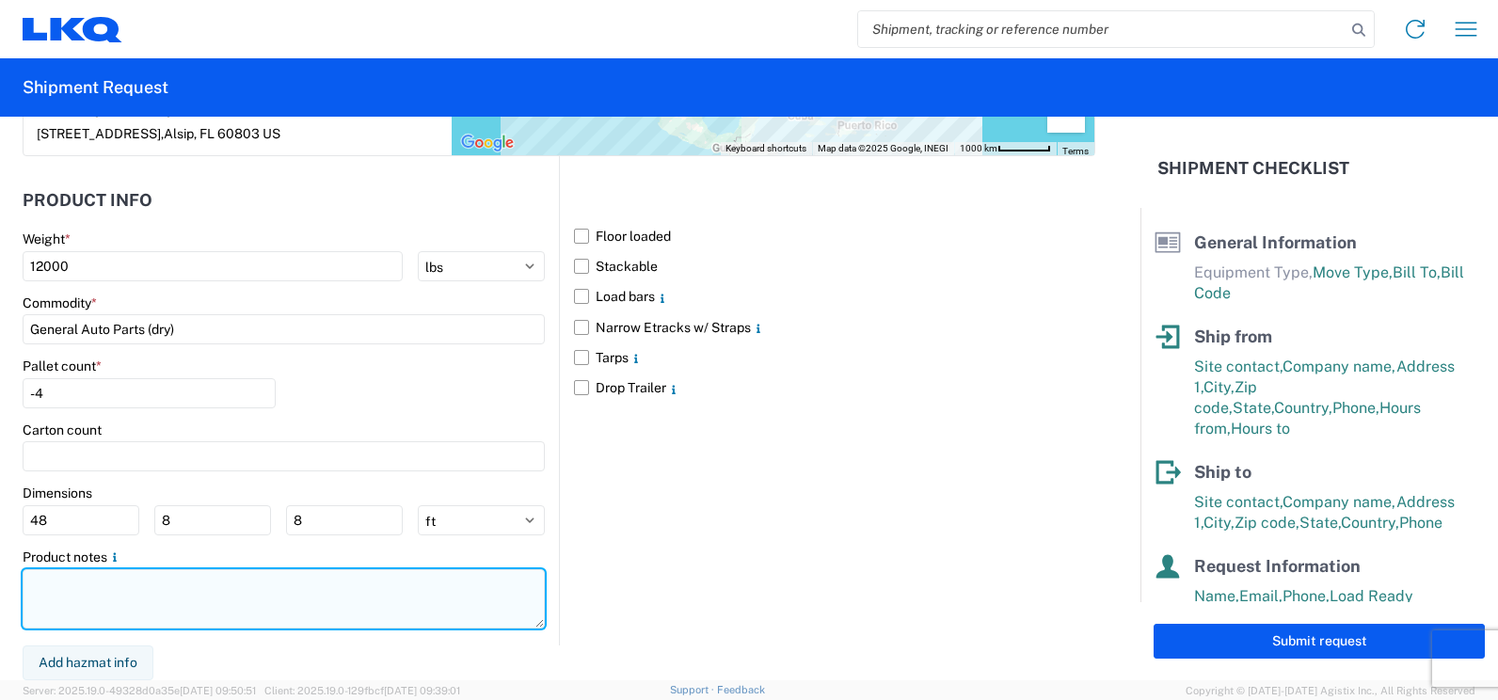
click at [374, 591] on textarea at bounding box center [284, 598] width 522 height 59
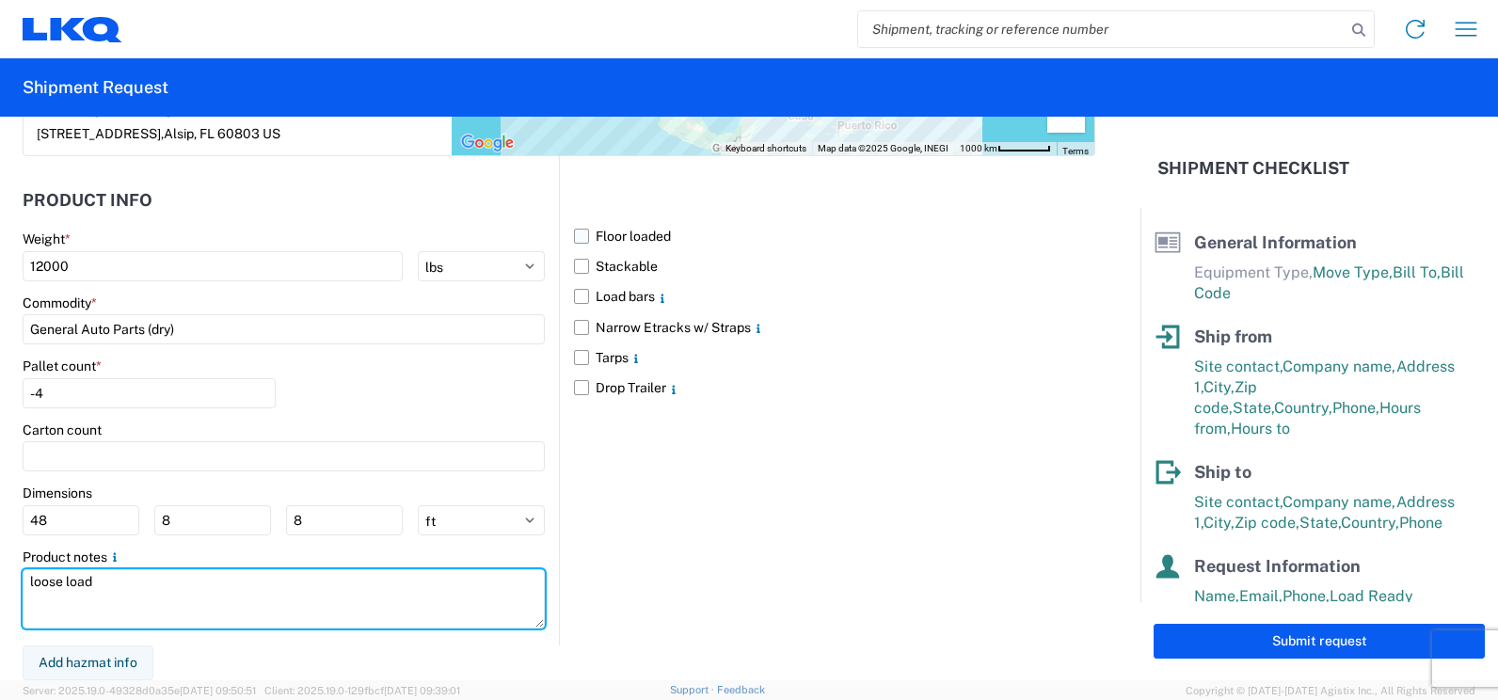
type textarea "loose load"
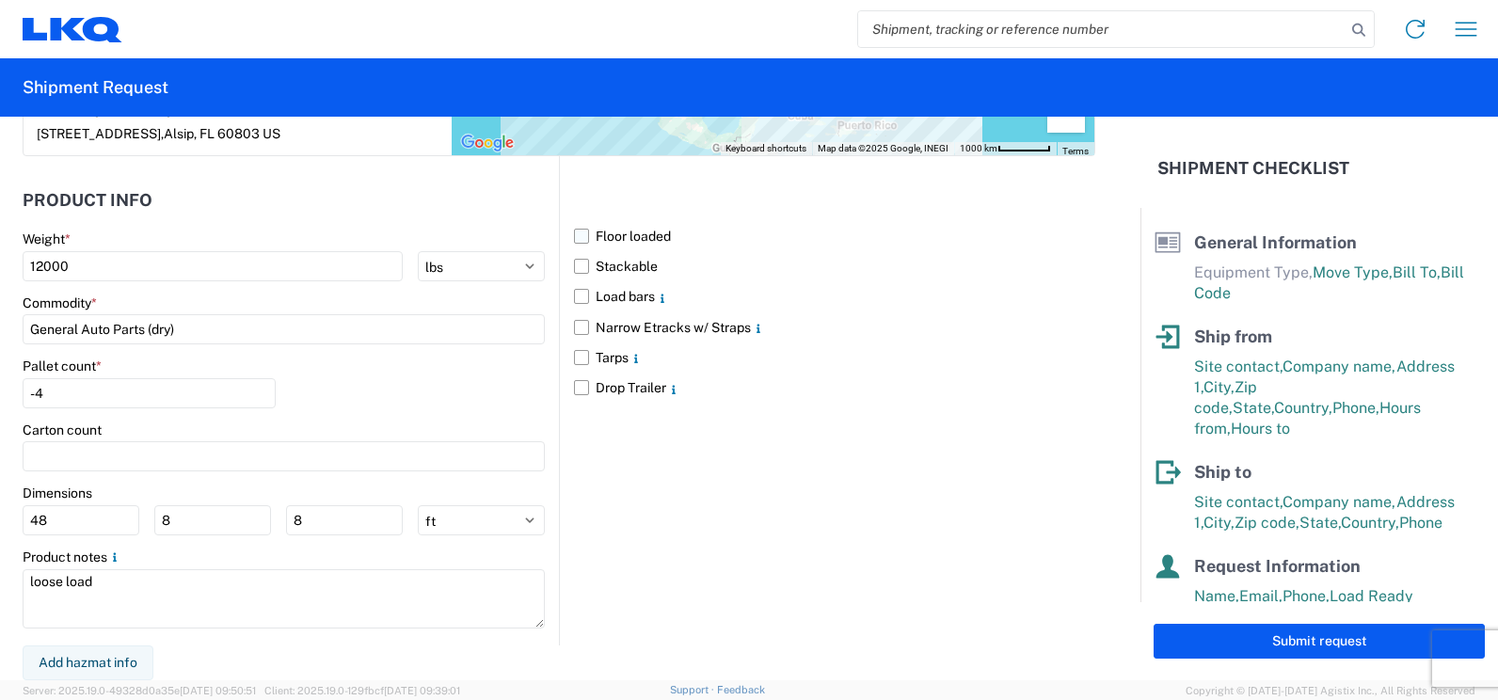
click at [578, 235] on label "Floor loaded" at bounding box center [834, 236] width 521 height 30
click at [0, 0] on input "Floor loaded" at bounding box center [0, 0] width 0 height 0
click at [574, 392] on label "Drop Trailer" at bounding box center [834, 388] width 521 height 30
click at [0, 0] on input "Drop Trailer" at bounding box center [0, 0] width 0 height 0
click at [62, 394] on input "-4" at bounding box center [149, 393] width 253 height 30
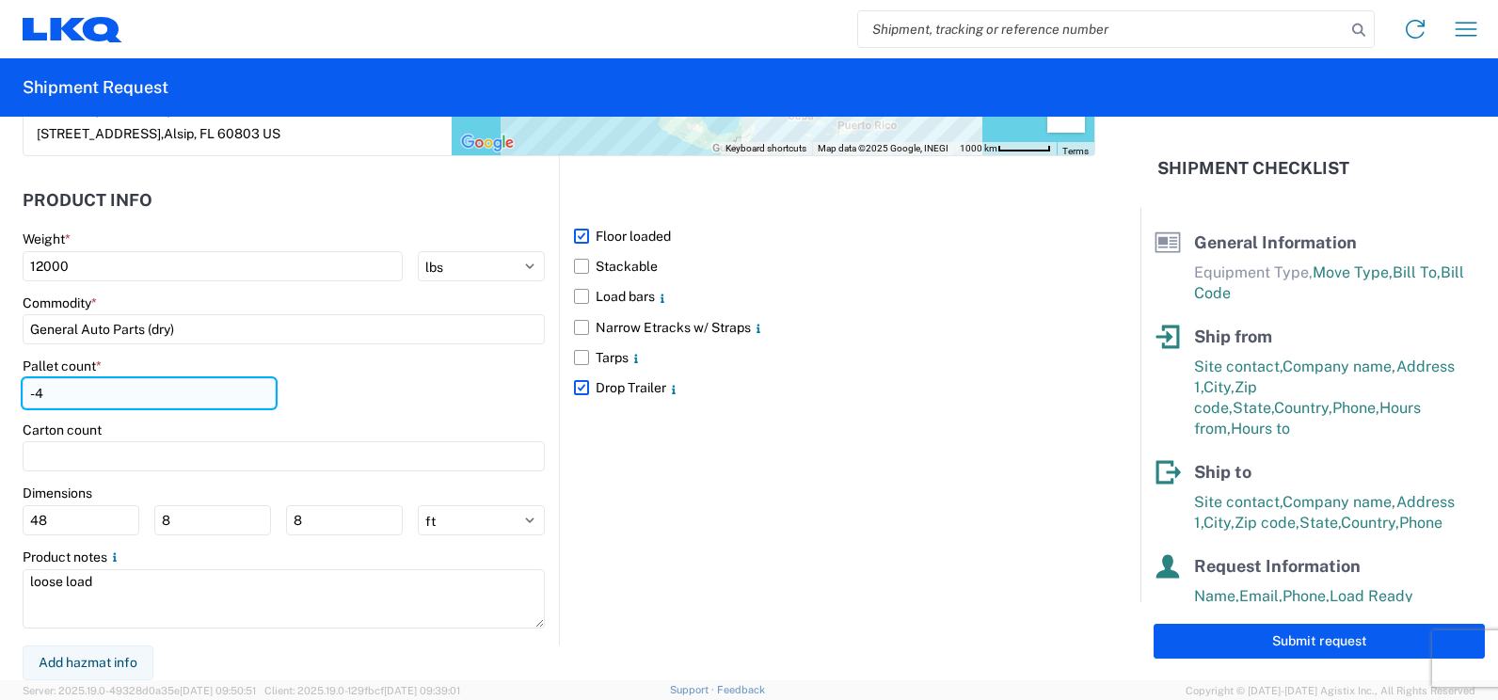
click at [62, 394] on input "-4" at bounding box center [149, 393] width 253 height 30
type input "0"
click at [679, 474] on div "Floor loaded Stackable Load bars Narrow Etracks w/ Straps Tarps Drop Trailer" at bounding box center [827, 400] width 536 height 488
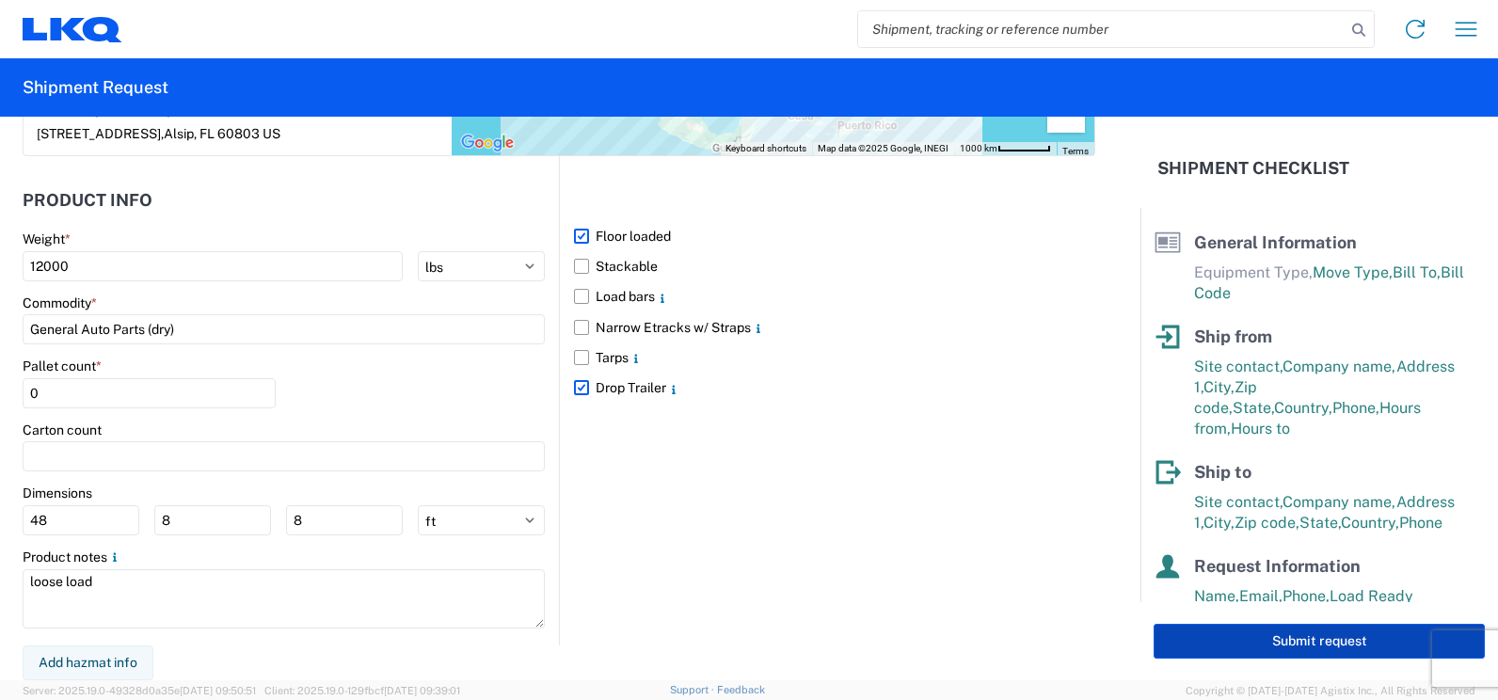
click at [1217, 631] on button "Submit request" at bounding box center [1319, 641] width 331 height 35
select select "FL"
select select "US"
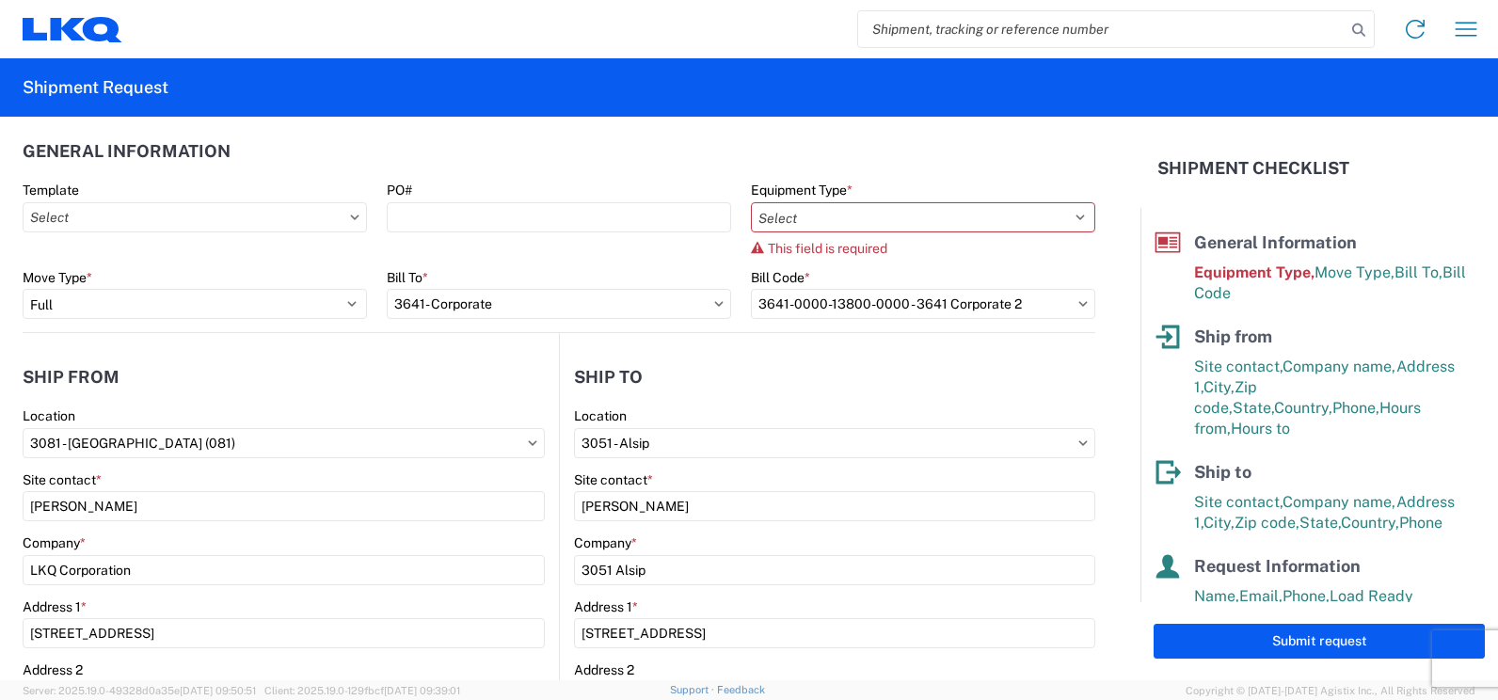
scroll to position [0, 0]
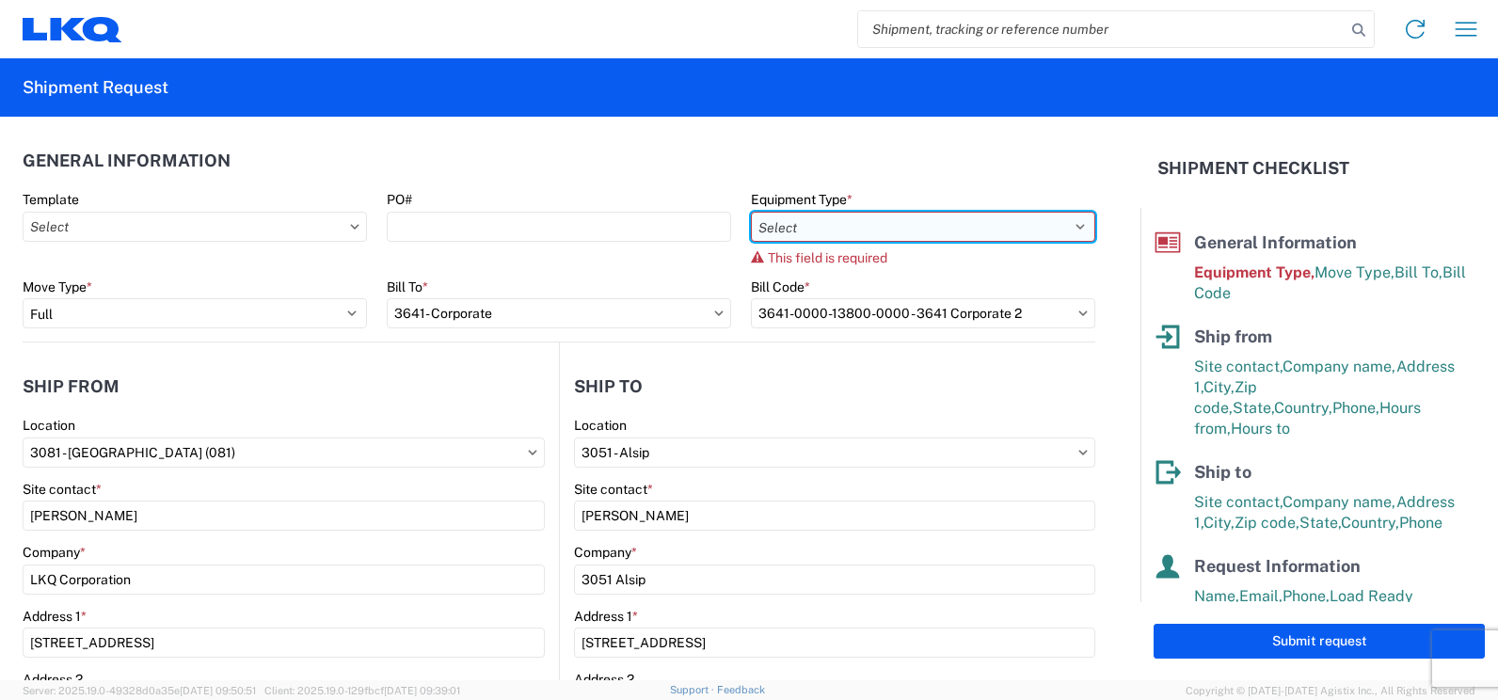
click at [1067, 231] on select "Select 53’ Dry Van Flatbed Dropdeck (van) Lowboy (flatbed) Rail" at bounding box center [923, 227] width 344 height 30
select select "STDV"
click at [751, 212] on select "Select 53’ Dry Van Flatbed Dropdeck (van) Lowboy (flatbed) Rail" at bounding box center [923, 227] width 344 height 30
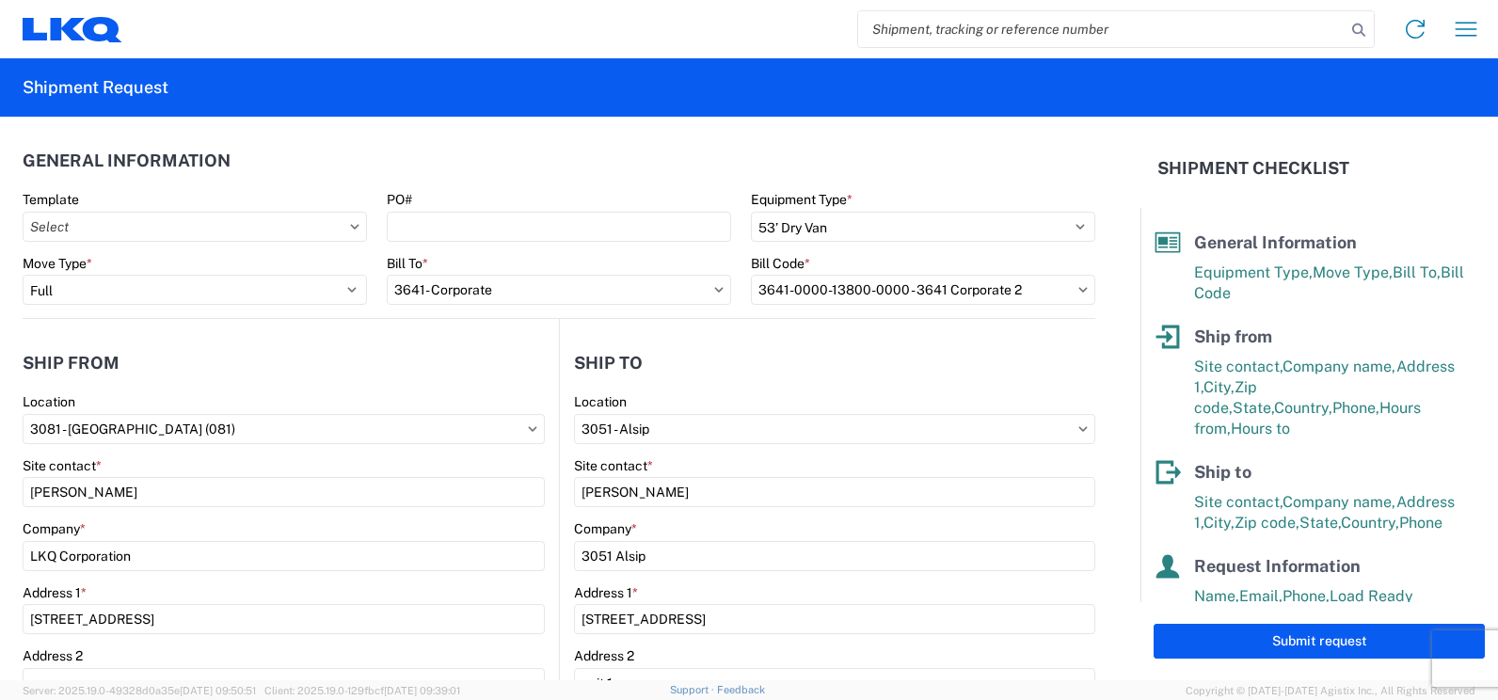
click at [1106, 349] on form "General Information Template PO# Equipment Type * Select 53’ Dry Van Flatbed Dr…" at bounding box center [570, 399] width 1141 height 564
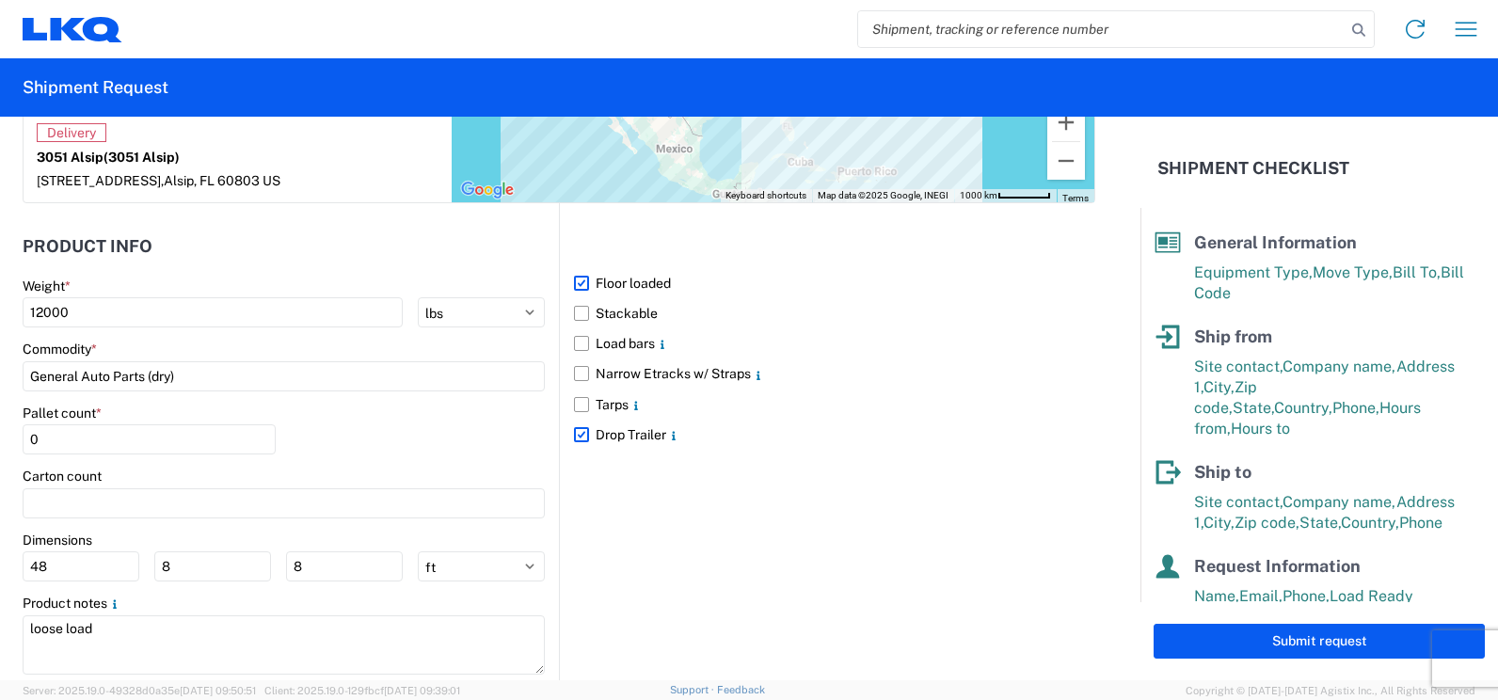
scroll to position [1693, 0]
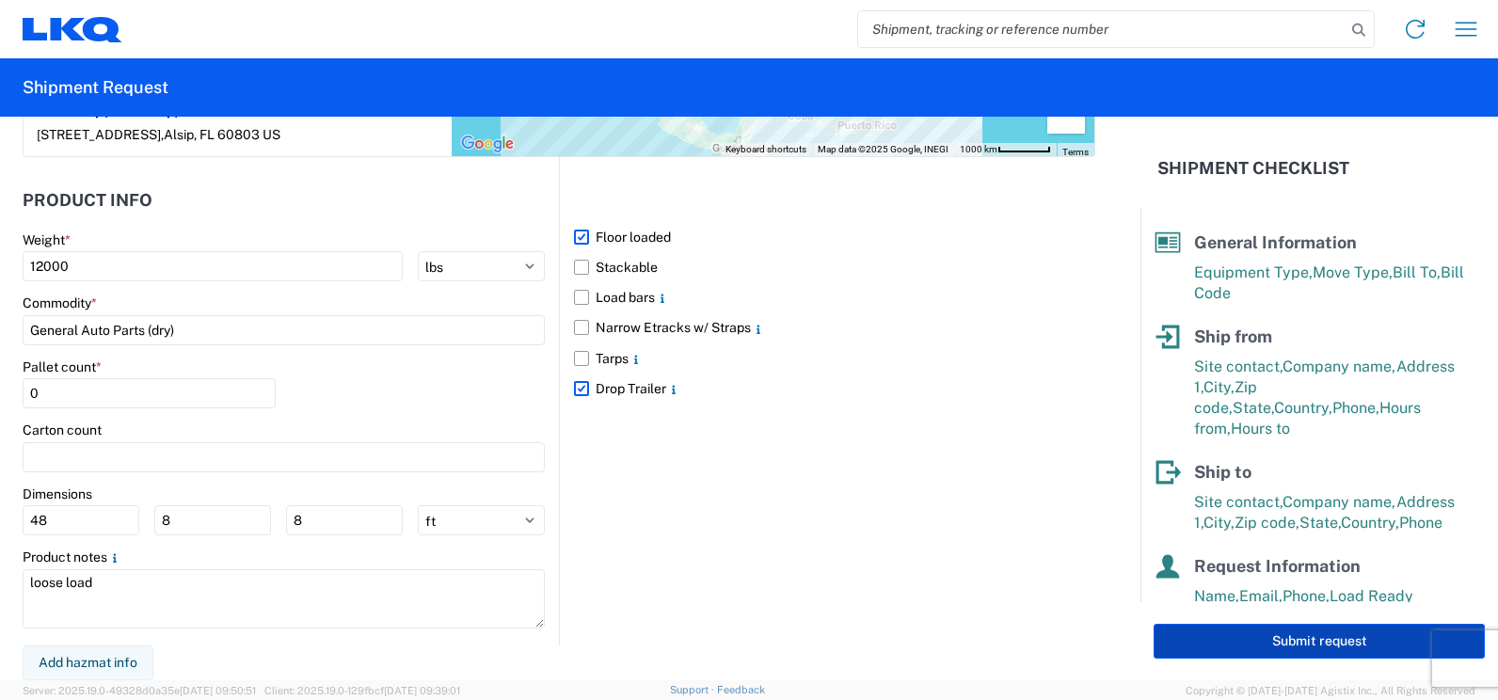
click at [1296, 634] on button "Submit request" at bounding box center [1319, 641] width 331 height 35
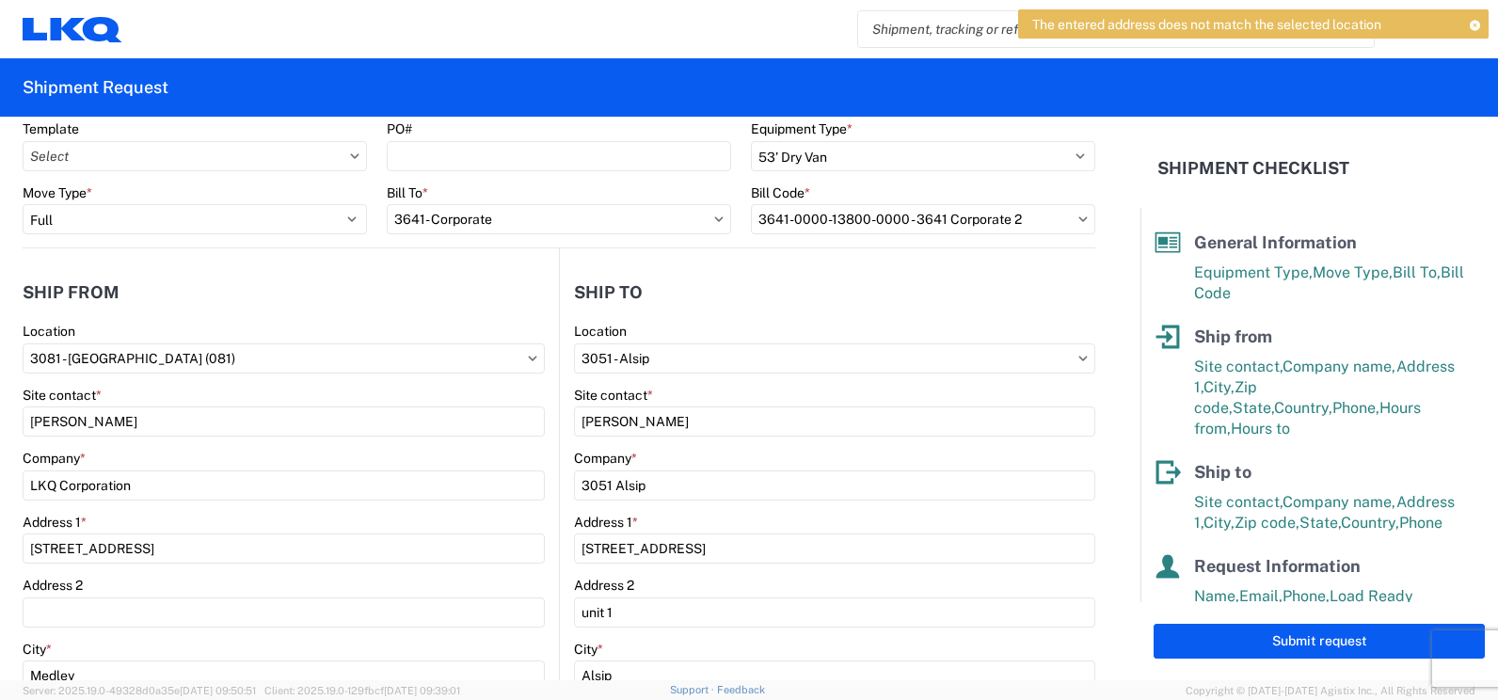
scroll to position [0, 0]
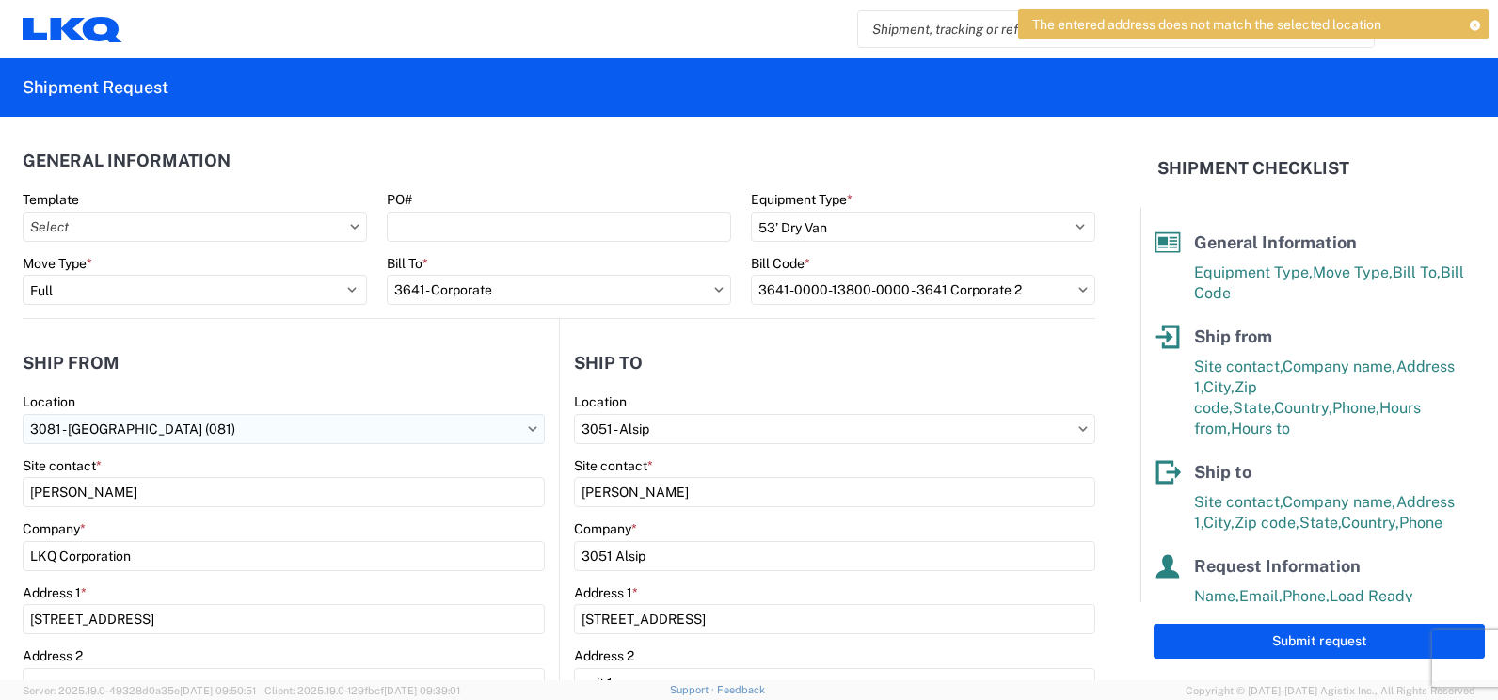
click at [344, 434] on input "3081 - [GEOGRAPHIC_DATA] (081)" at bounding box center [284, 429] width 522 height 30
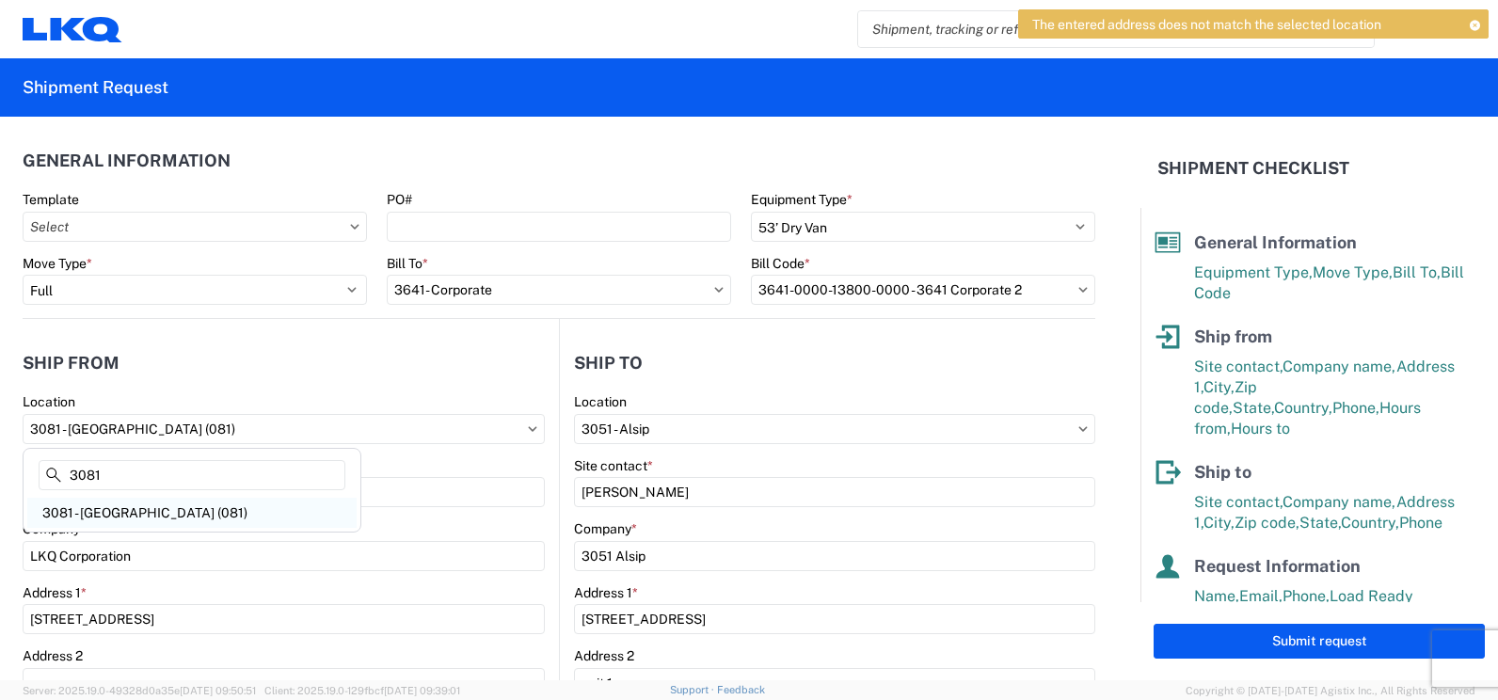
type input "3081"
click at [110, 510] on div "3081 - [GEOGRAPHIC_DATA] (081)" at bounding box center [191, 513] width 329 height 30
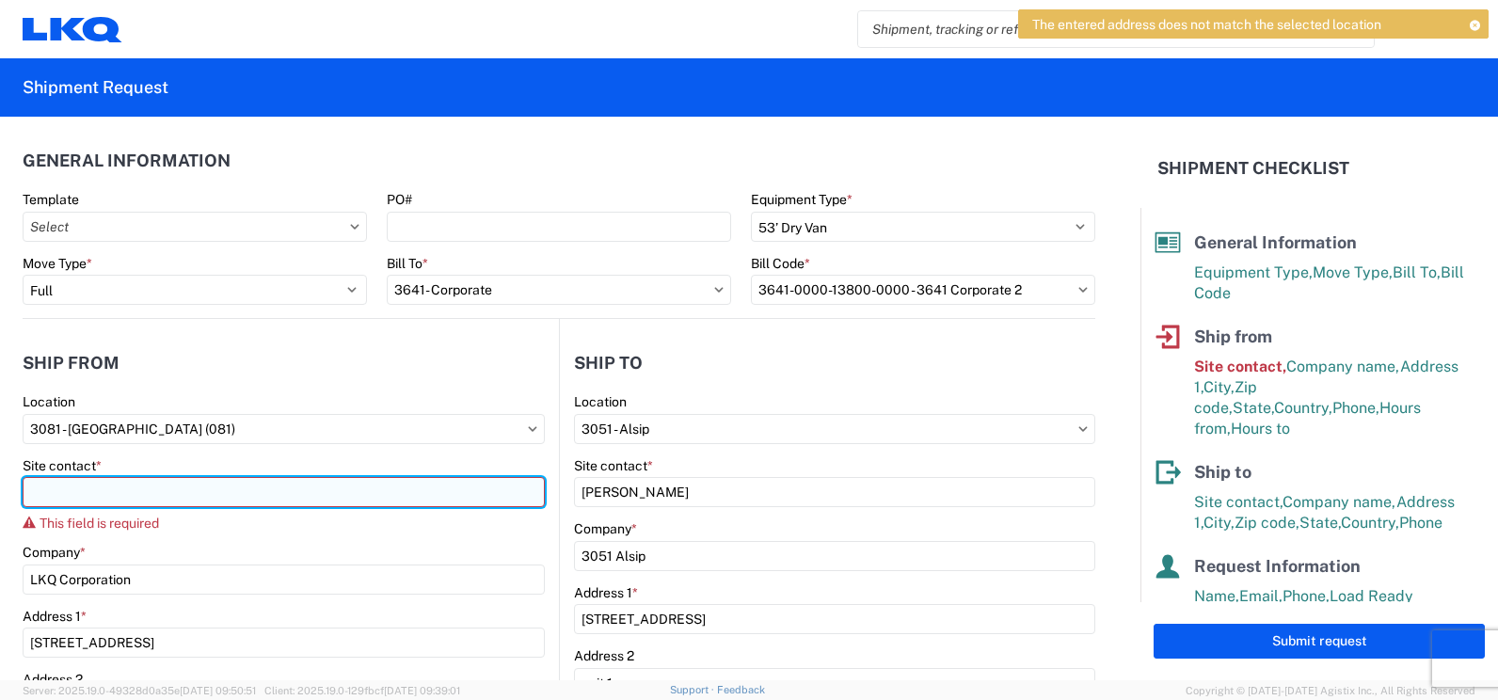
click at [122, 497] on input "Site contact *" at bounding box center [284, 492] width 522 height 30
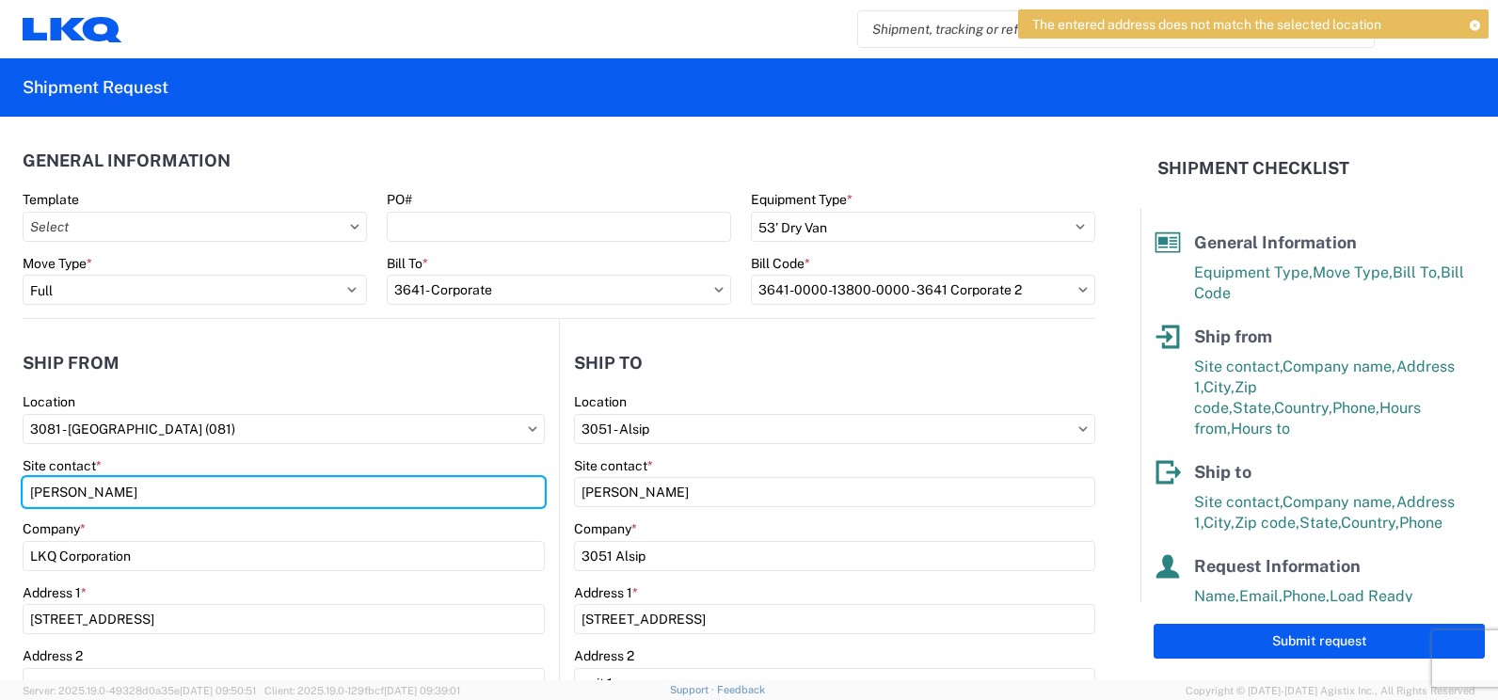
type input "[PERSON_NAME]"
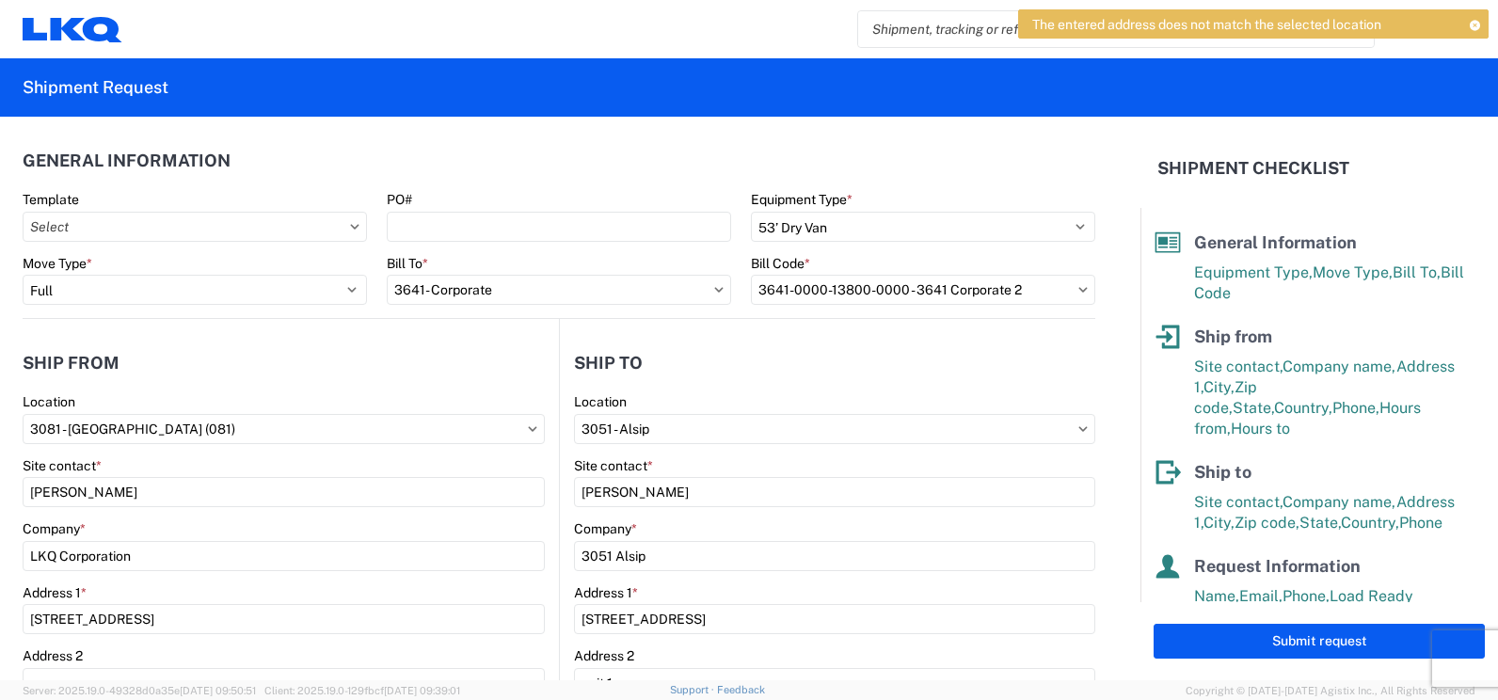
click at [1122, 468] on form "General Information Template PO# Equipment Type * Select 53’ Dry Van Flatbed Dr…" at bounding box center [570, 399] width 1141 height 564
click at [1283, 643] on button "Submit request" at bounding box center [1319, 641] width 331 height 35
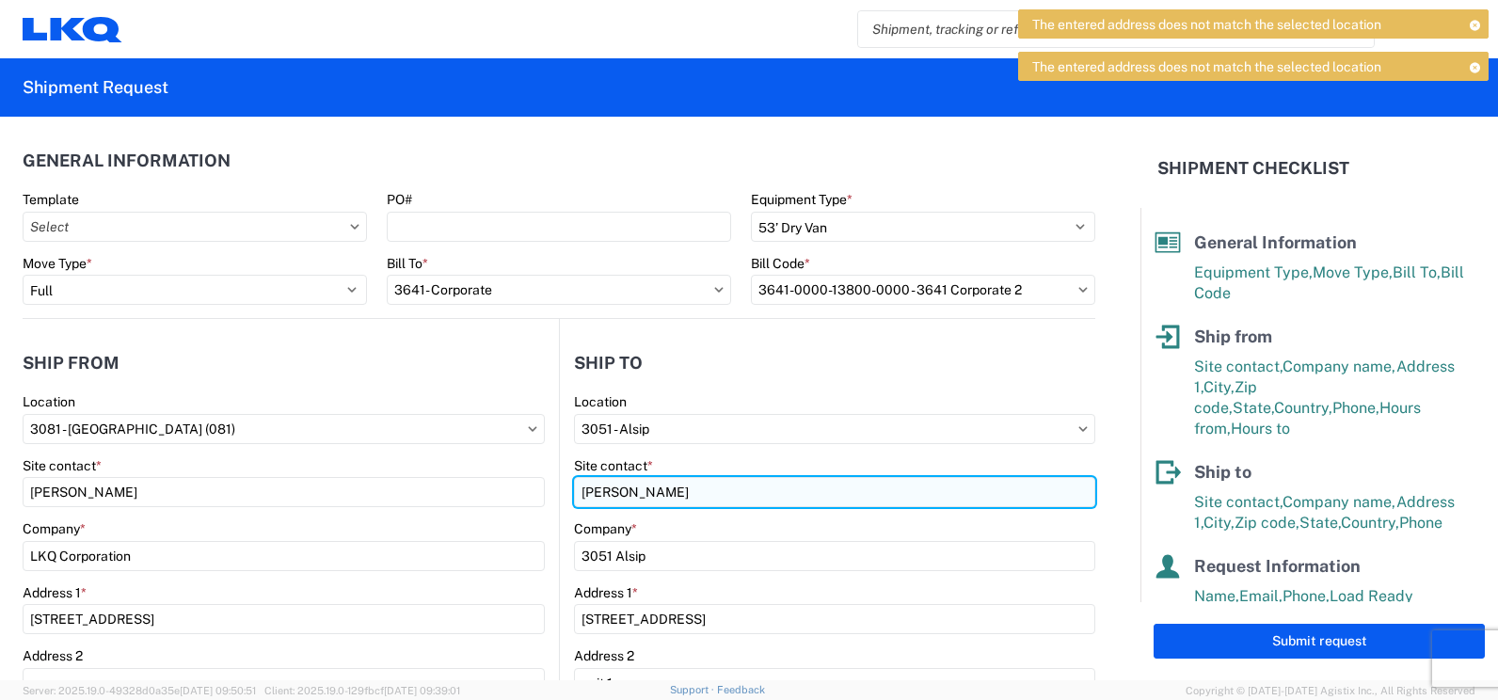
click at [739, 492] on input "[PERSON_NAME]" at bounding box center [834, 492] width 521 height 30
type input "[PERSON_NAME]"
drag, startPoint x: 694, startPoint y: 486, endPoint x: 573, endPoint y: 483, distance: 120.5
click at [574, 483] on input "[PERSON_NAME]" at bounding box center [834, 492] width 521 height 30
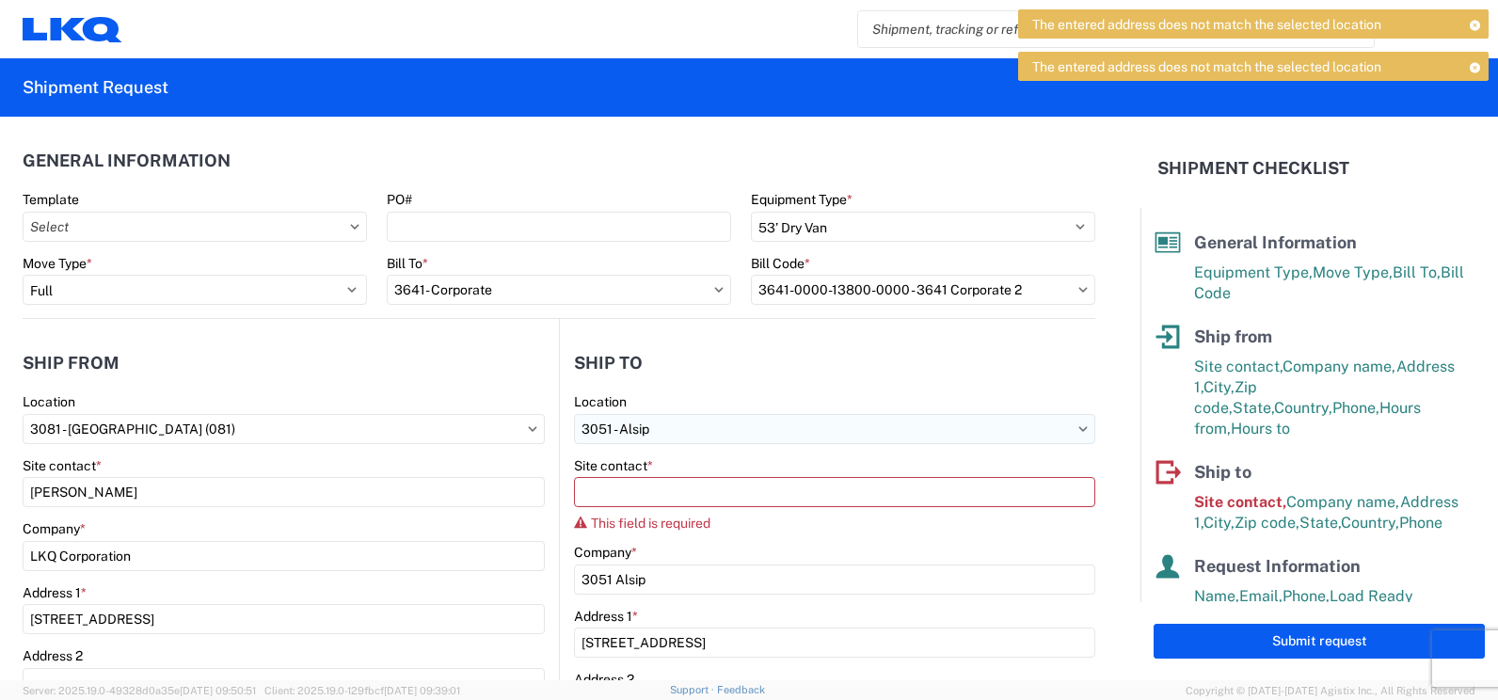
click at [993, 425] on input "3051 - Alsip" at bounding box center [834, 429] width 521 height 30
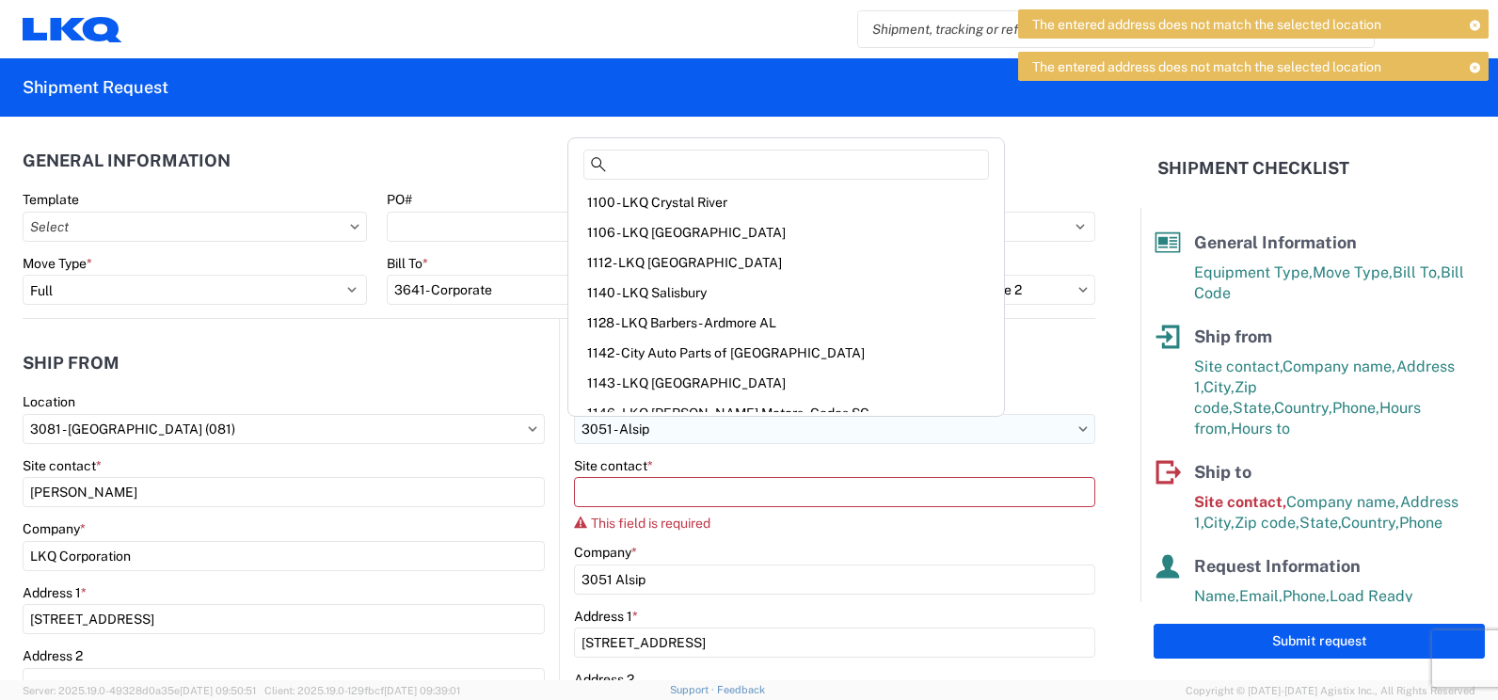
click at [993, 425] on input "3051 - Alsip" at bounding box center [834, 429] width 521 height 30
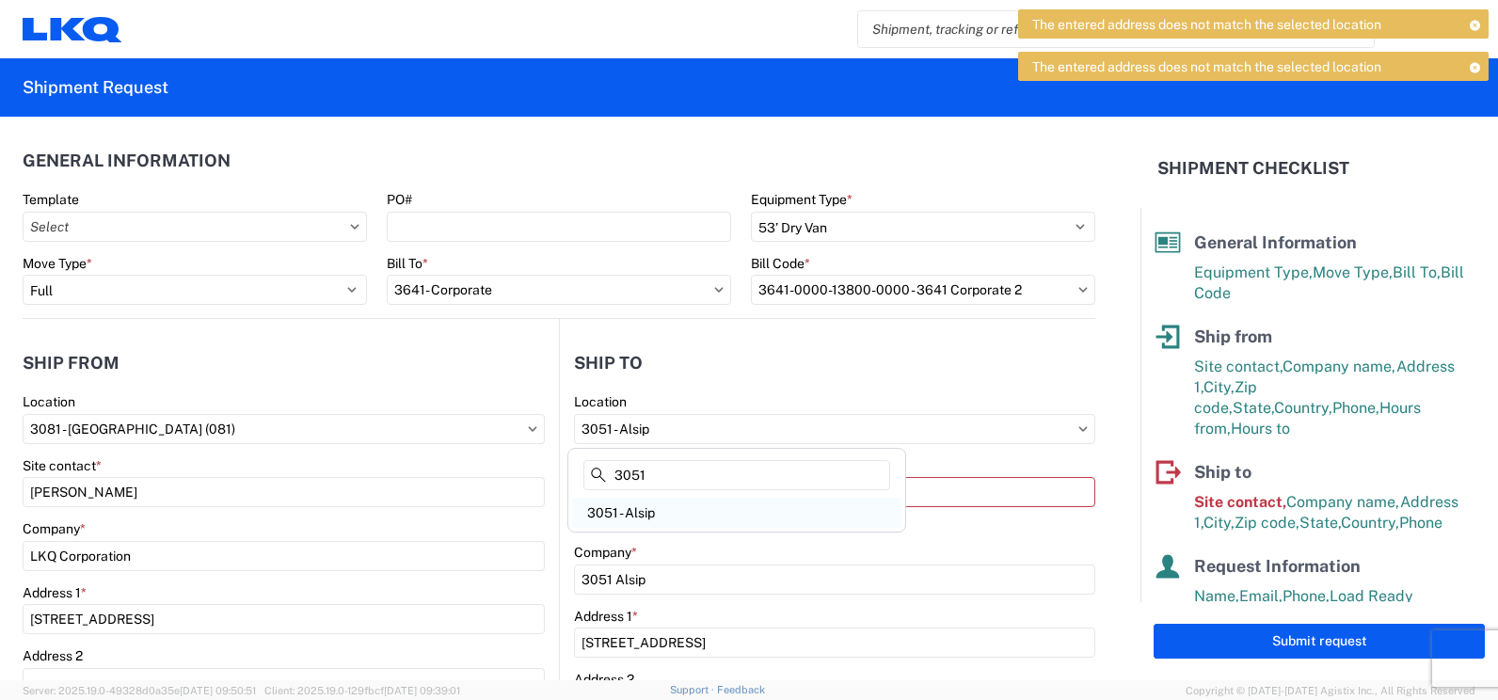
type input "3051"
click at [639, 517] on div "3051 - Alsip" at bounding box center [736, 513] width 329 height 30
select select "IL"
select select "US"
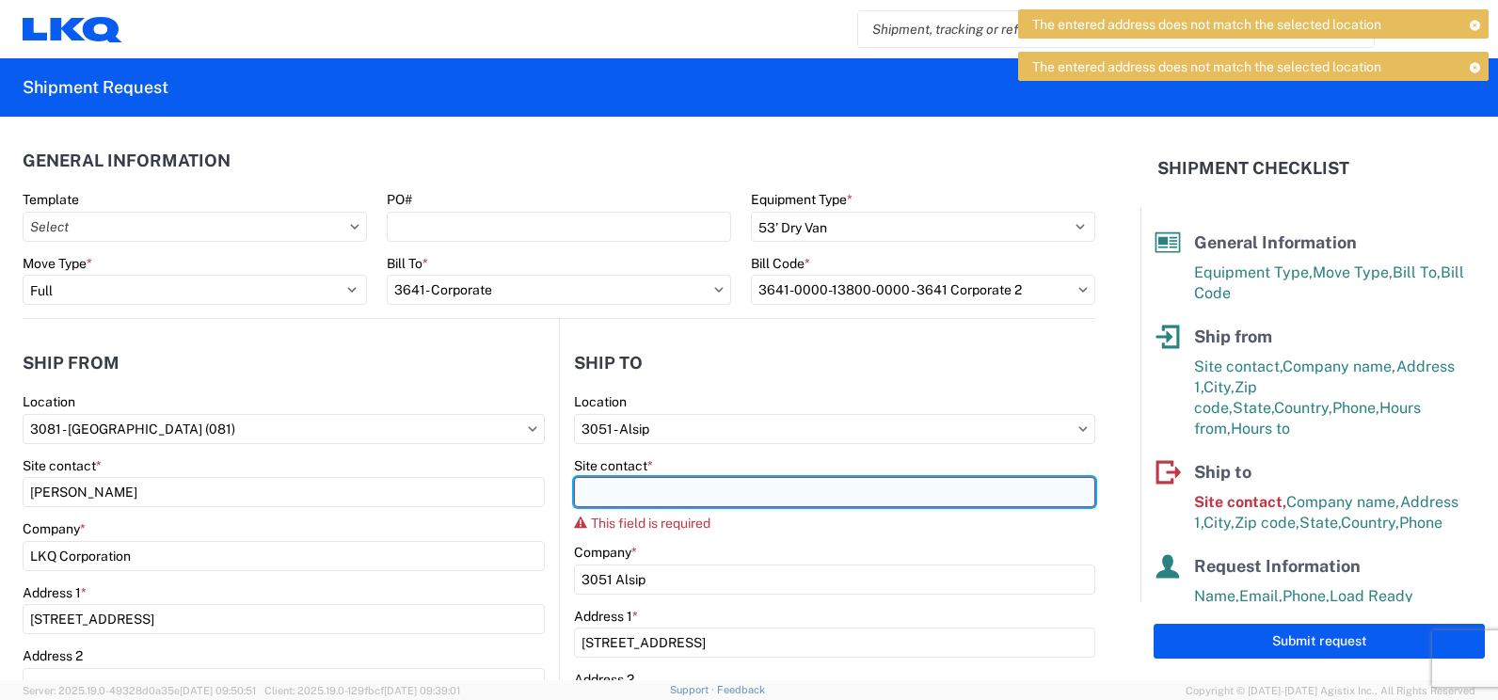
click at [653, 494] on input "Site contact *" at bounding box center [834, 492] width 521 height 30
paste input "[PERSON_NAME]"
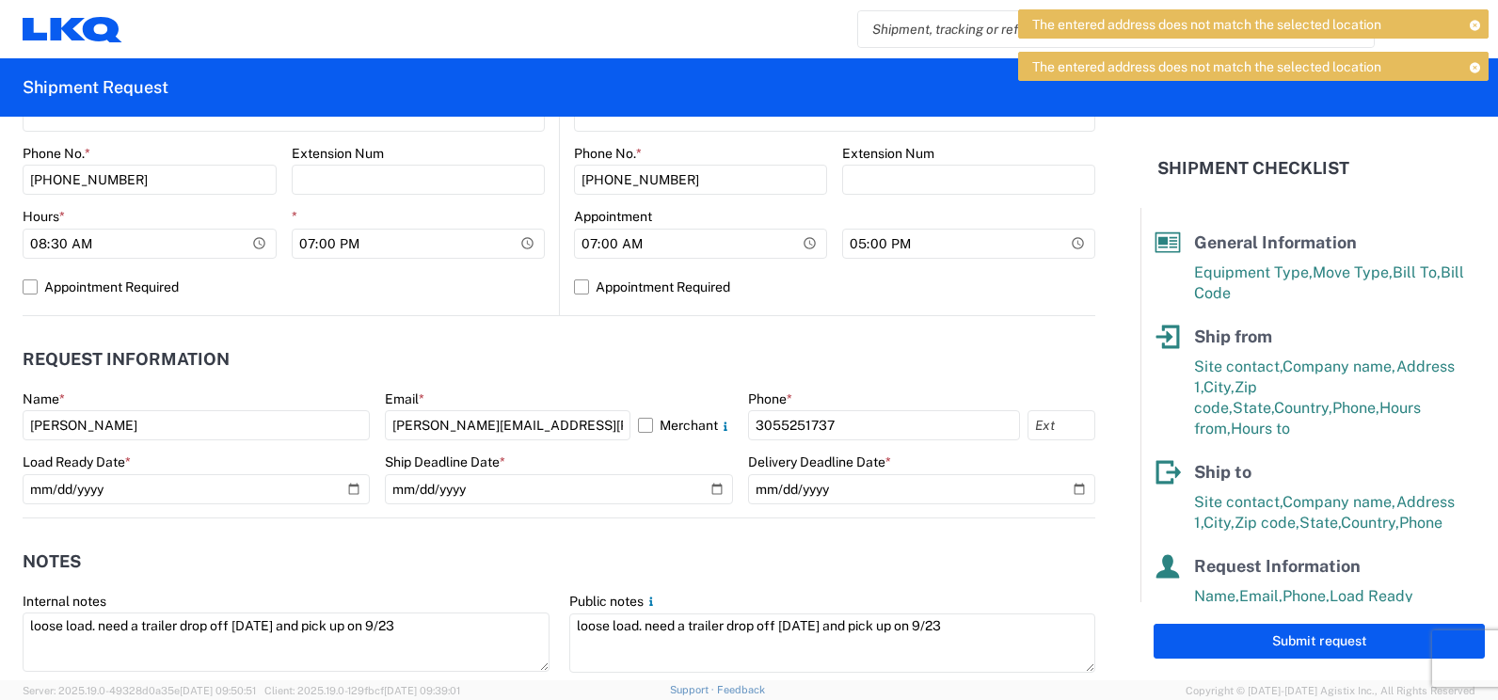
scroll to position [823, 0]
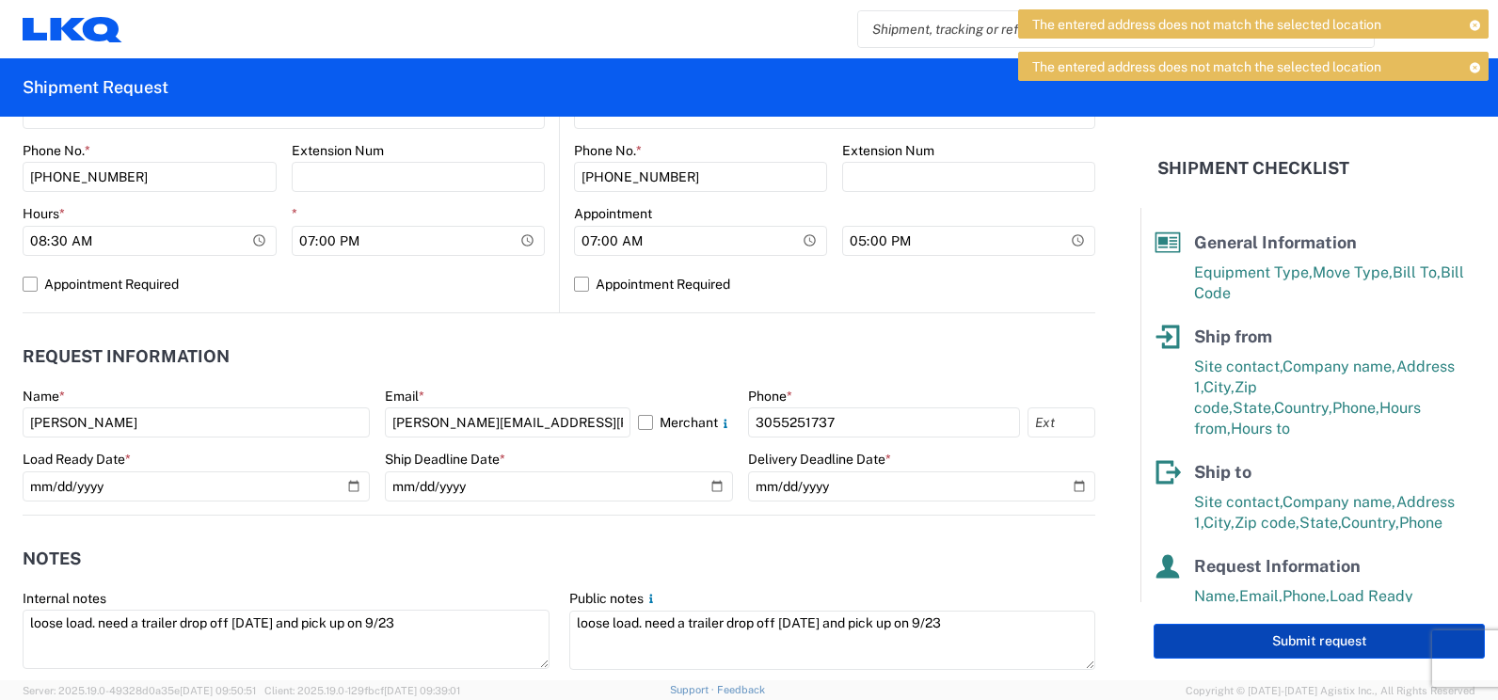
type input "[PERSON_NAME]"
click at [1230, 644] on button "Submit request" at bounding box center [1319, 641] width 331 height 35
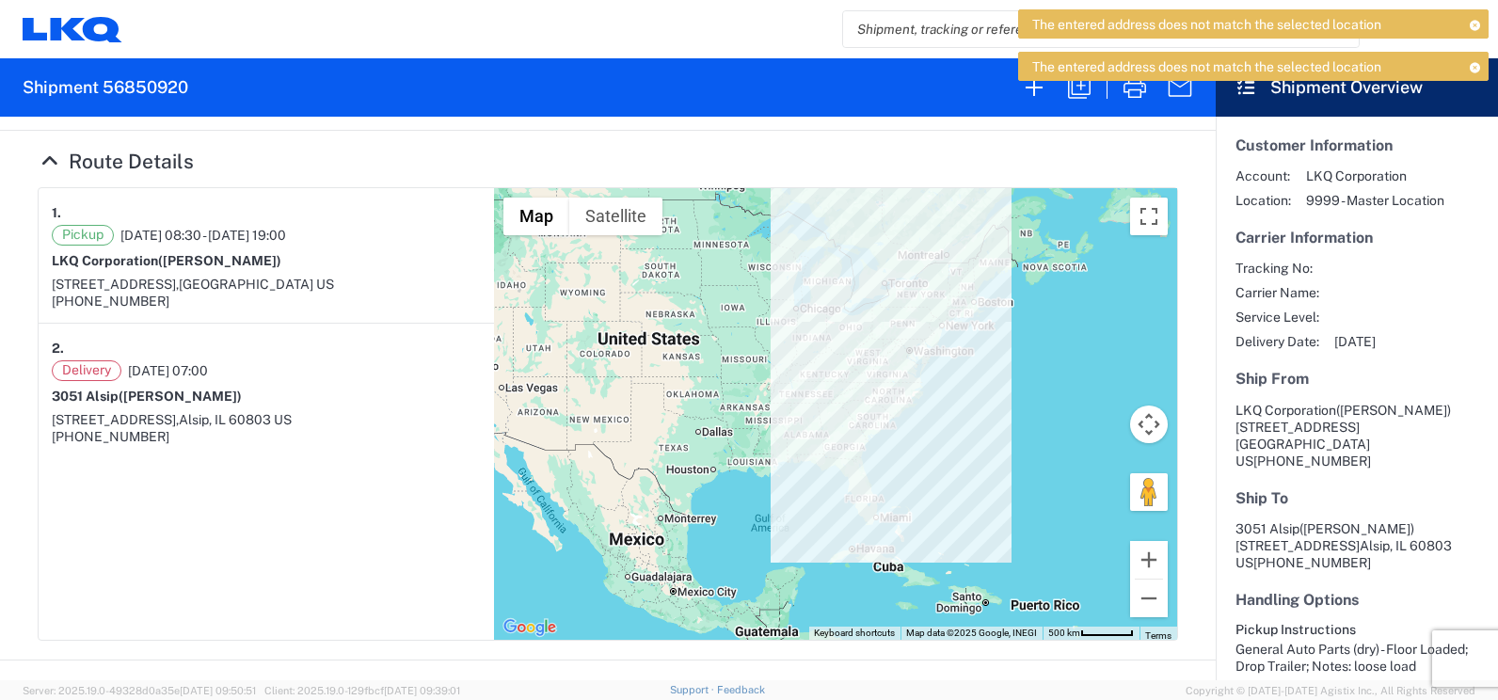
scroll to position [188, 0]
